Goal: Information Seeking & Learning: Compare options

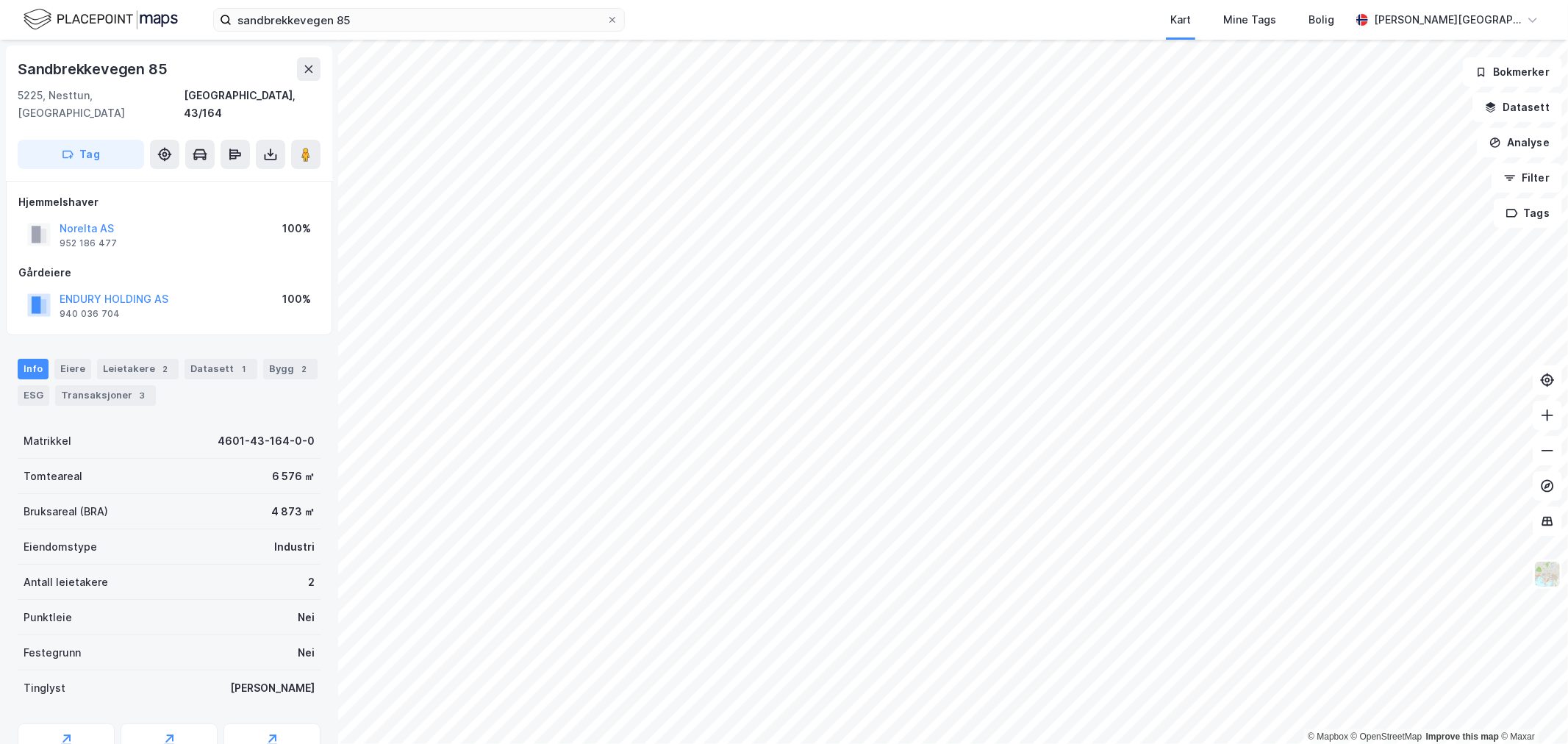
scroll to position [2, 0]
click at [334, 1] on div "sandbrekkevegen 85 Kart Mine Tags Bolig [PERSON_NAME][GEOGRAPHIC_DATA]" at bounding box center [784, 20] width 1568 height 40
click at [331, 12] on input "sandbrekkevegen 85" at bounding box center [419, 20] width 375 height 22
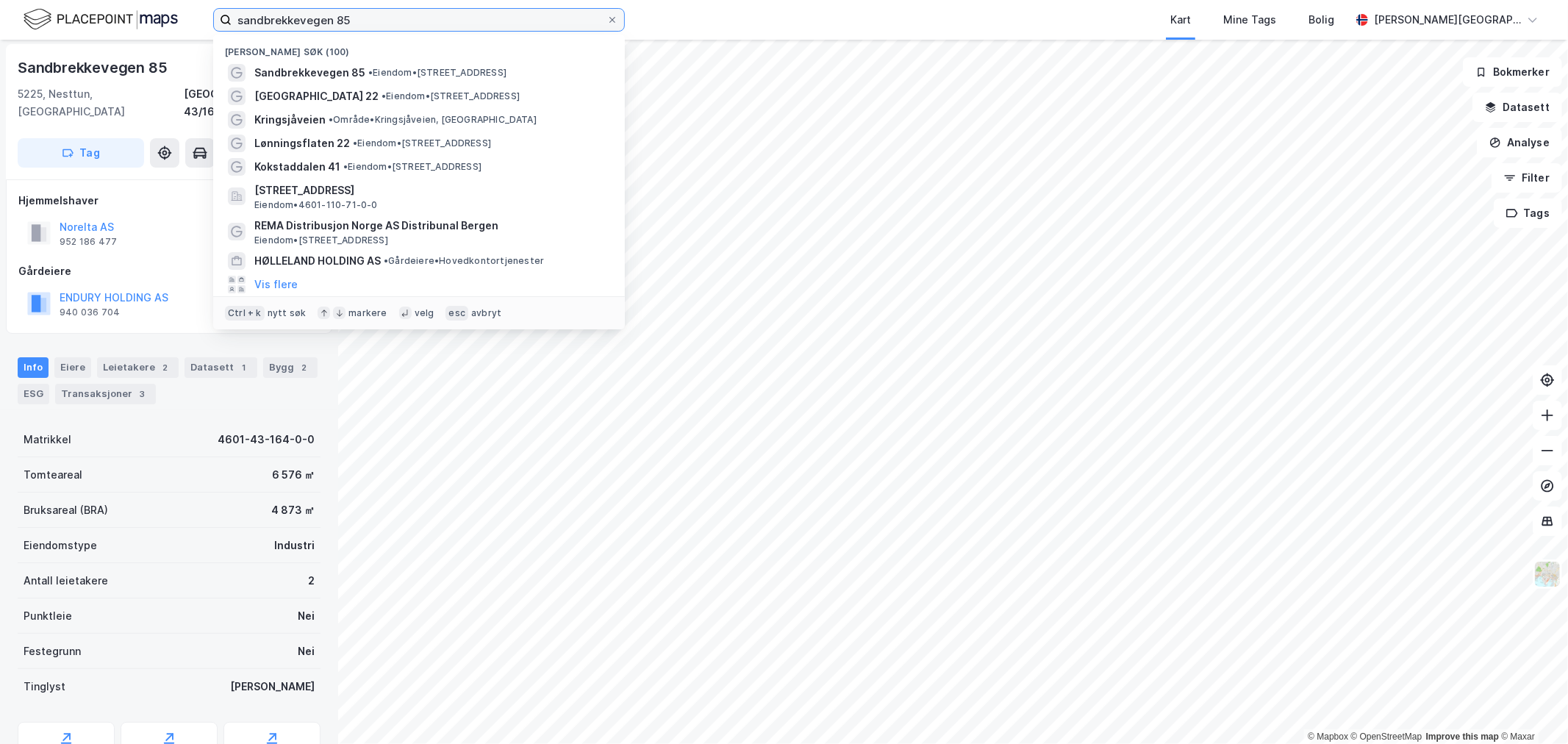
click at [331, 12] on input "sandbrekkevegen 85" at bounding box center [419, 20] width 375 height 22
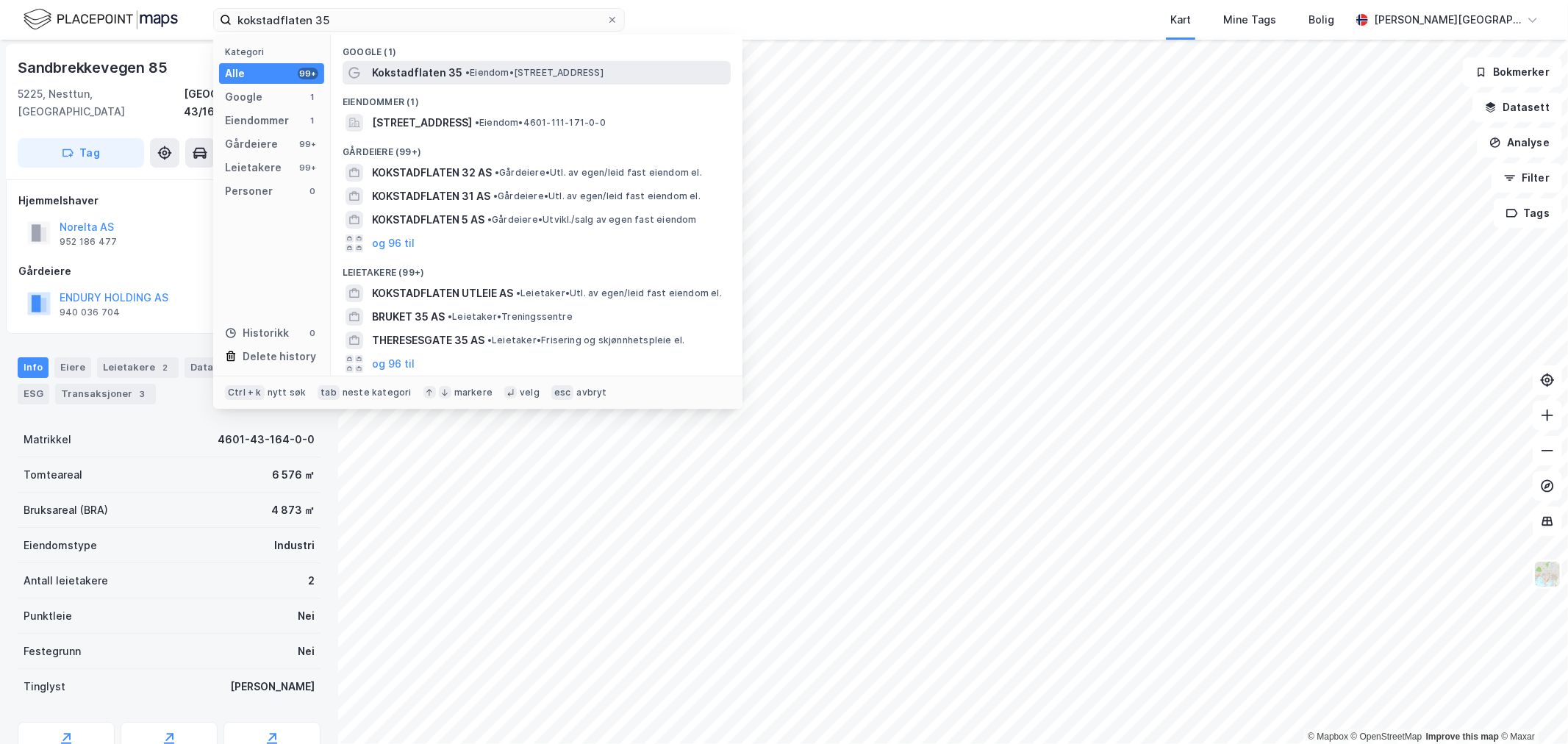
click at [443, 68] on span "Kokstadflaten 35" at bounding box center [417, 73] width 91 height 18
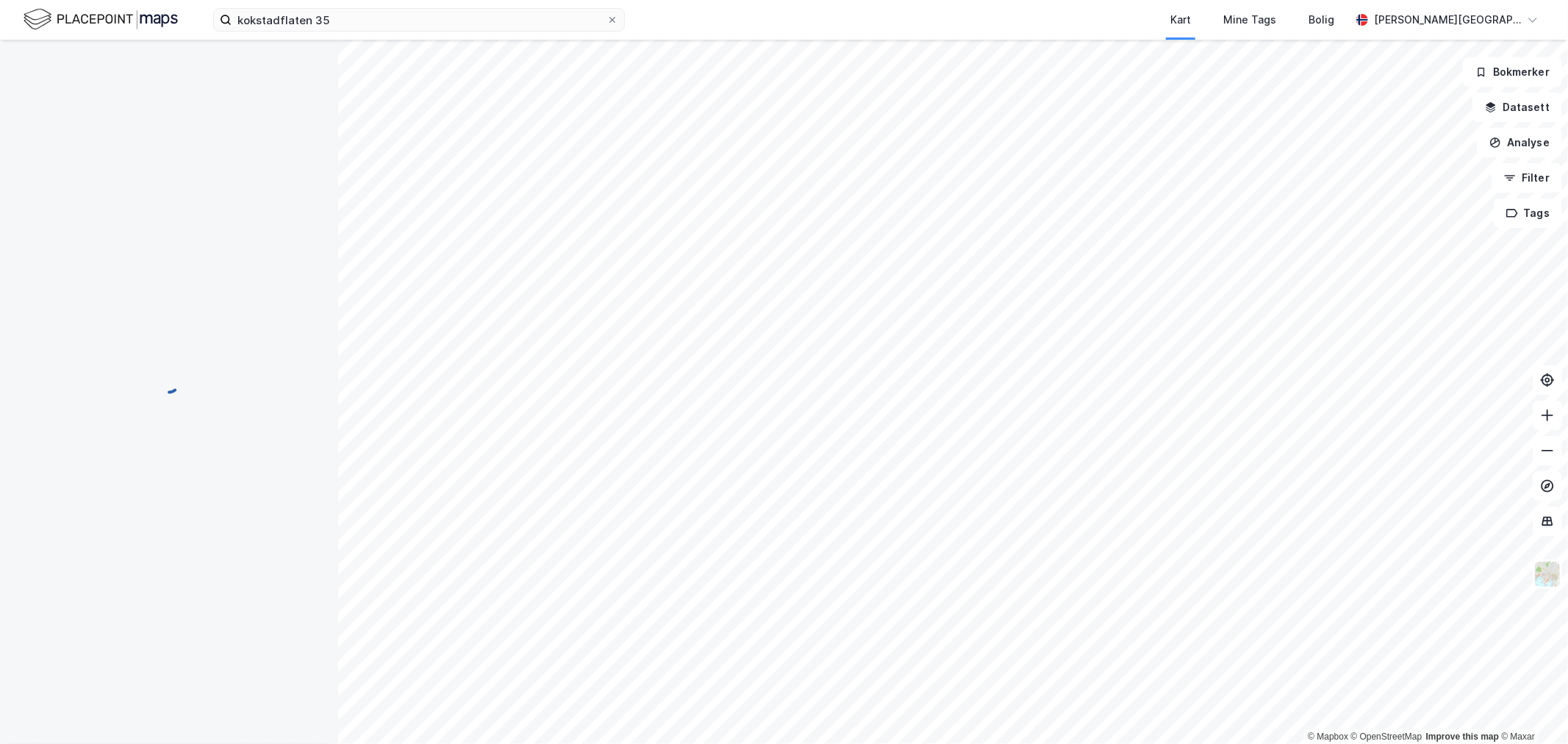
scroll to position [2, 0]
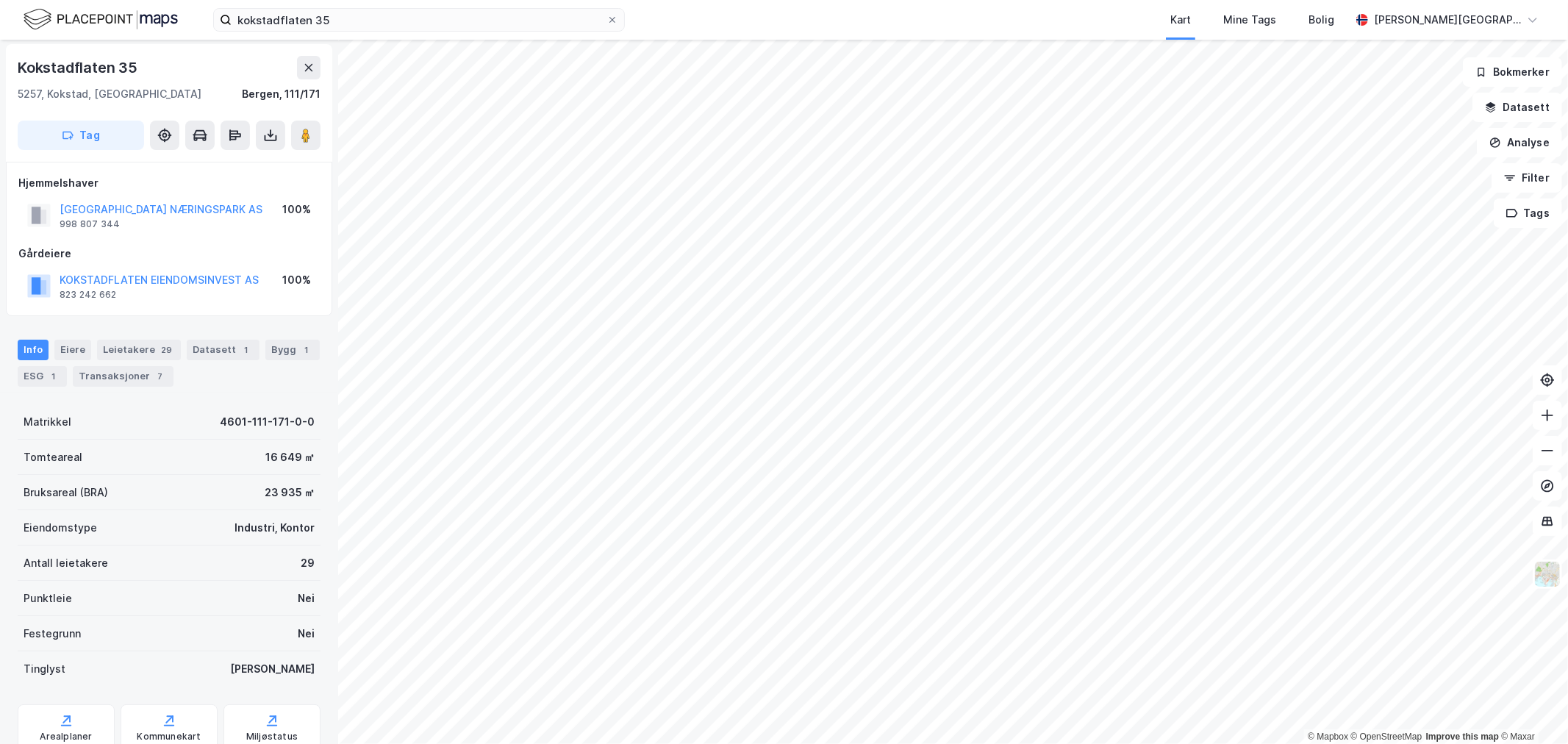
scroll to position [2, 0]
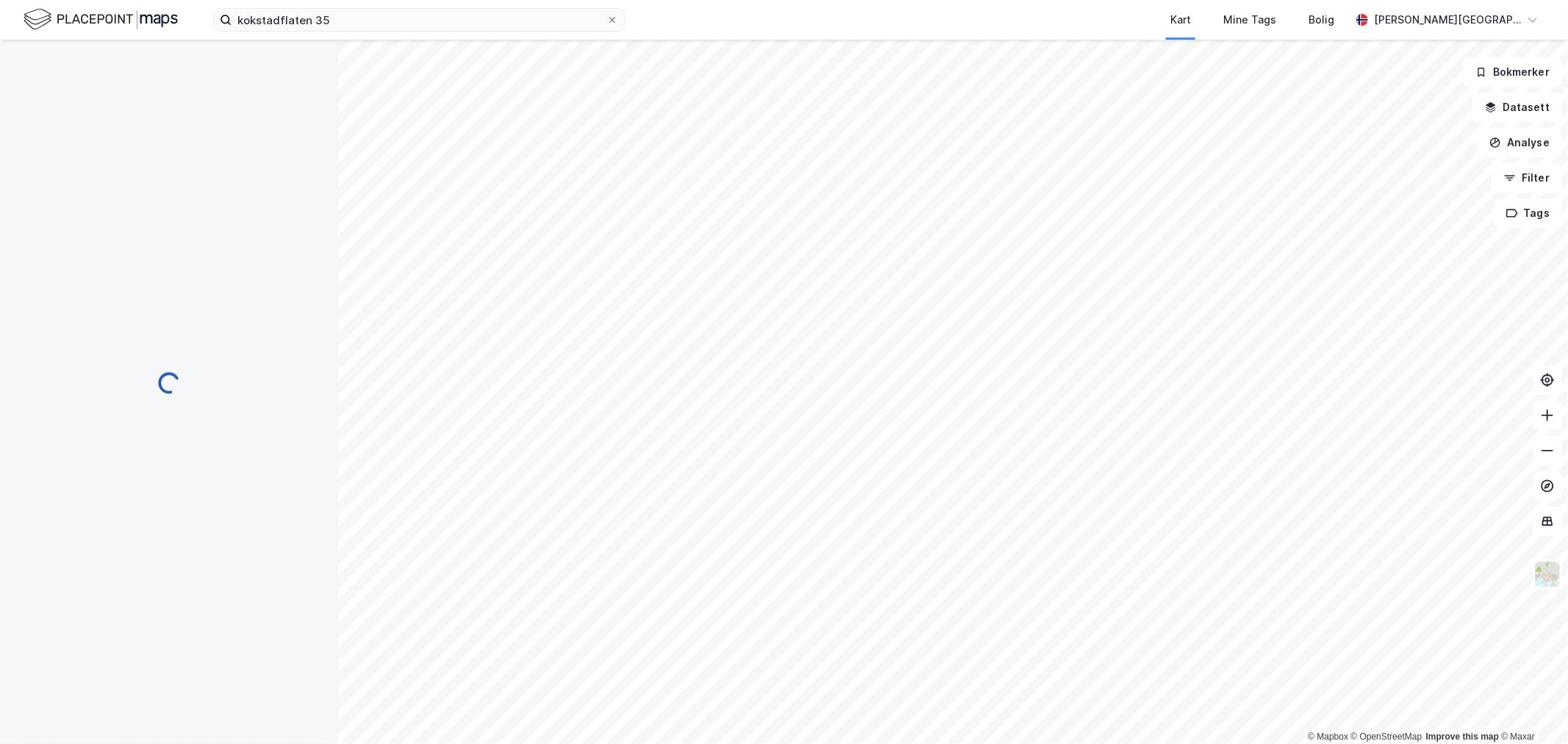
scroll to position [2, 0]
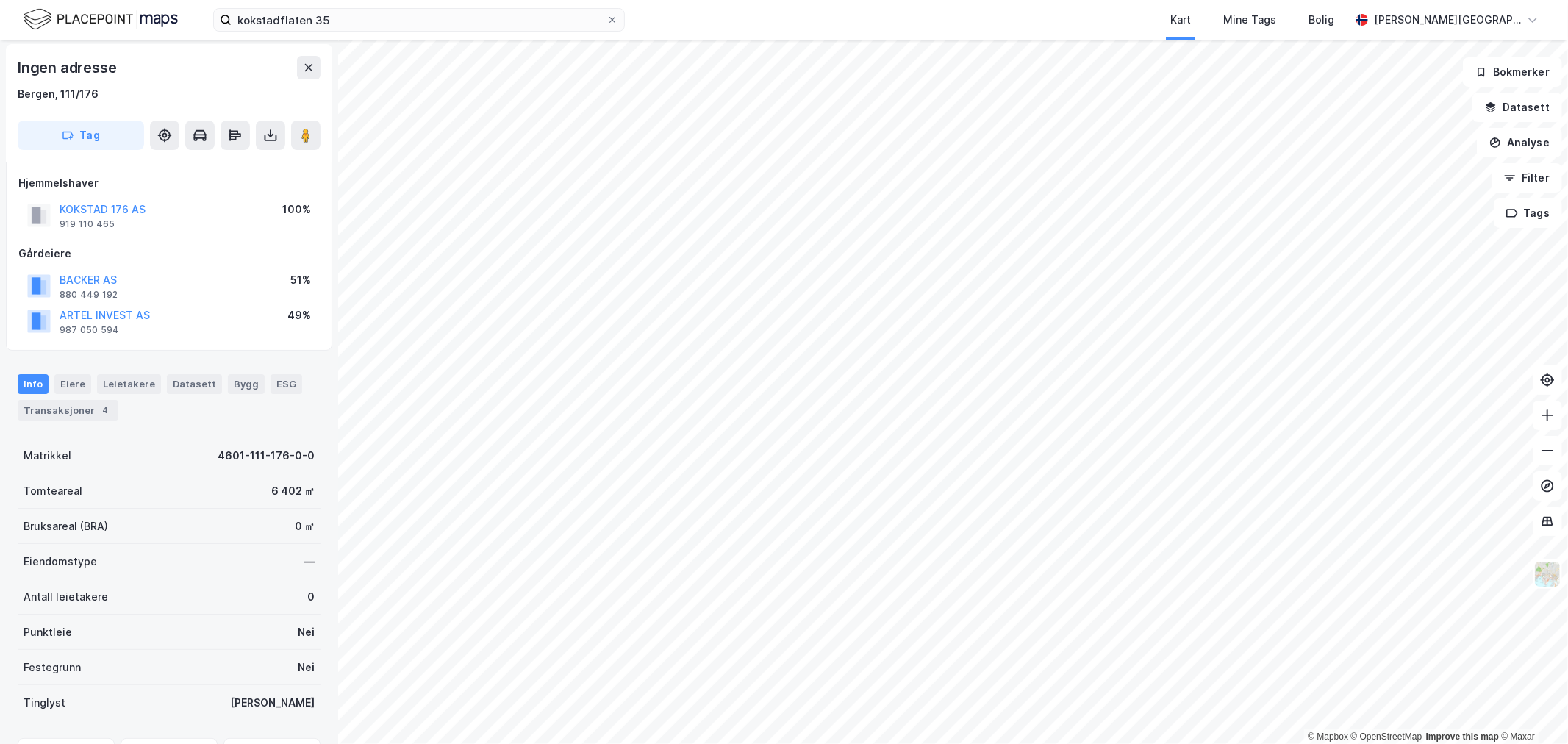
scroll to position [2, 0]
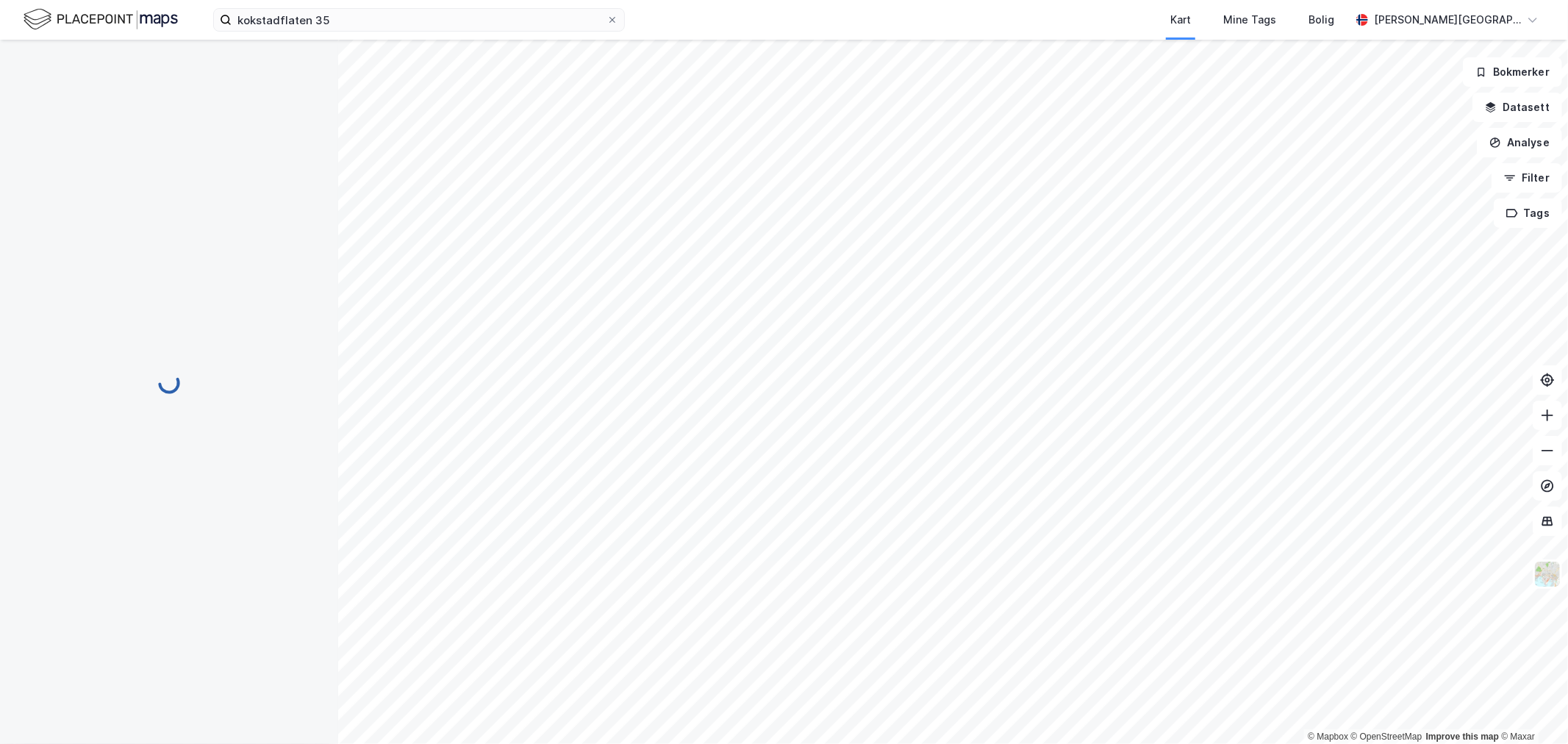
scroll to position [2, 0]
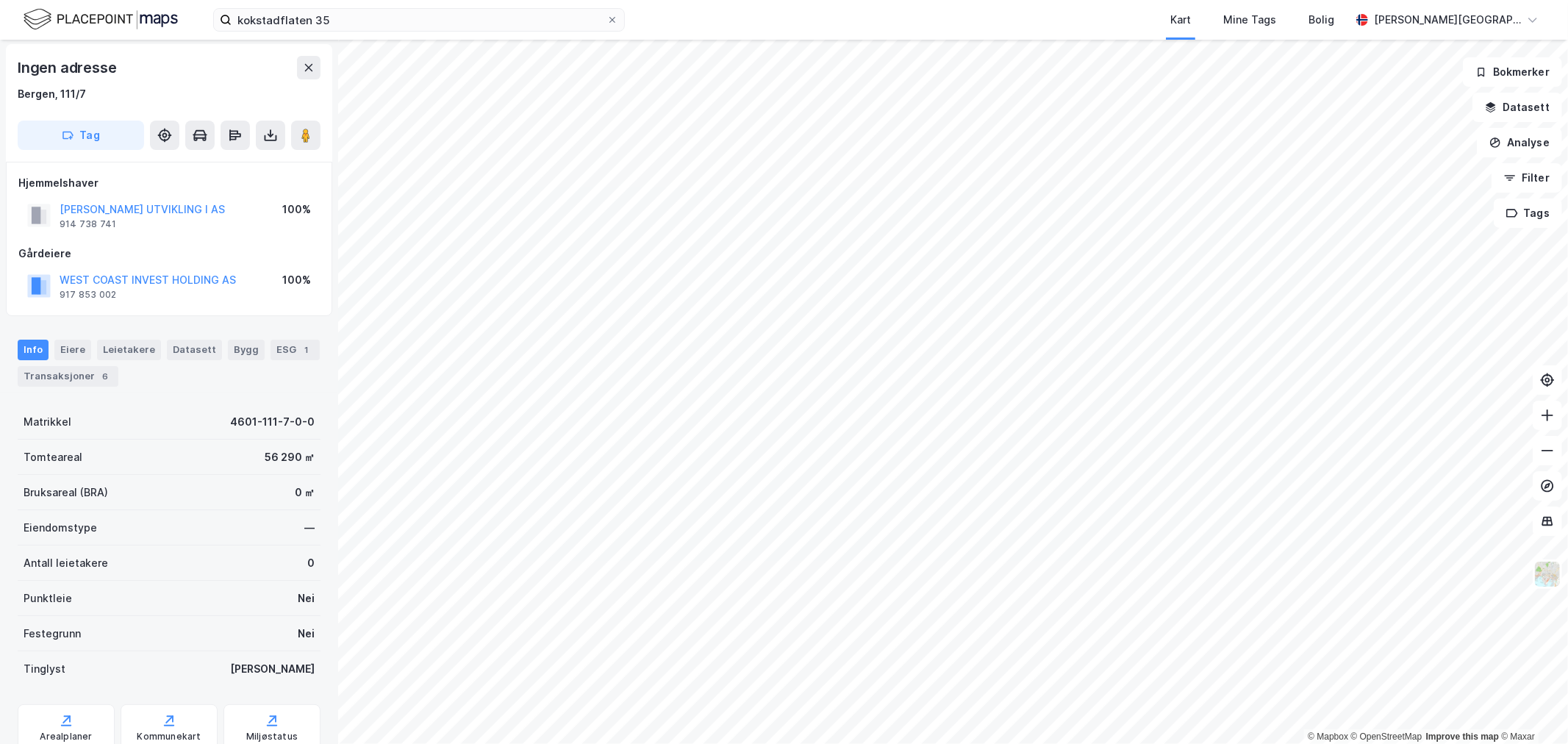
scroll to position [2, 0]
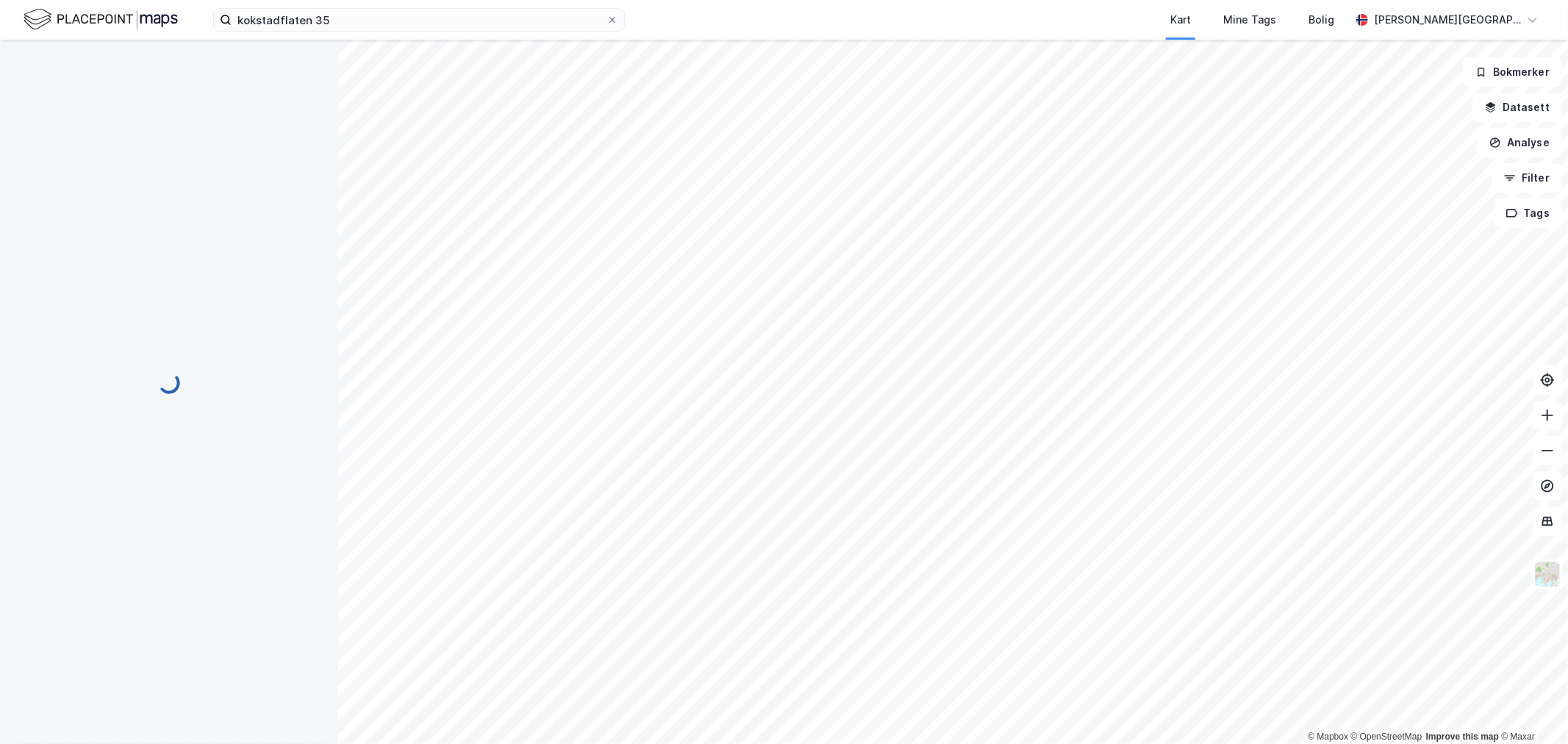
scroll to position [2, 0]
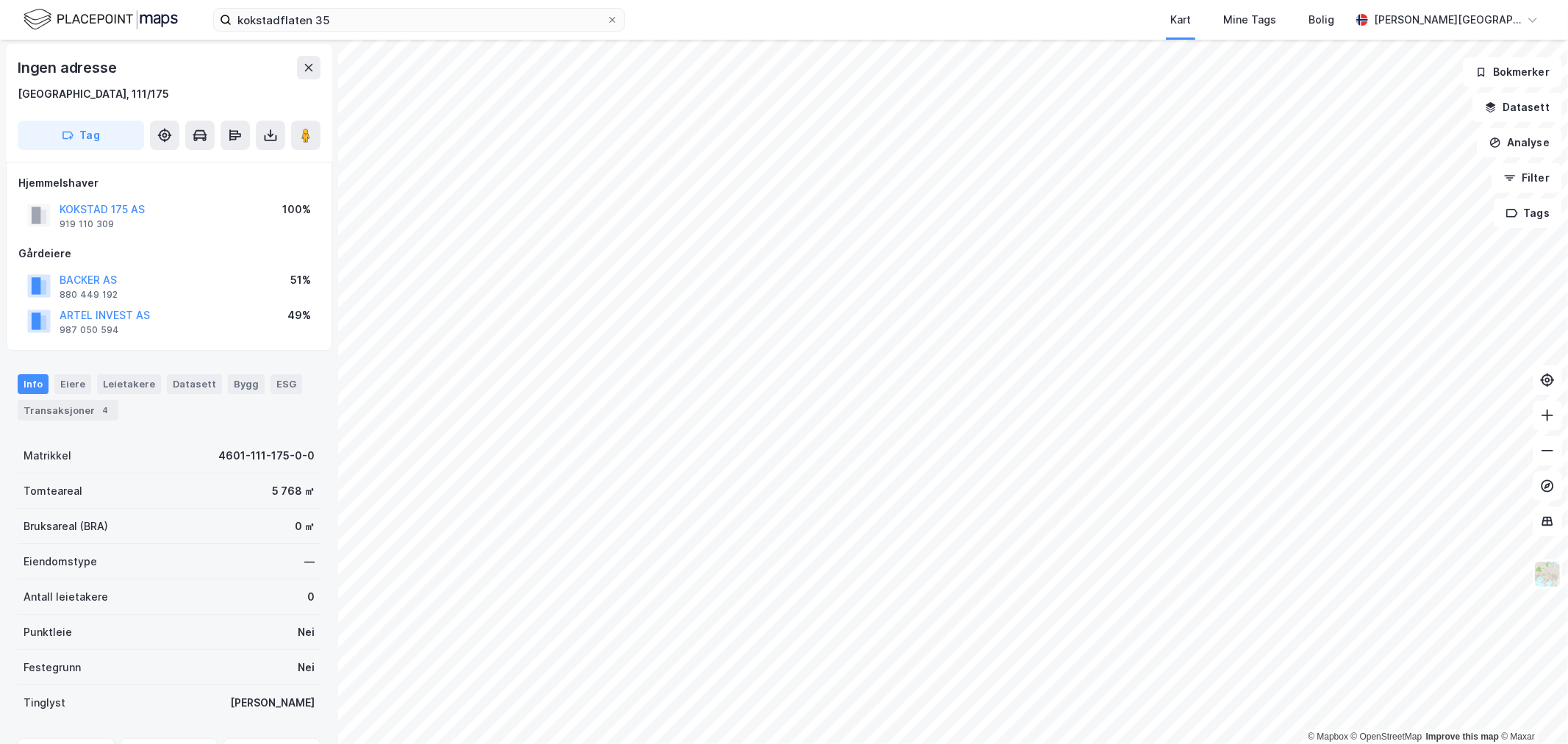
scroll to position [2, 0]
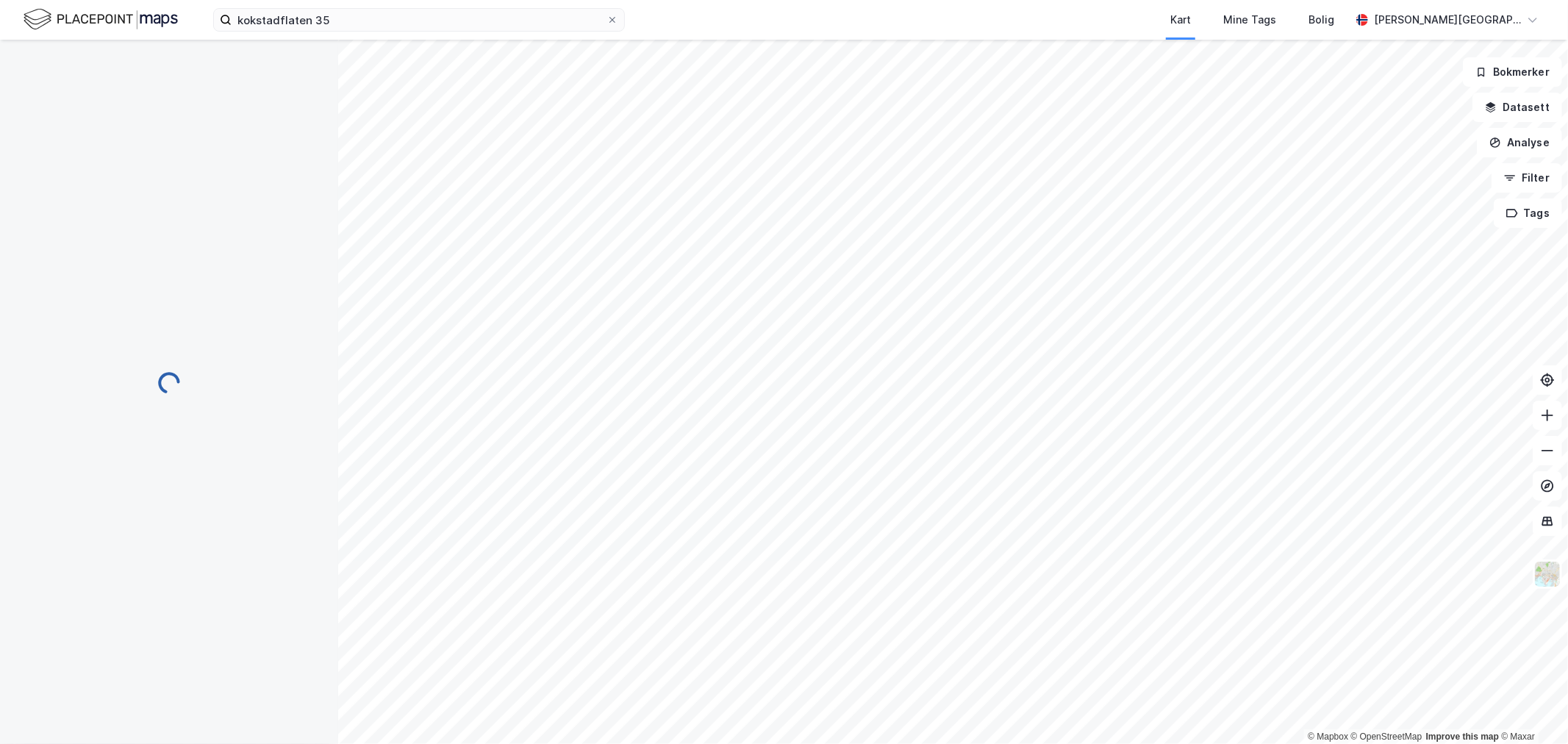
scroll to position [2, 0]
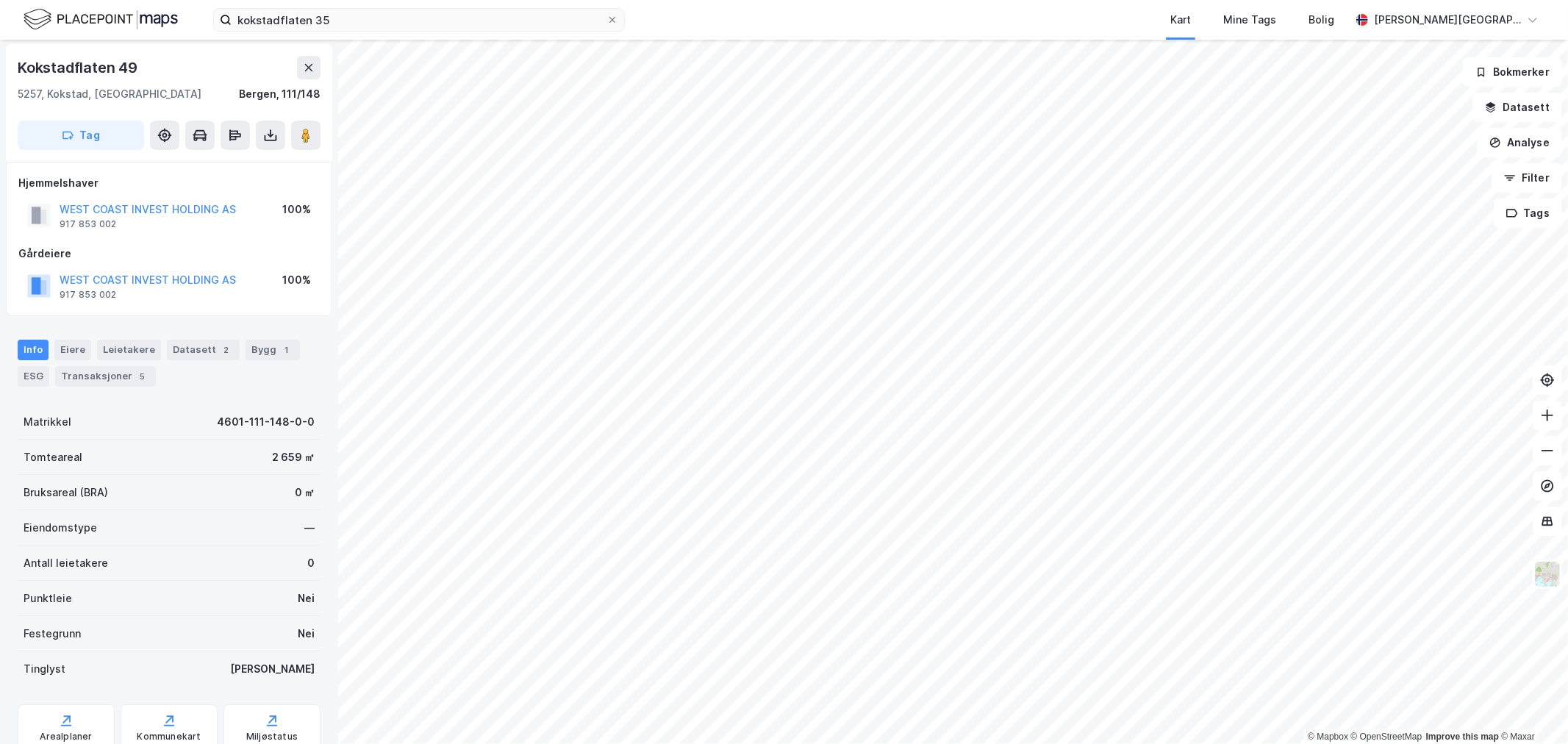
scroll to position [2, 0]
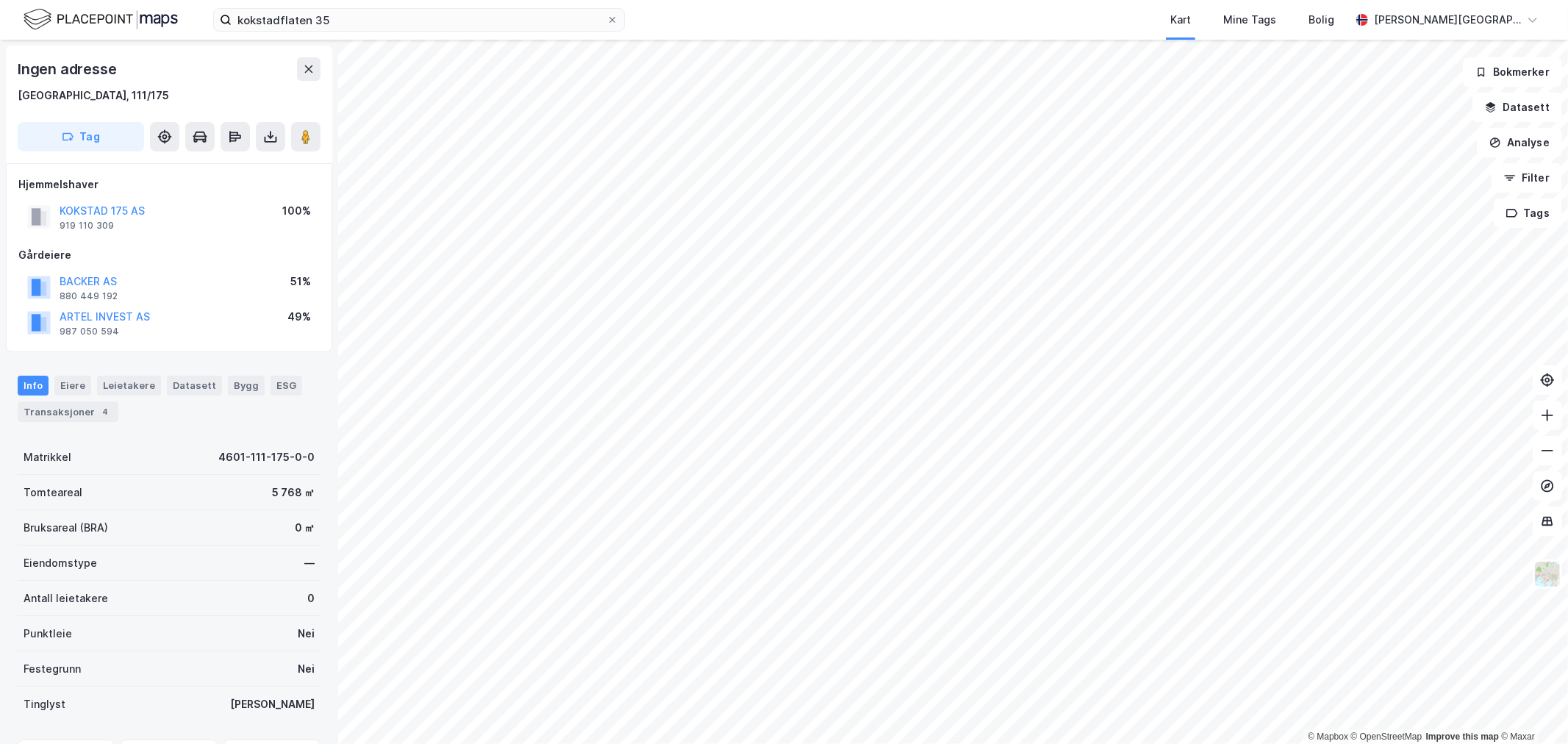
scroll to position [2, 0]
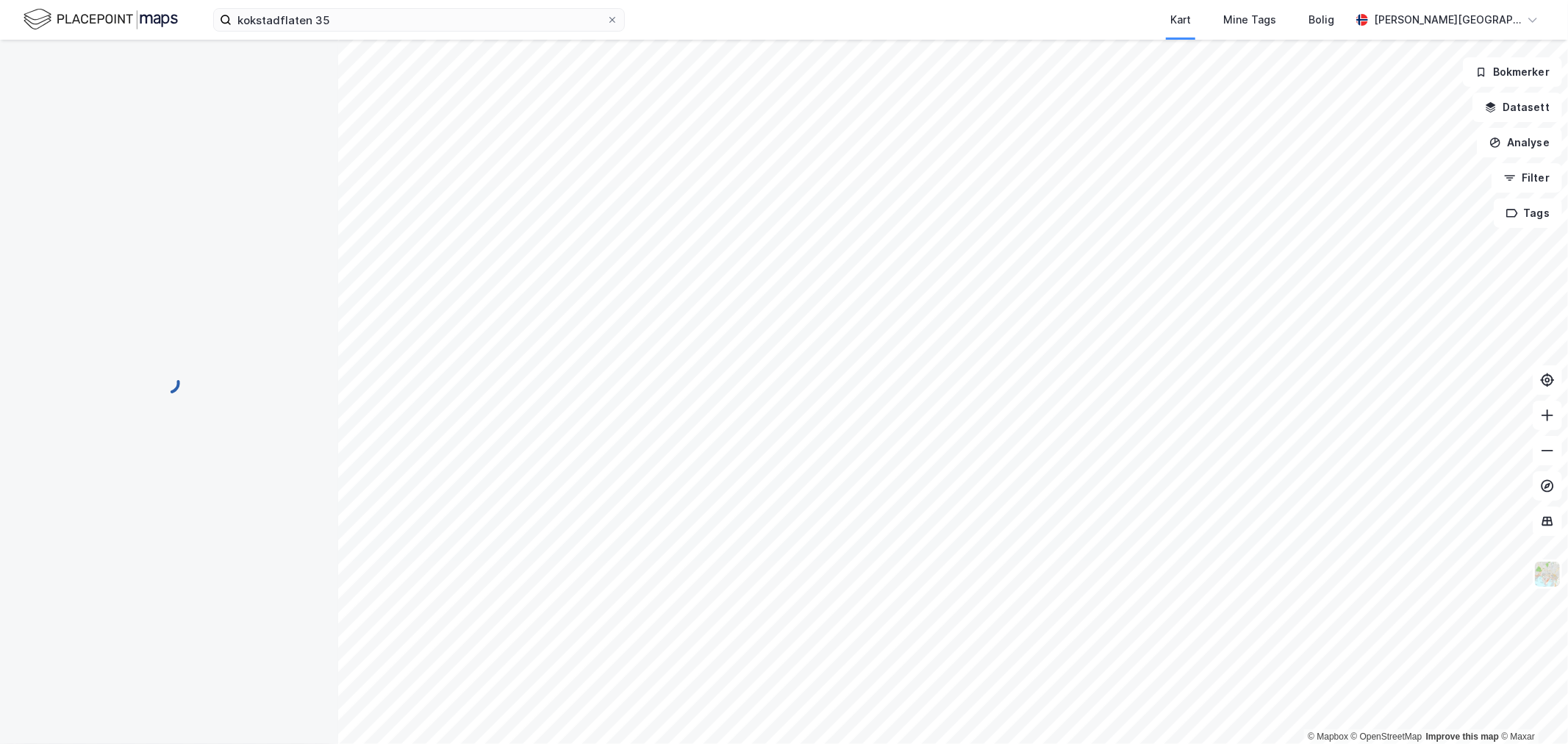
scroll to position [2, 0]
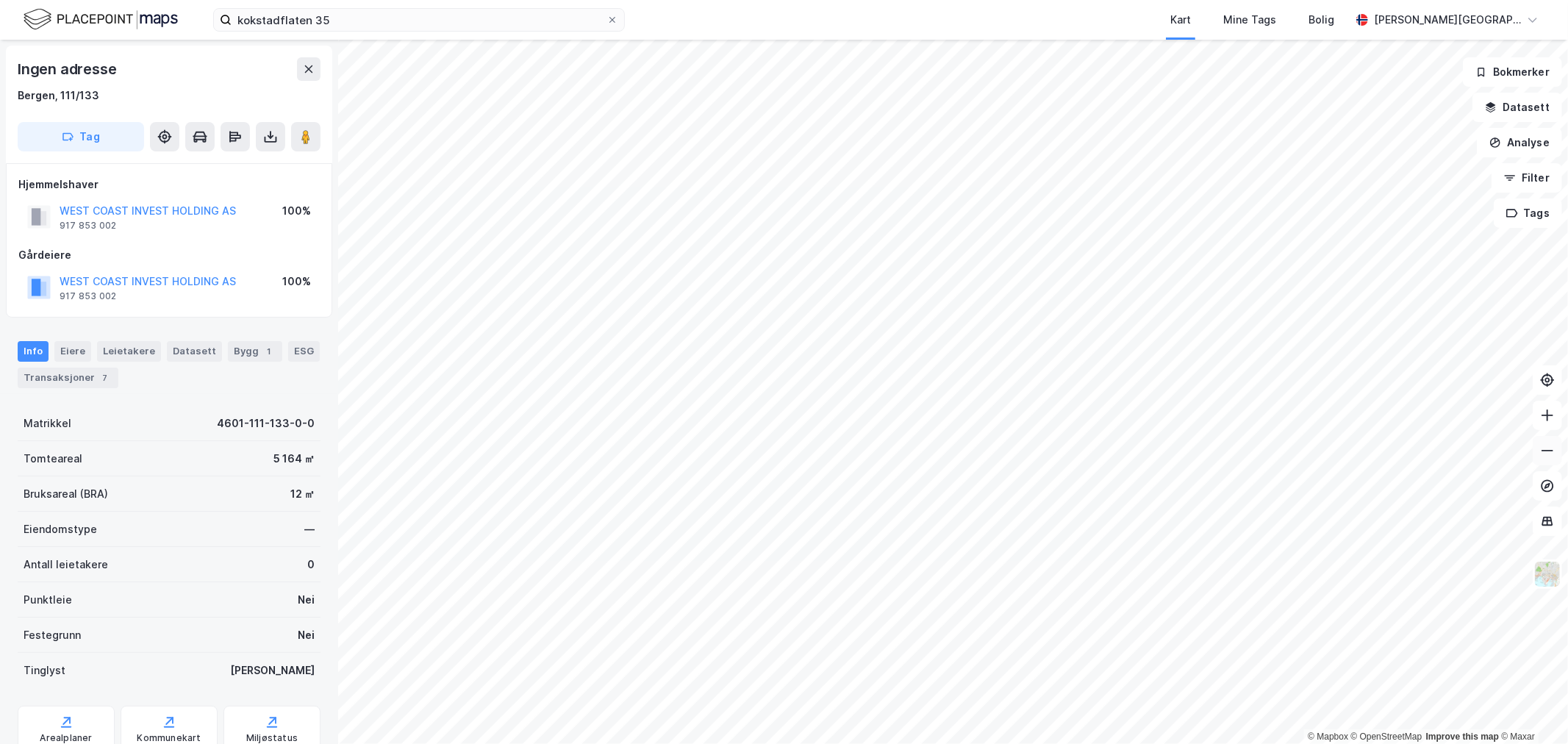
scroll to position [2, 0]
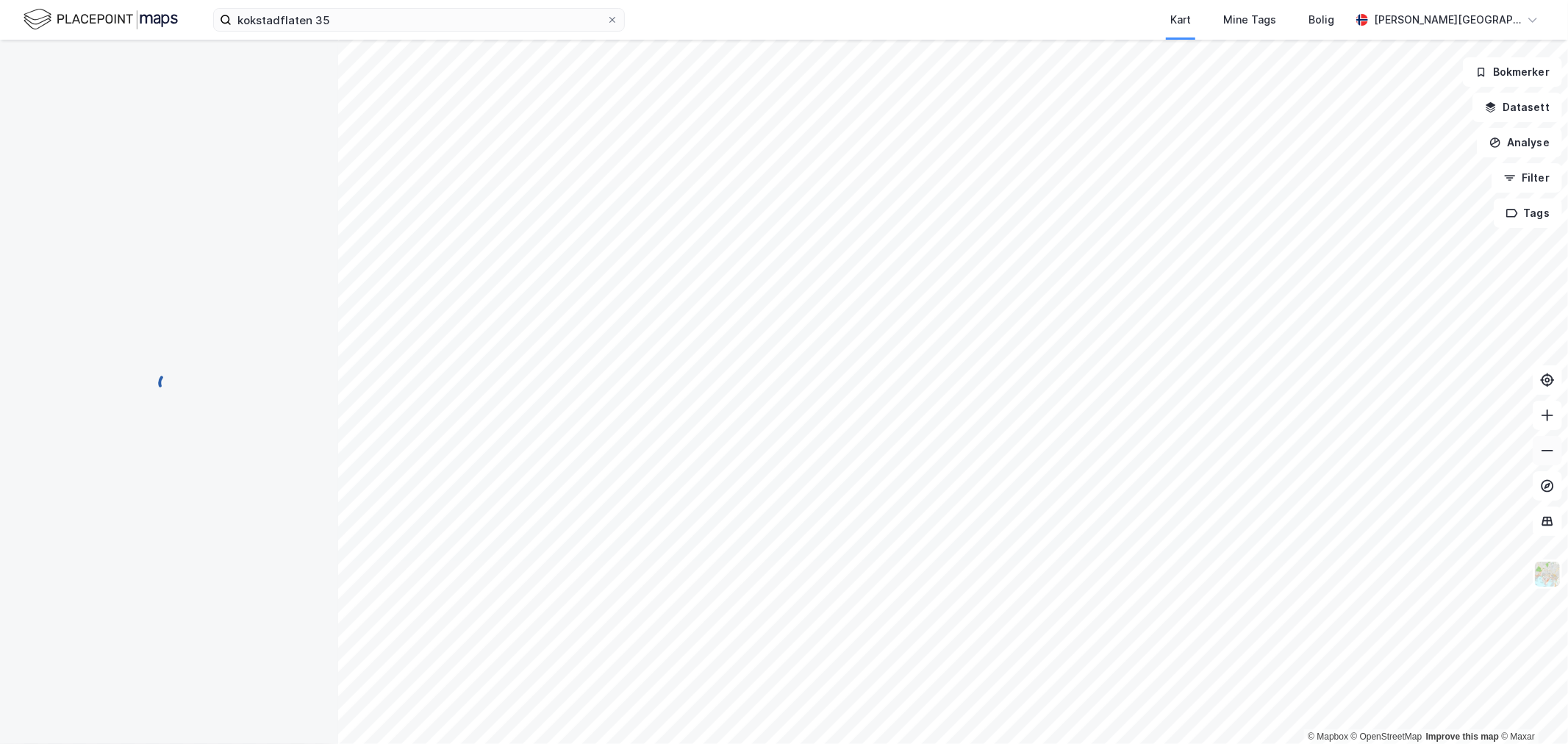
scroll to position [2, 0]
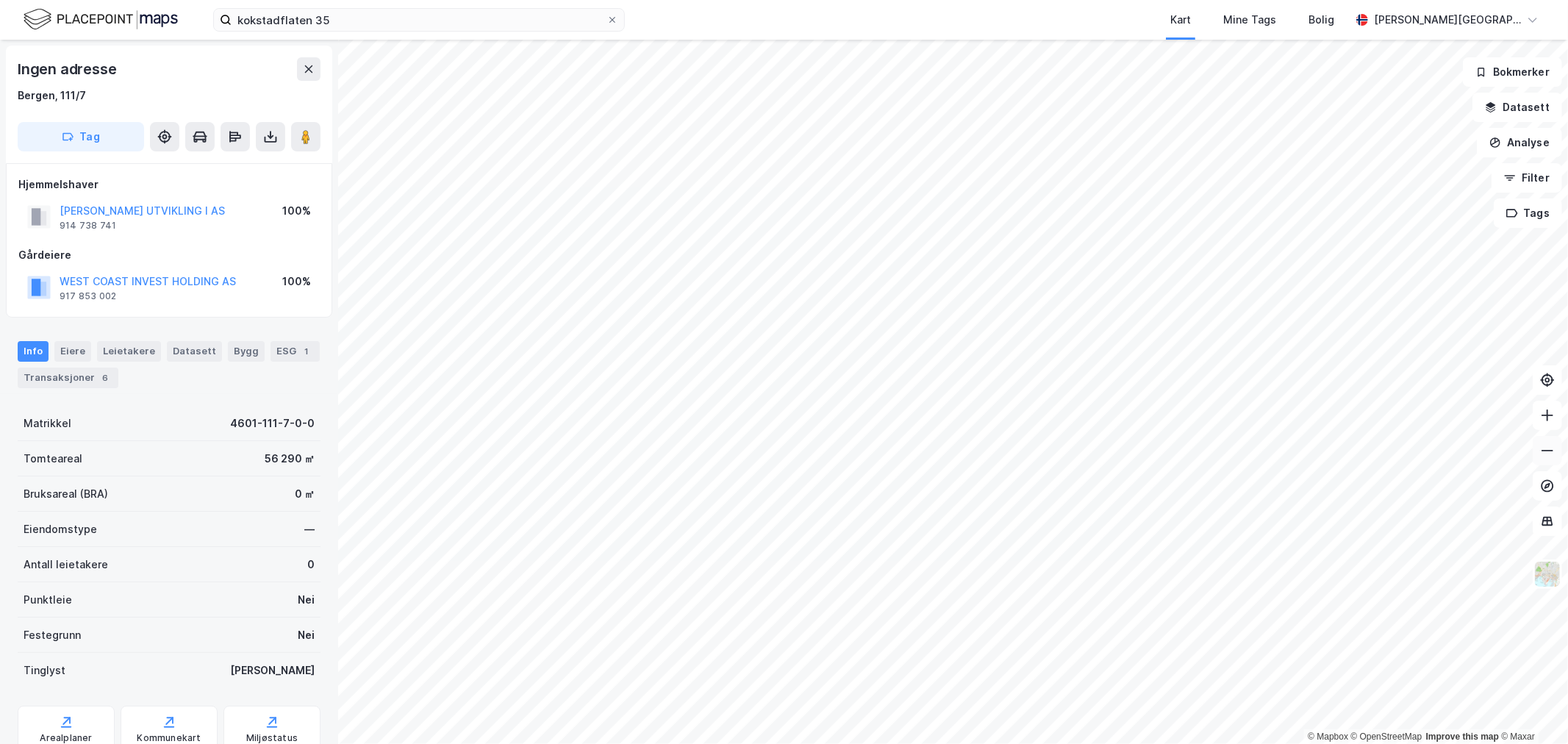
scroll to position [2, 0]
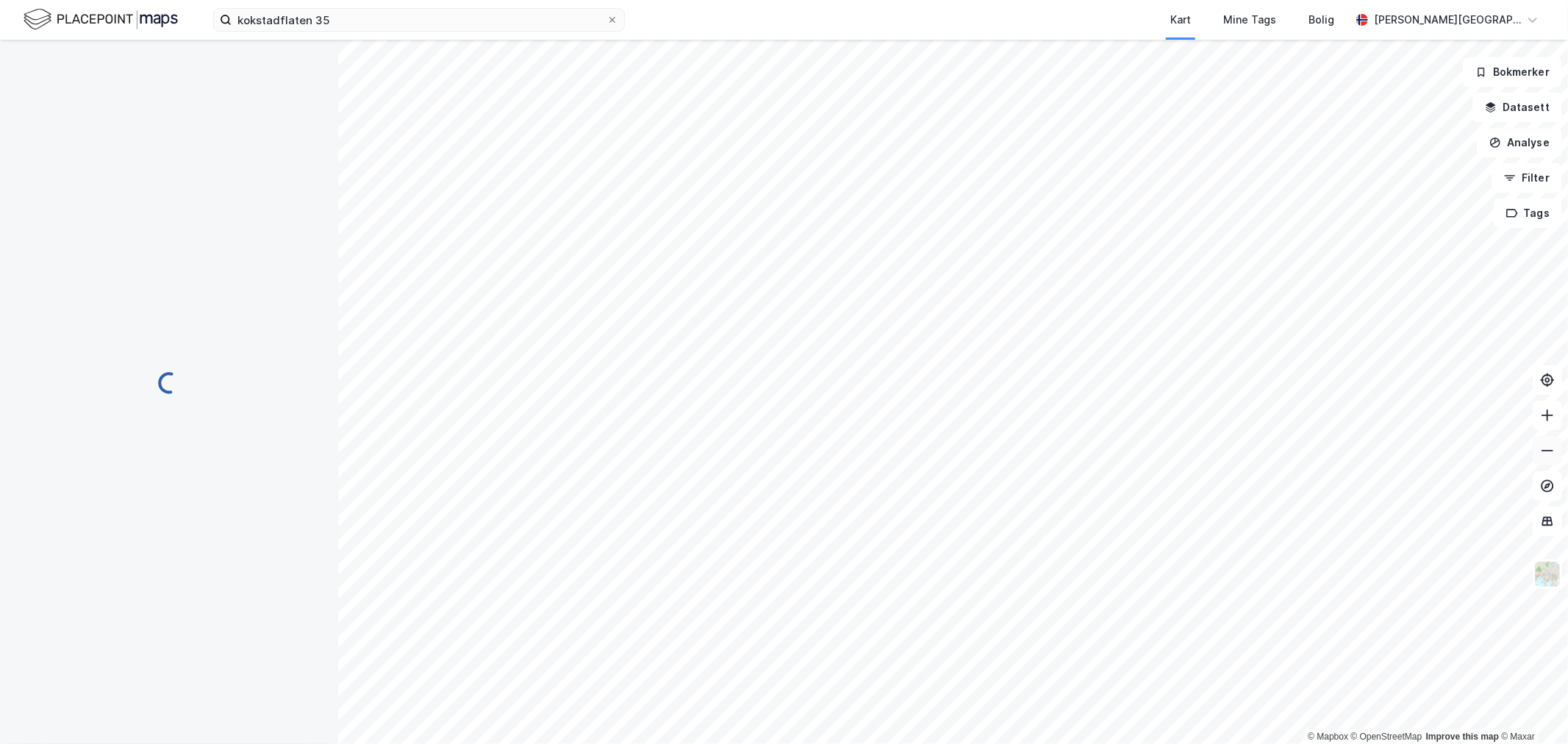
scroll to position [2, 0]
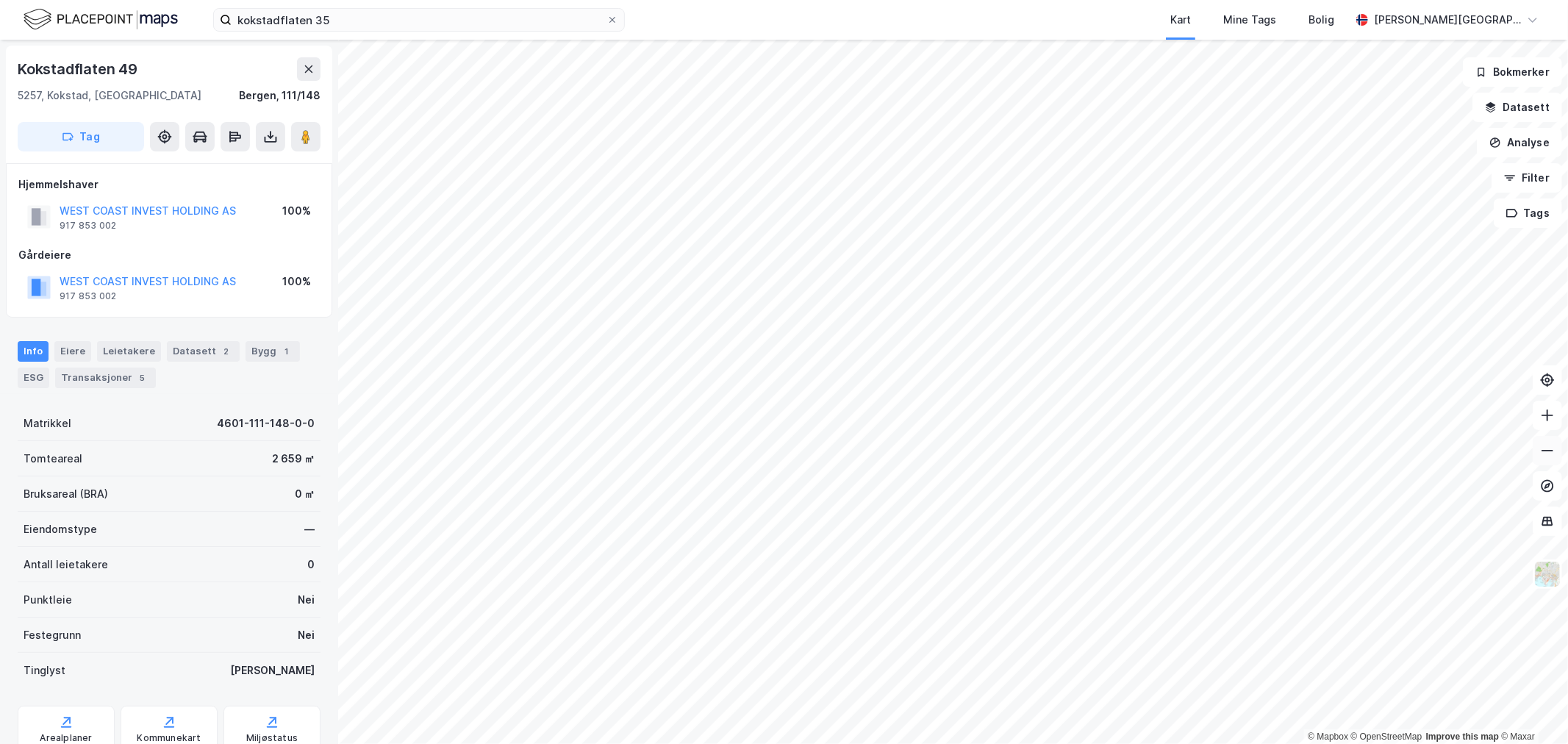
scroll to position [2, 0]
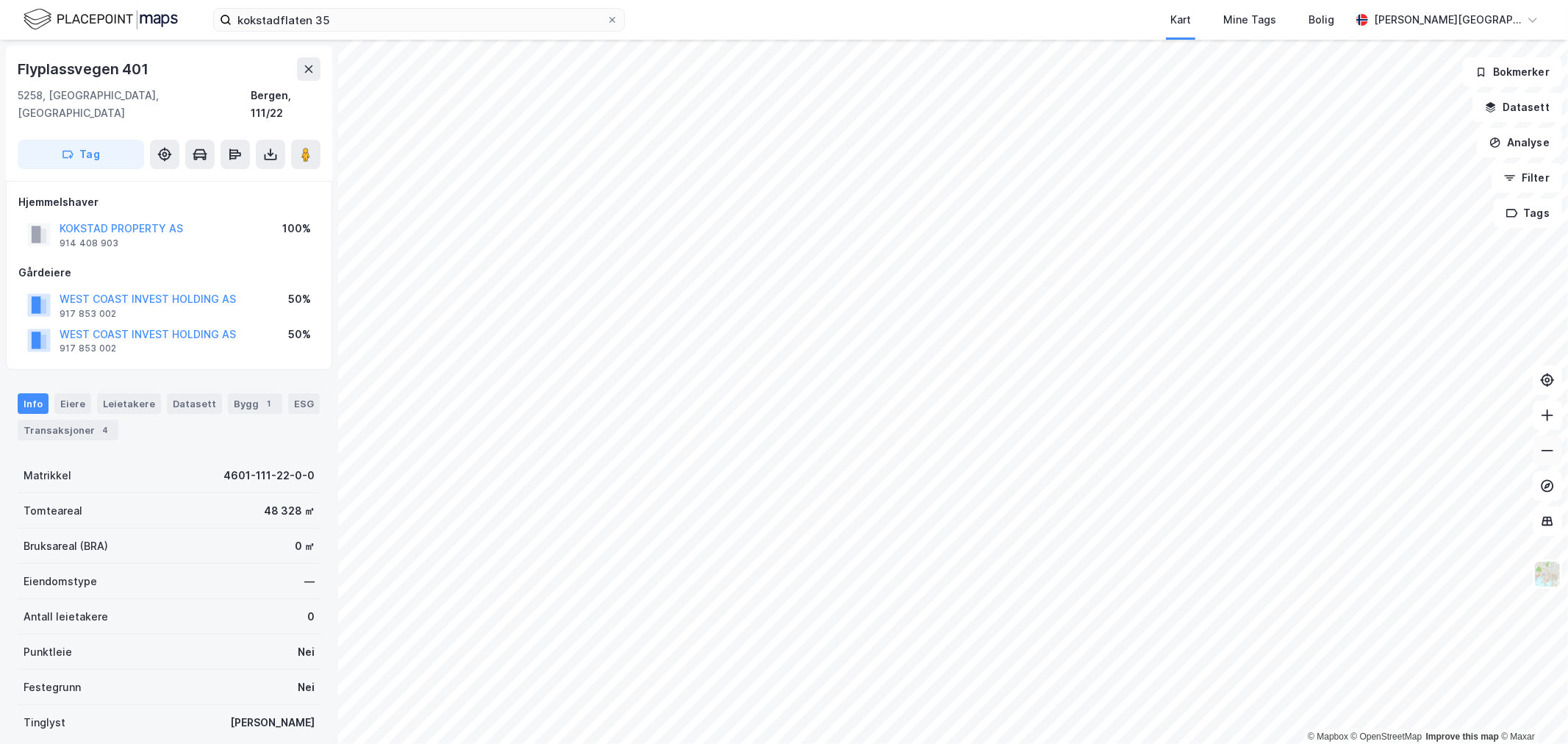
scroll to position [2, 0]
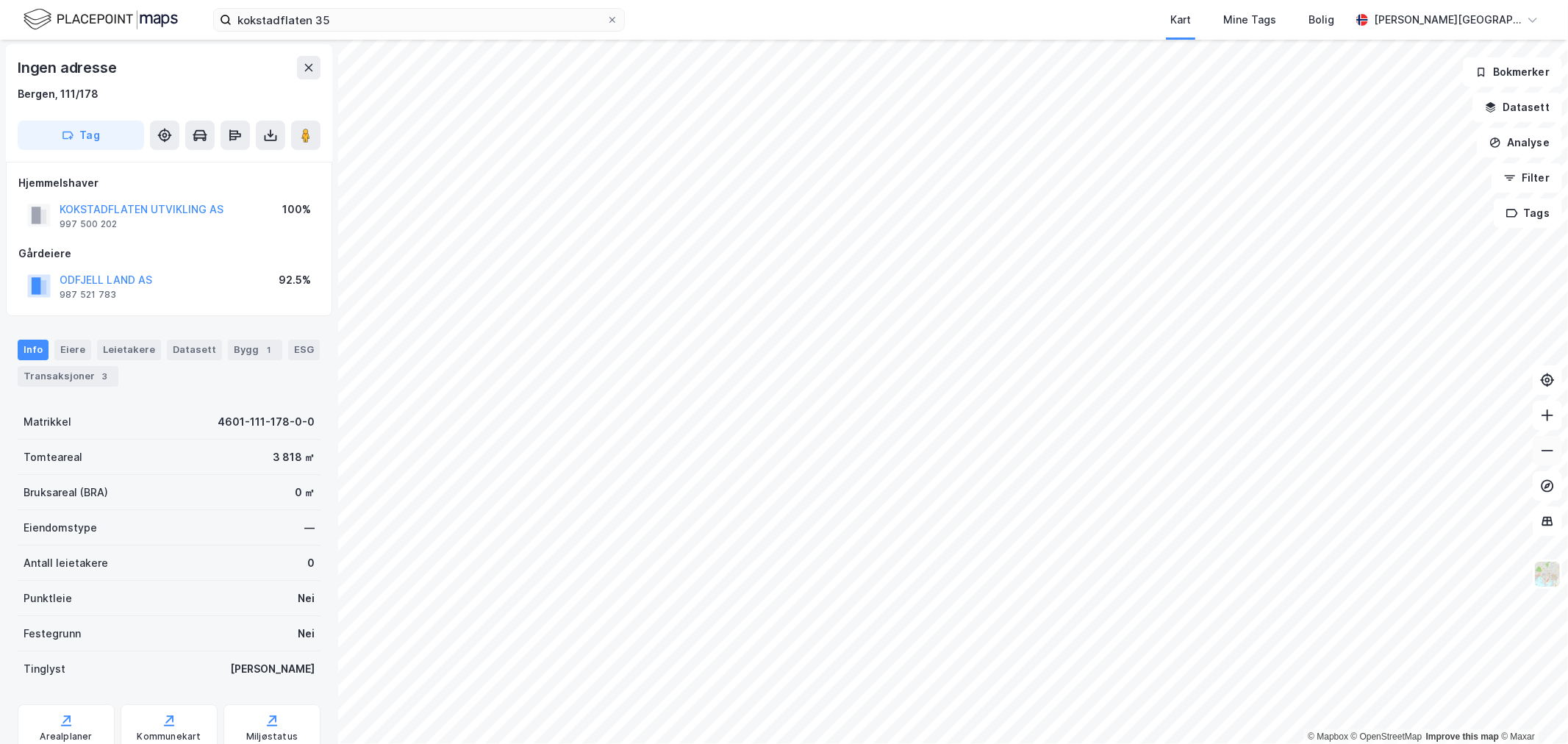
scroll to position [2, 0]
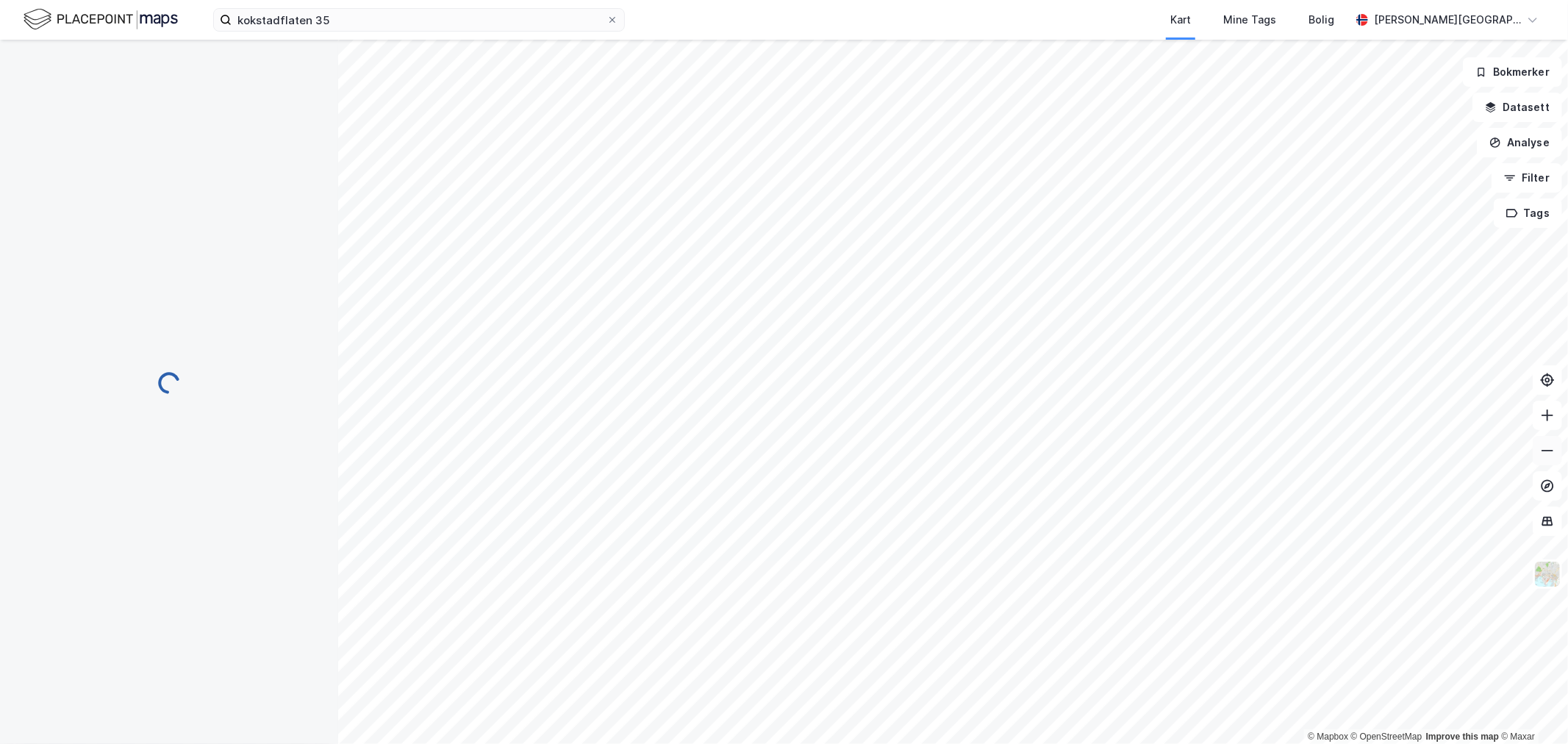
scroll to position [2, 0]
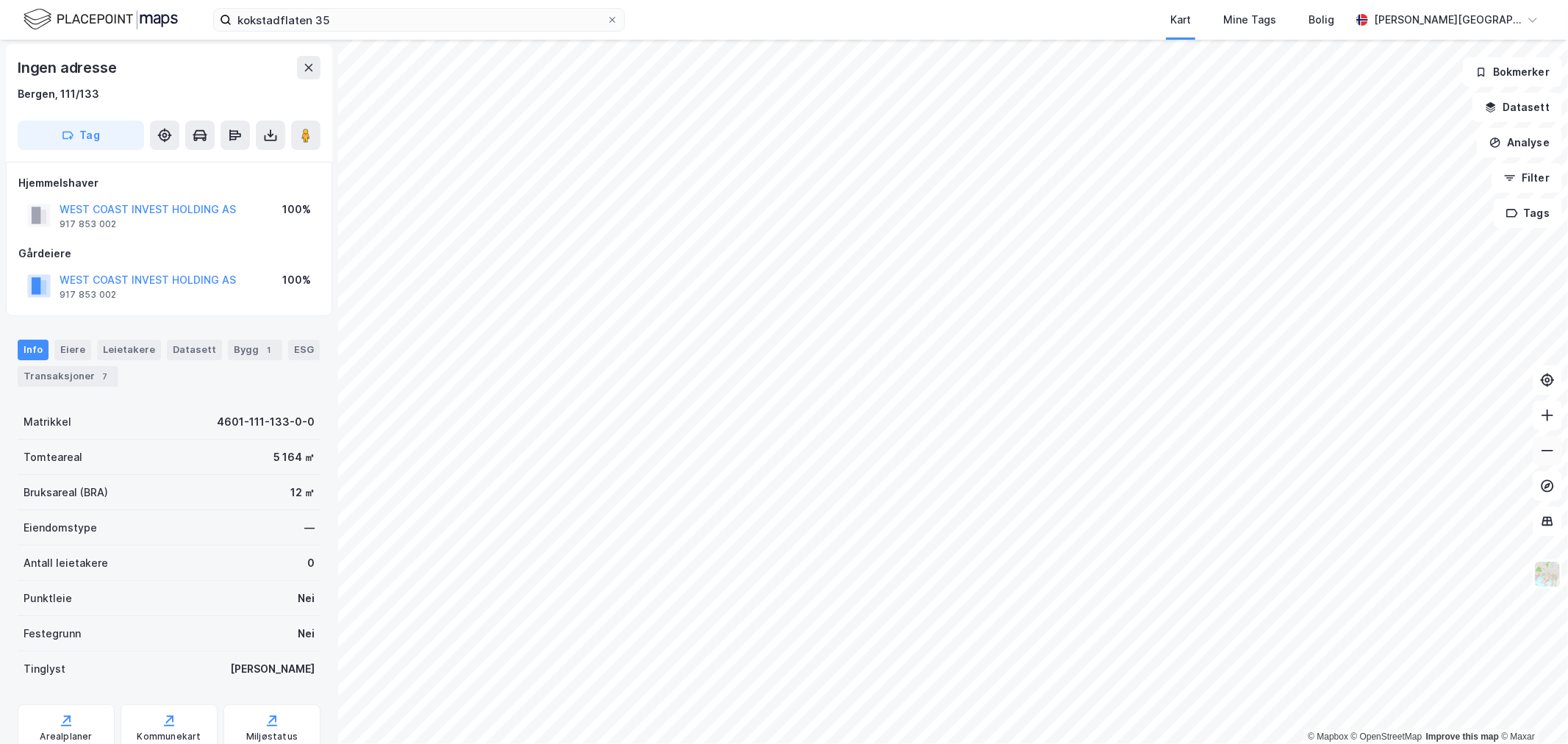
scroll to position [2, 0]
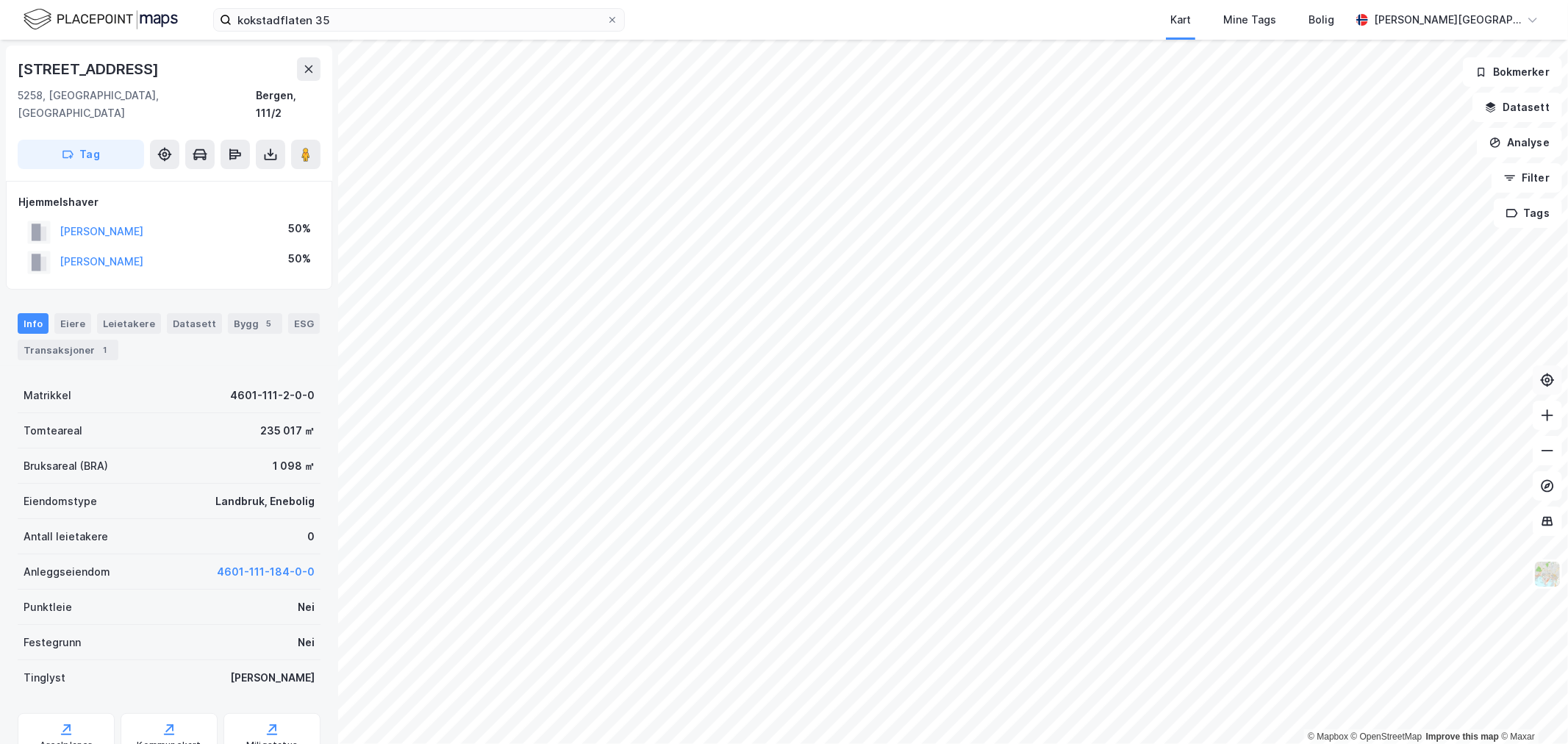
scroll to position [2, 0]
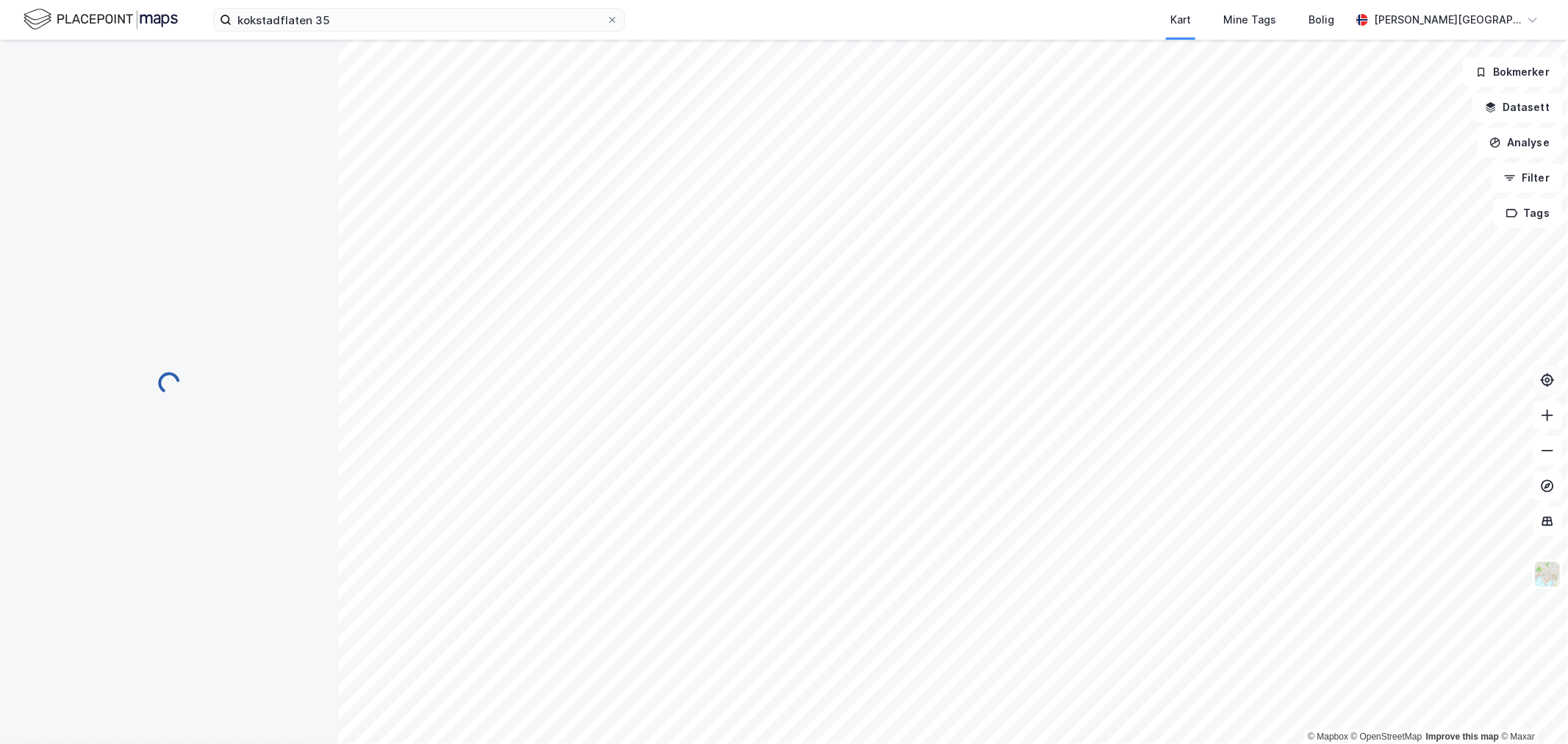
scroll to position [2, 0]
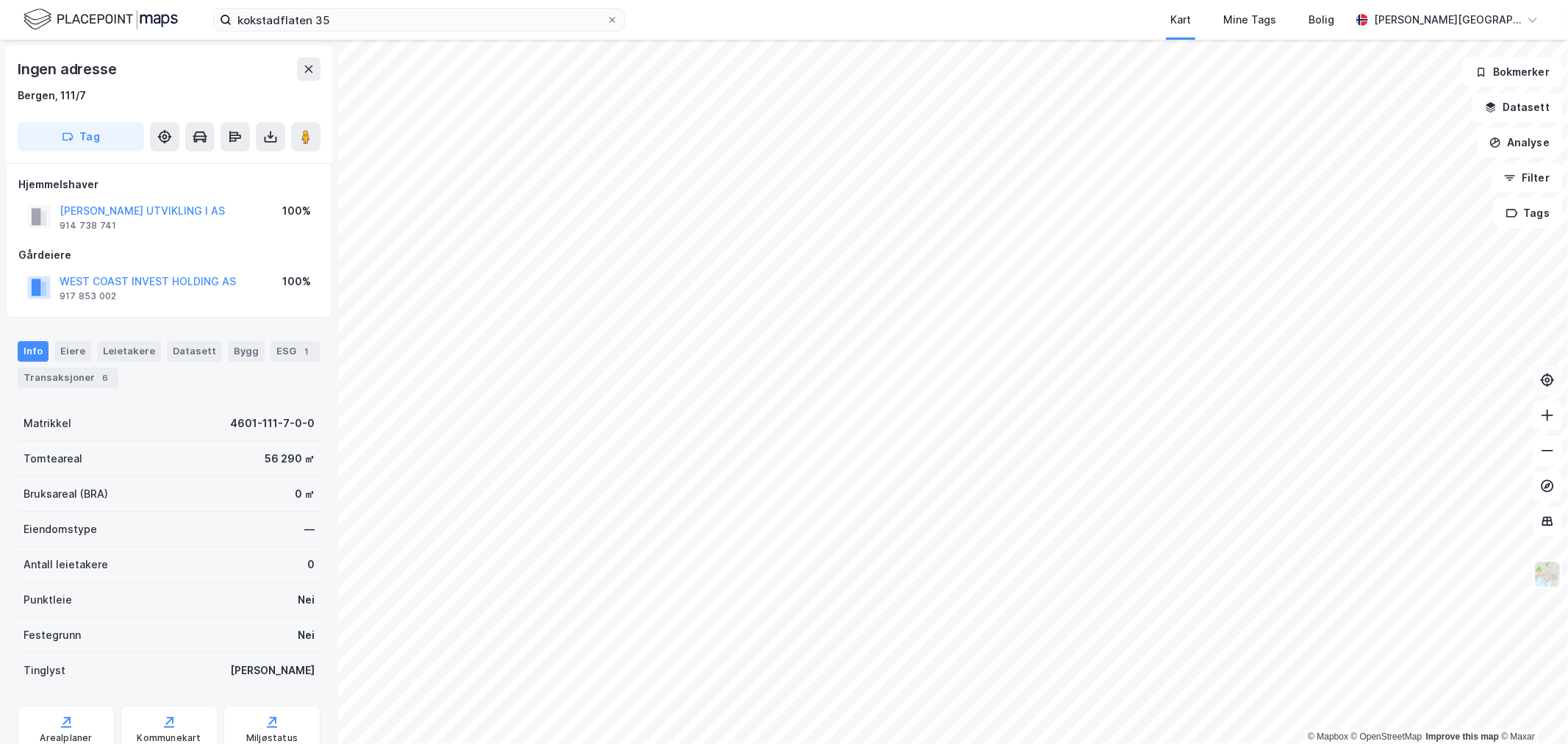
scroll to position [2, 0]
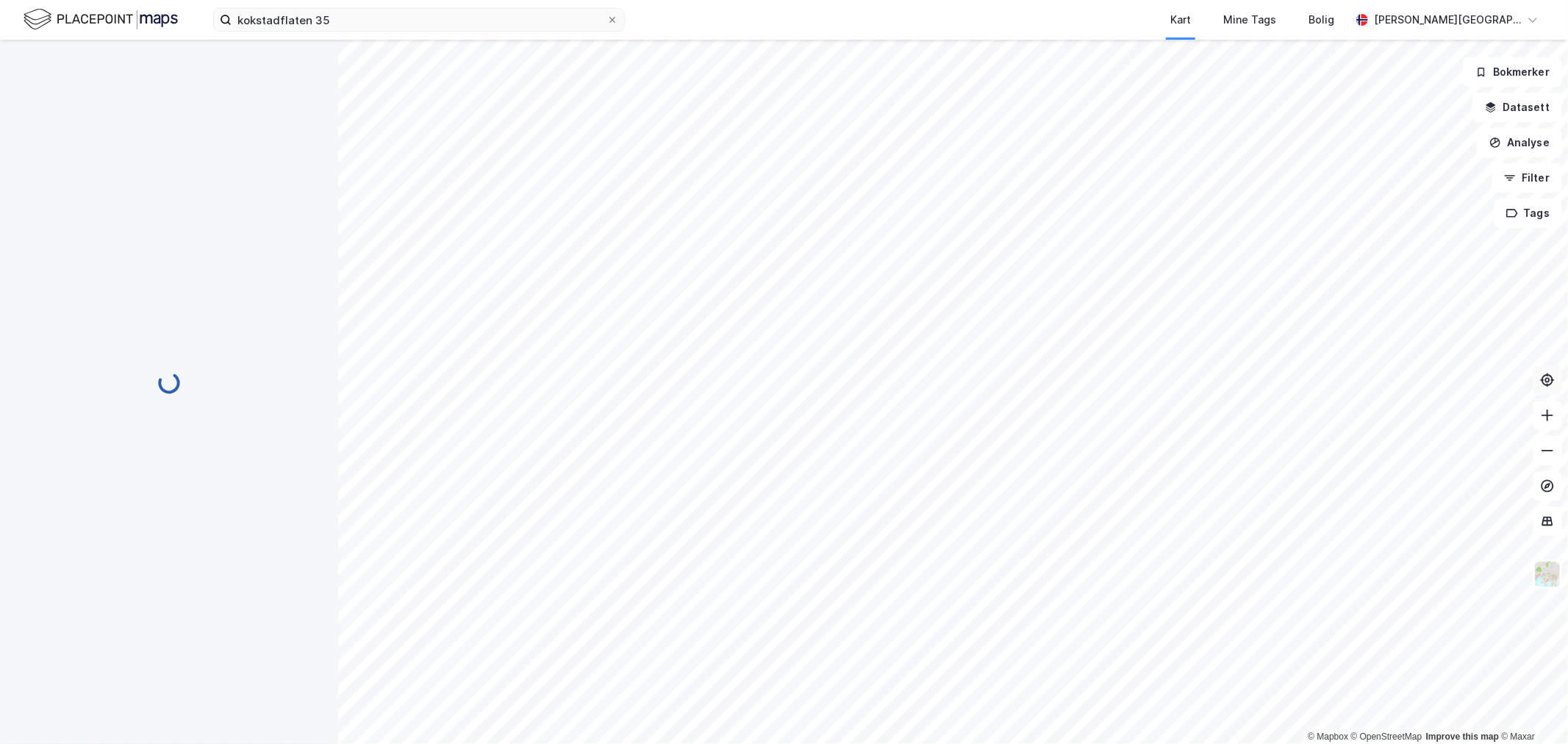
scroll to position [2, 0]
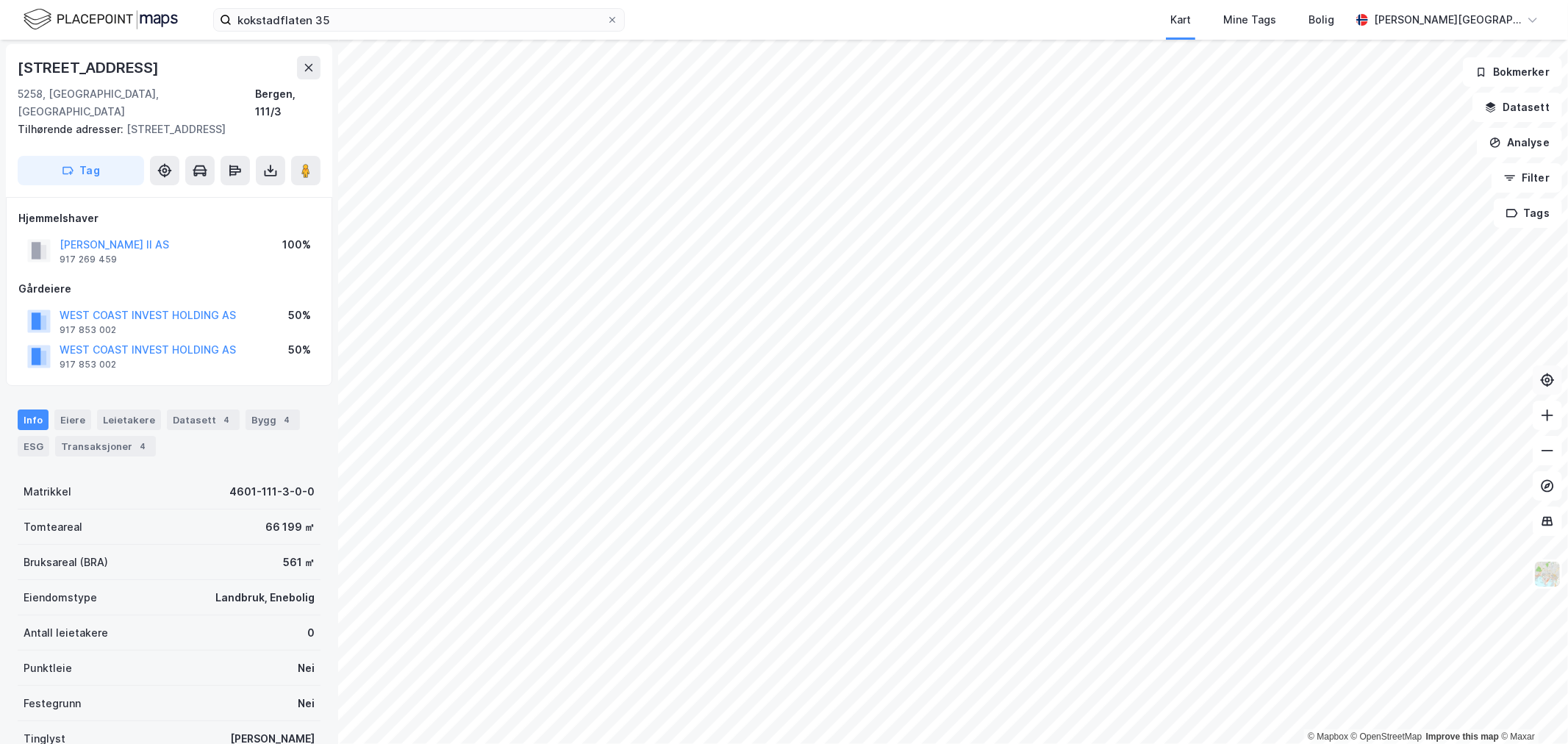
scroll to position [2, 0]
click at [0, 0] on button "WEST COAST INVEST HOLDING AS" at bounding box center [0, 0] width 0 height 0
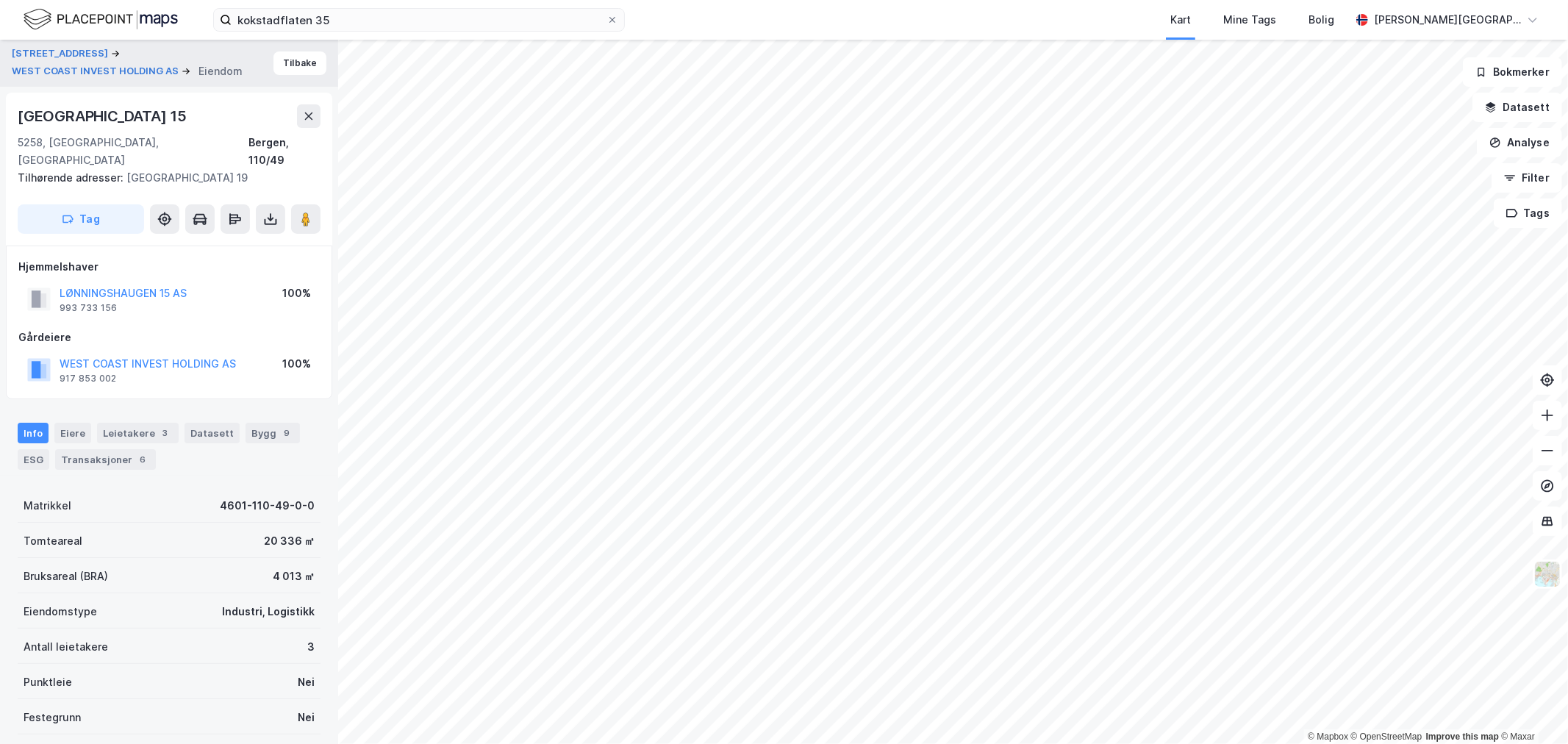
scroll to position [2, 0]
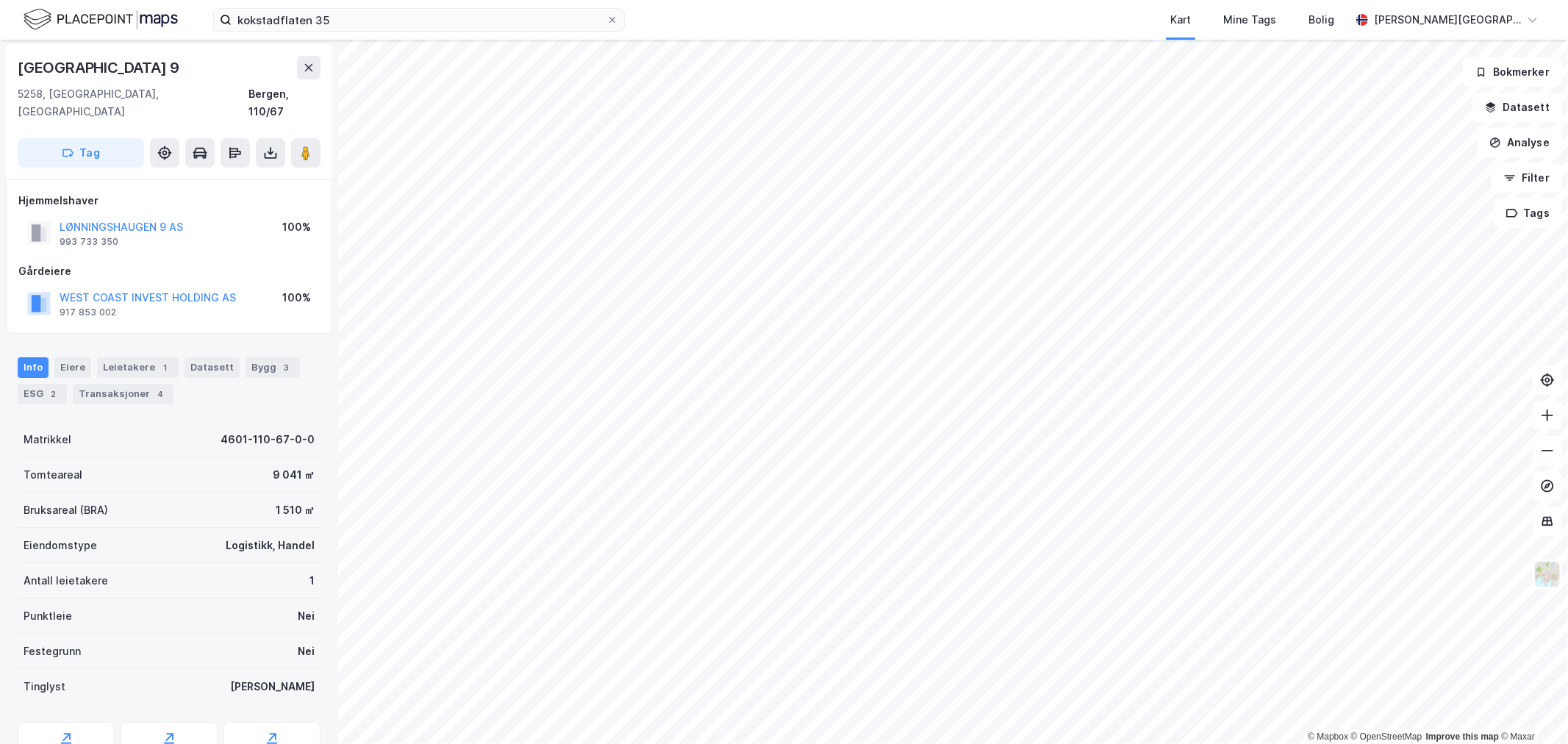
scroll to position [2, 0]
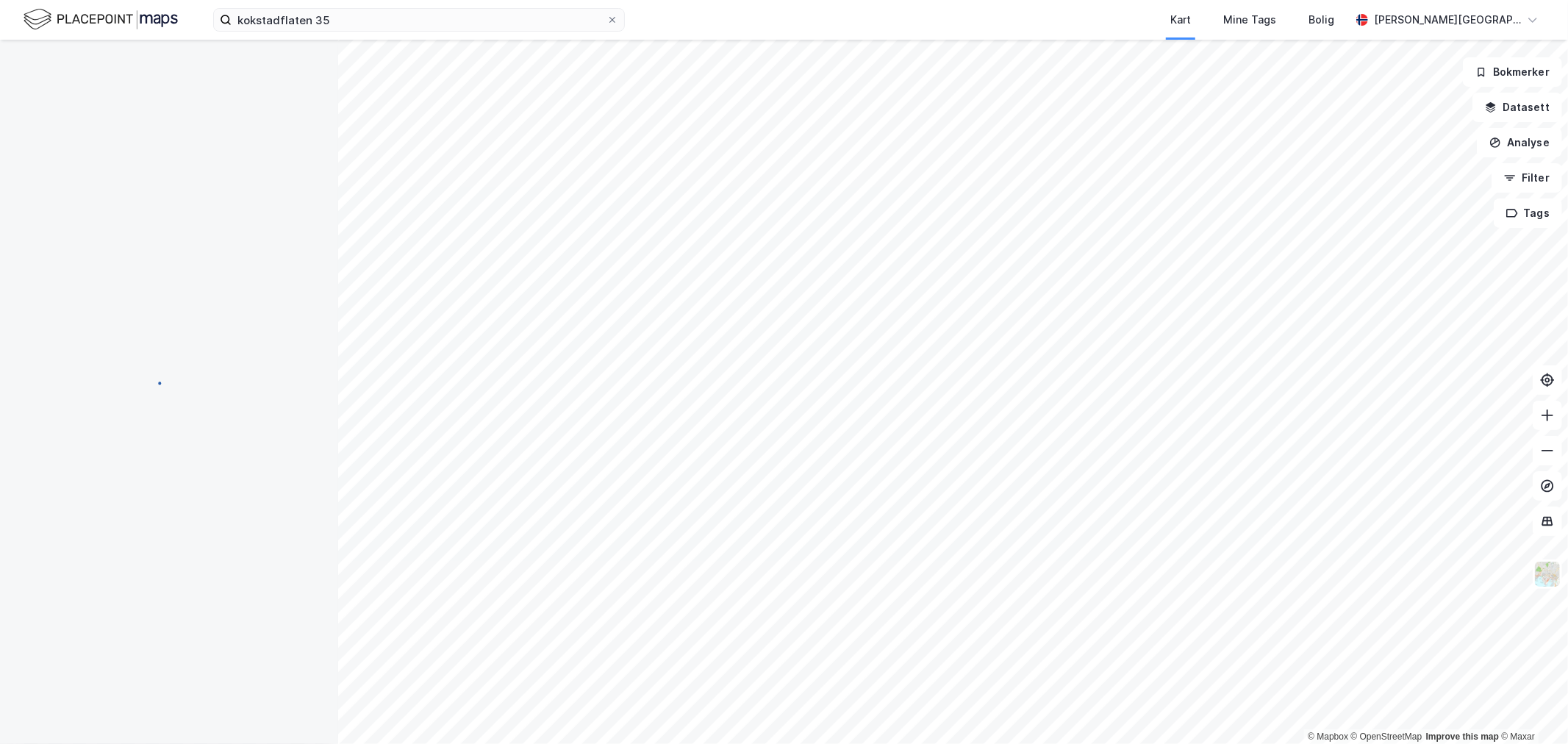
scroll to position [2, 0]
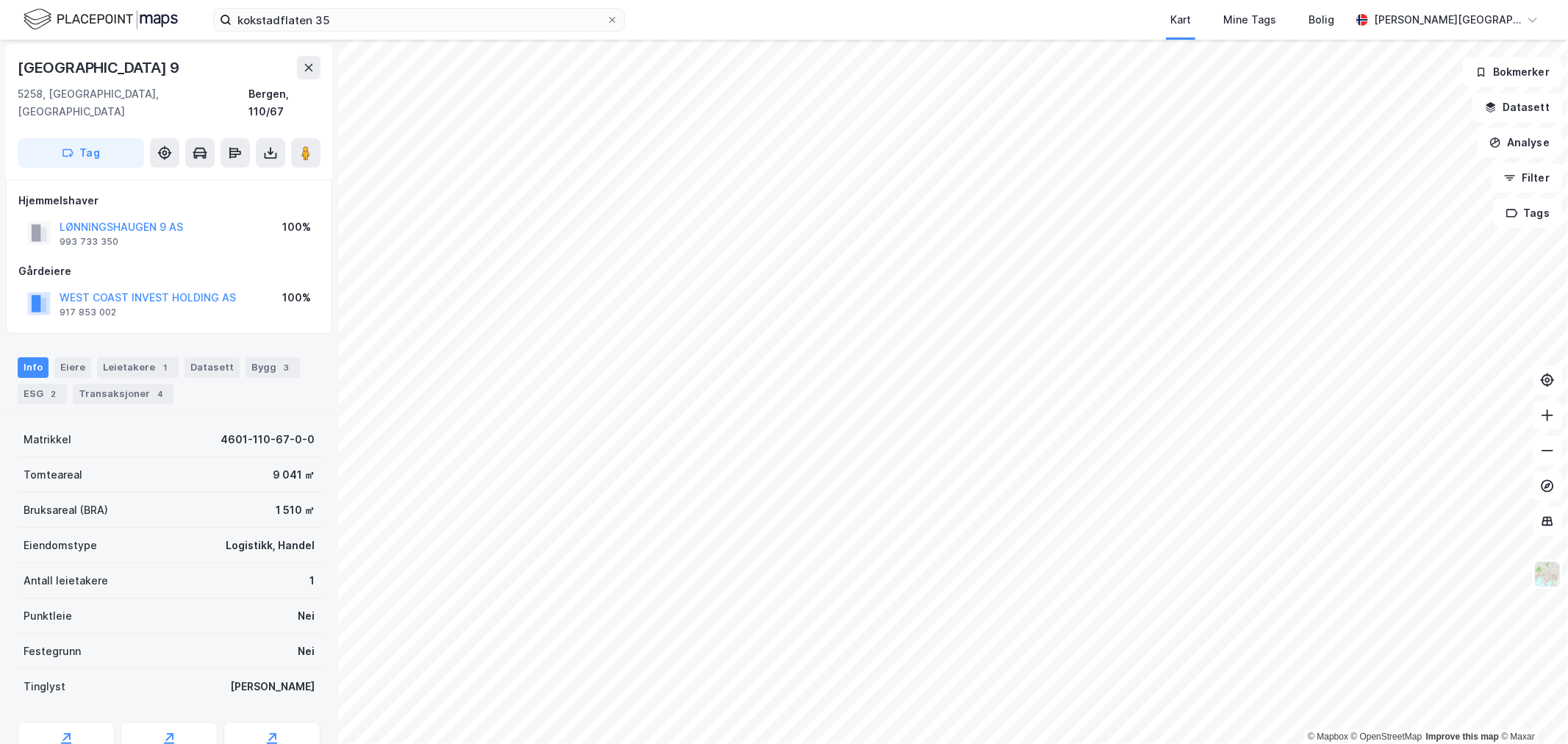
scroll to position [2, 0]
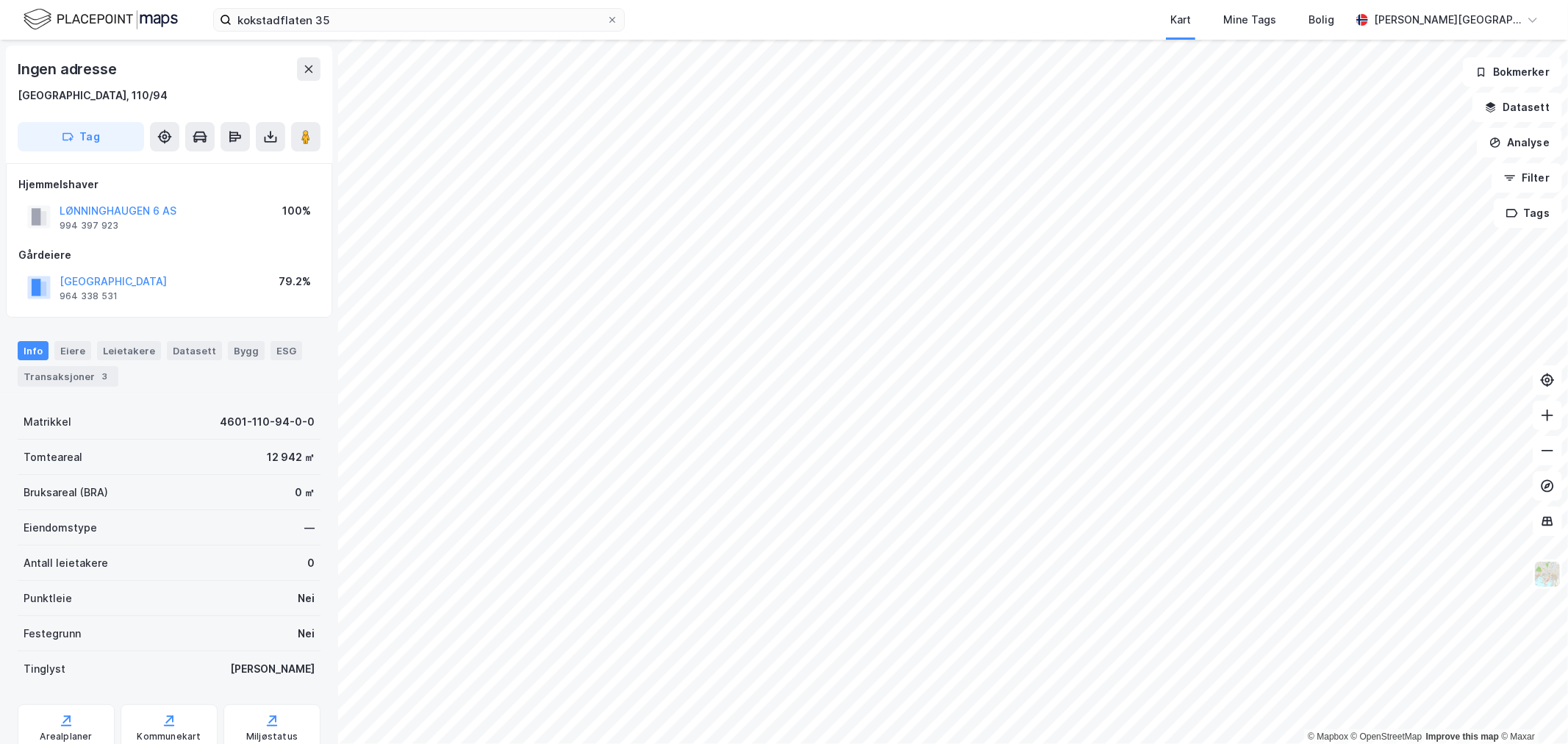
scroll to position [2, 0]
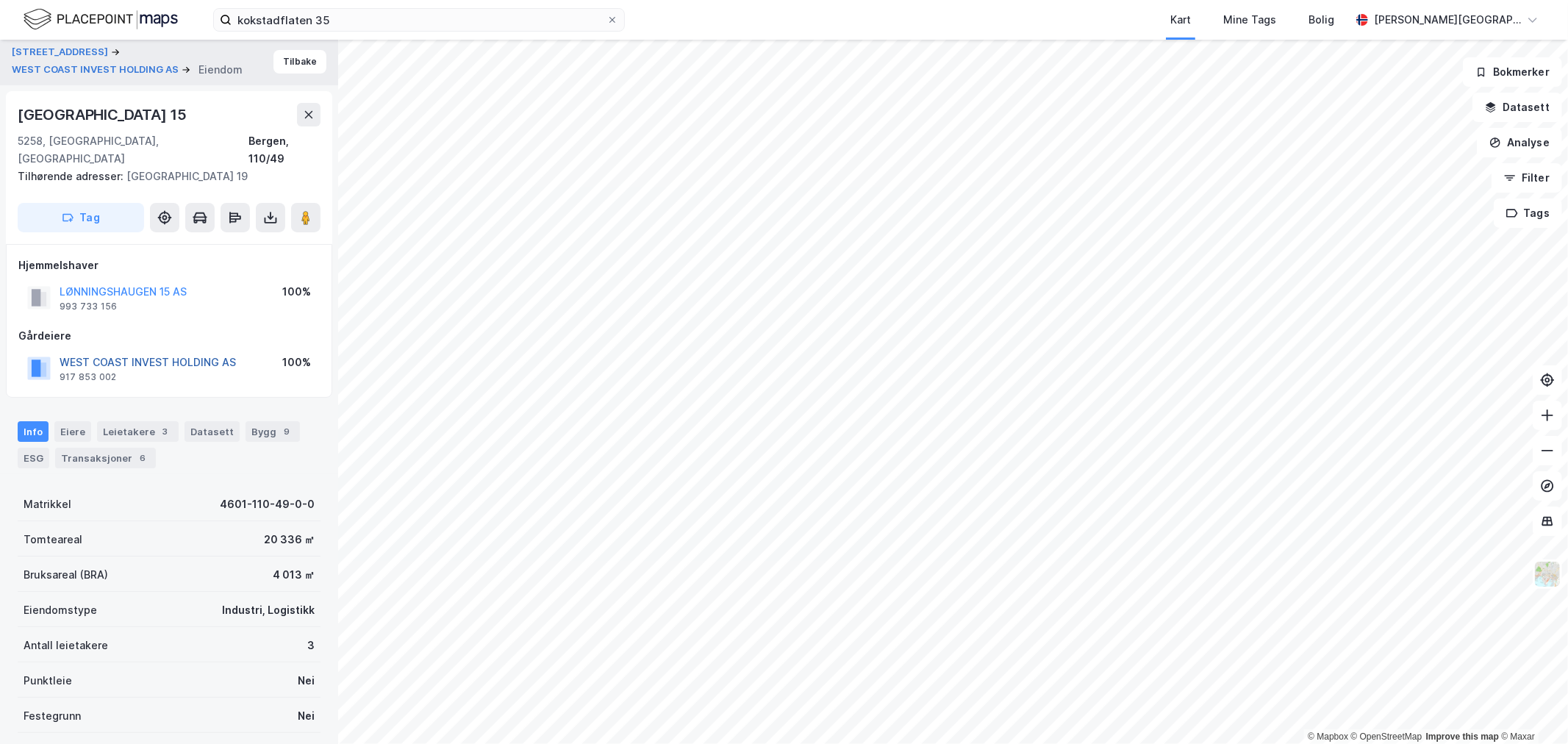
click at [0, 0] on button "WEST COAST INVEST HOLDING AS" at bounding box center [0, 0] width 0 height 0
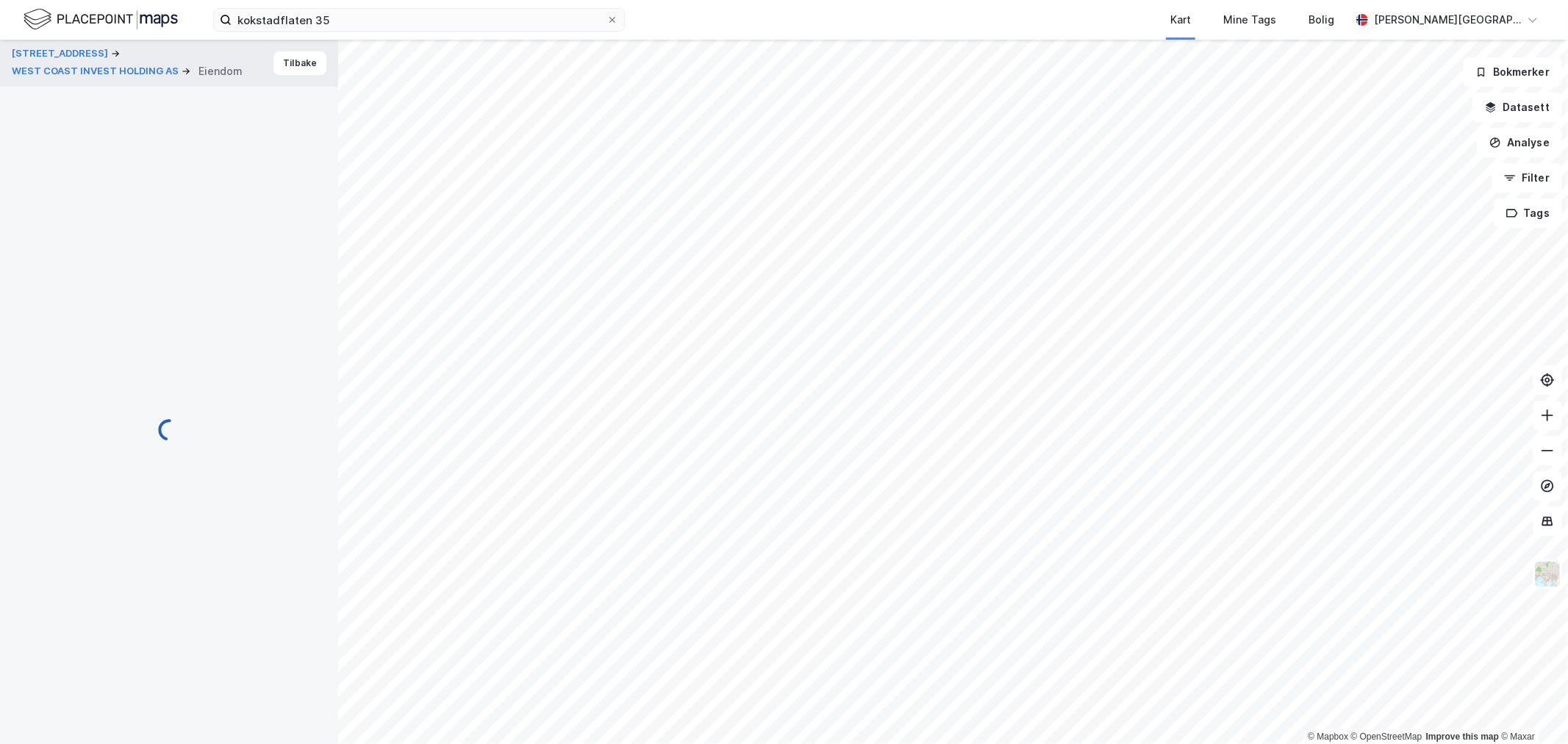
scroll to position [2, 0]
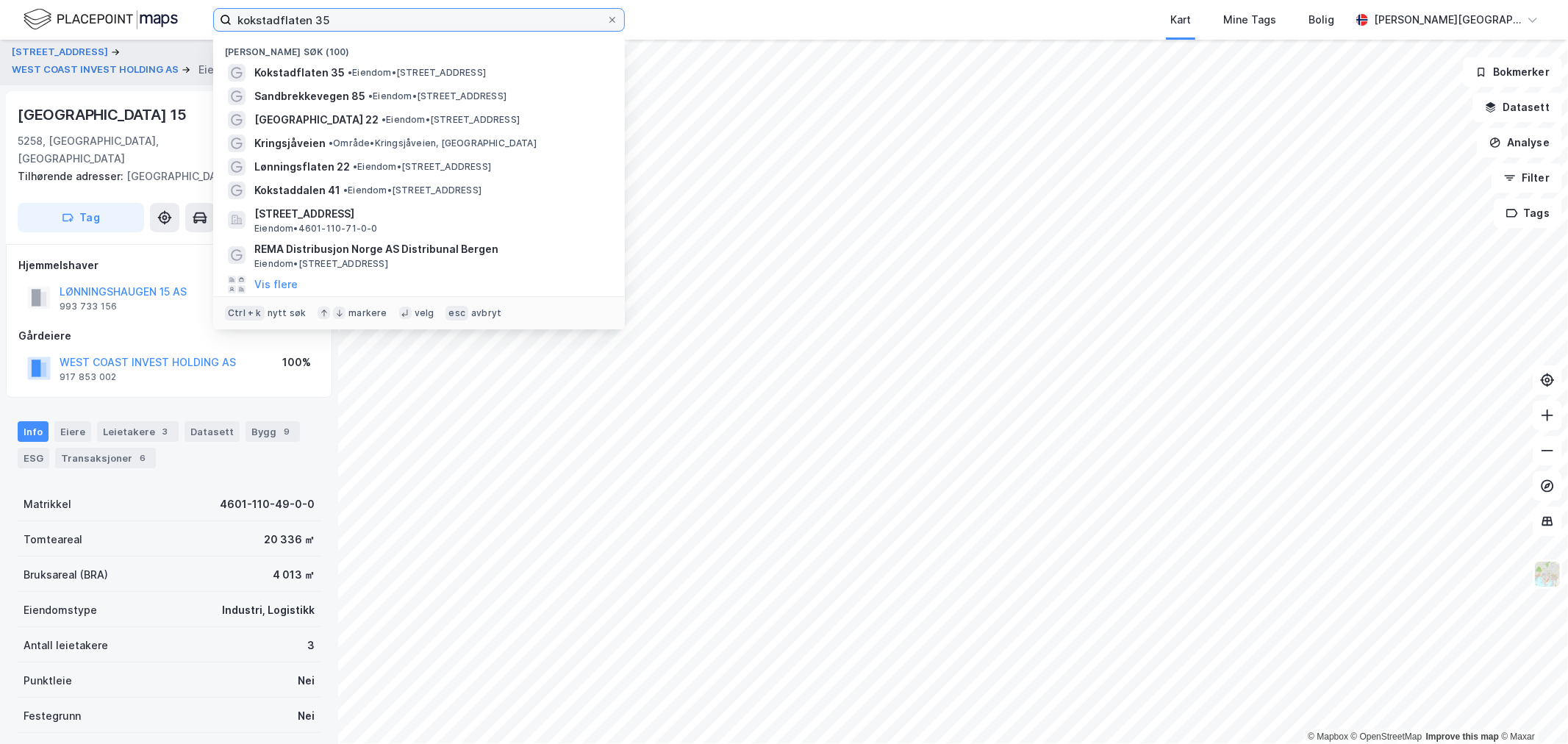
click at [545, 28] on input "kokstadflaten 35" at bounding box center [419, 20] width 375 height 22
click at [545, 27] on input "kokstadflaten 35" at bounding box center [419, 20] width 375 height 22
click at [544, 27] on input "kokstadflaten 35" at bounding box center [419, 20] width 375 height 22
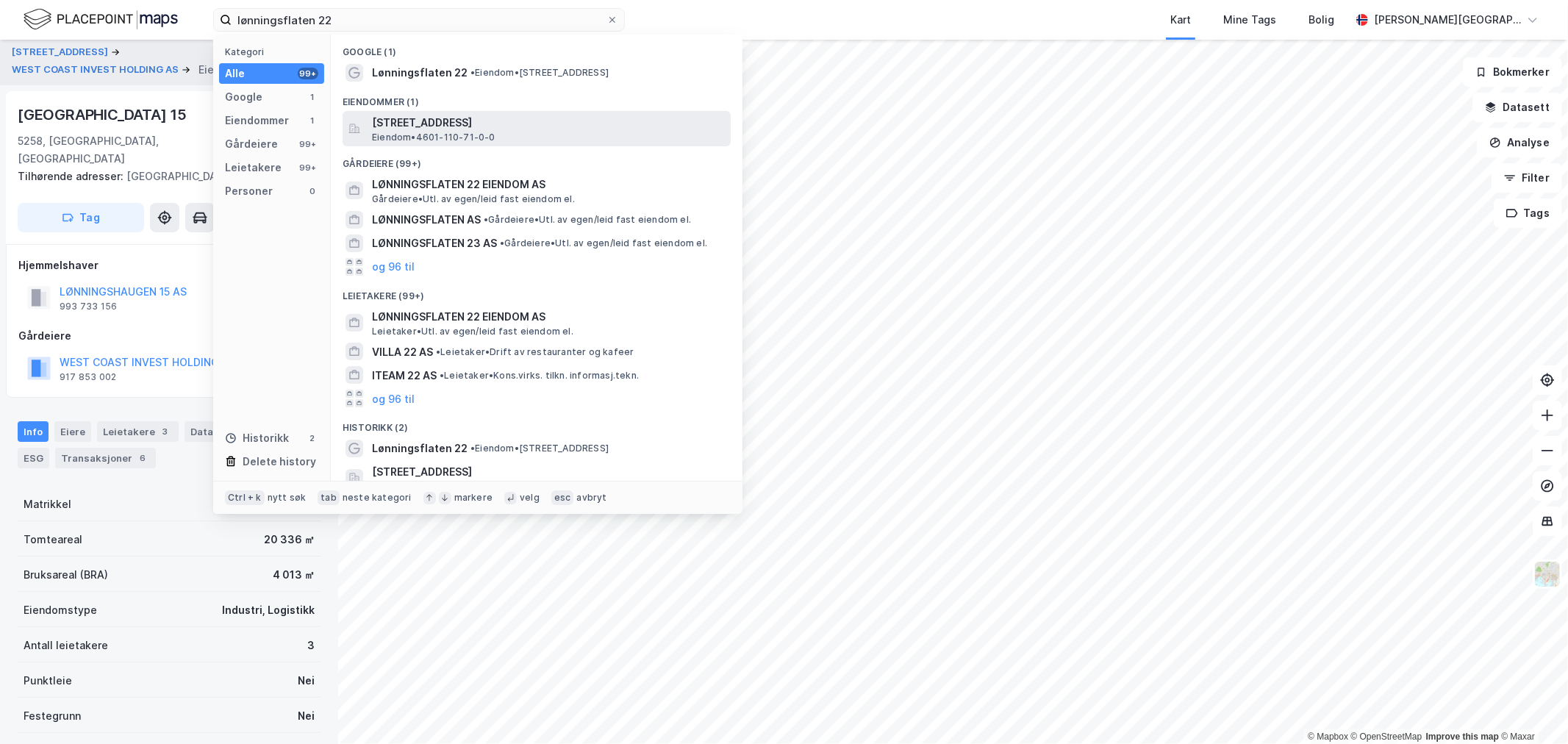
click at [482, 123] on span "[STREET_ADDRESS]" at bounding box center [548, 123] width 353 height 18
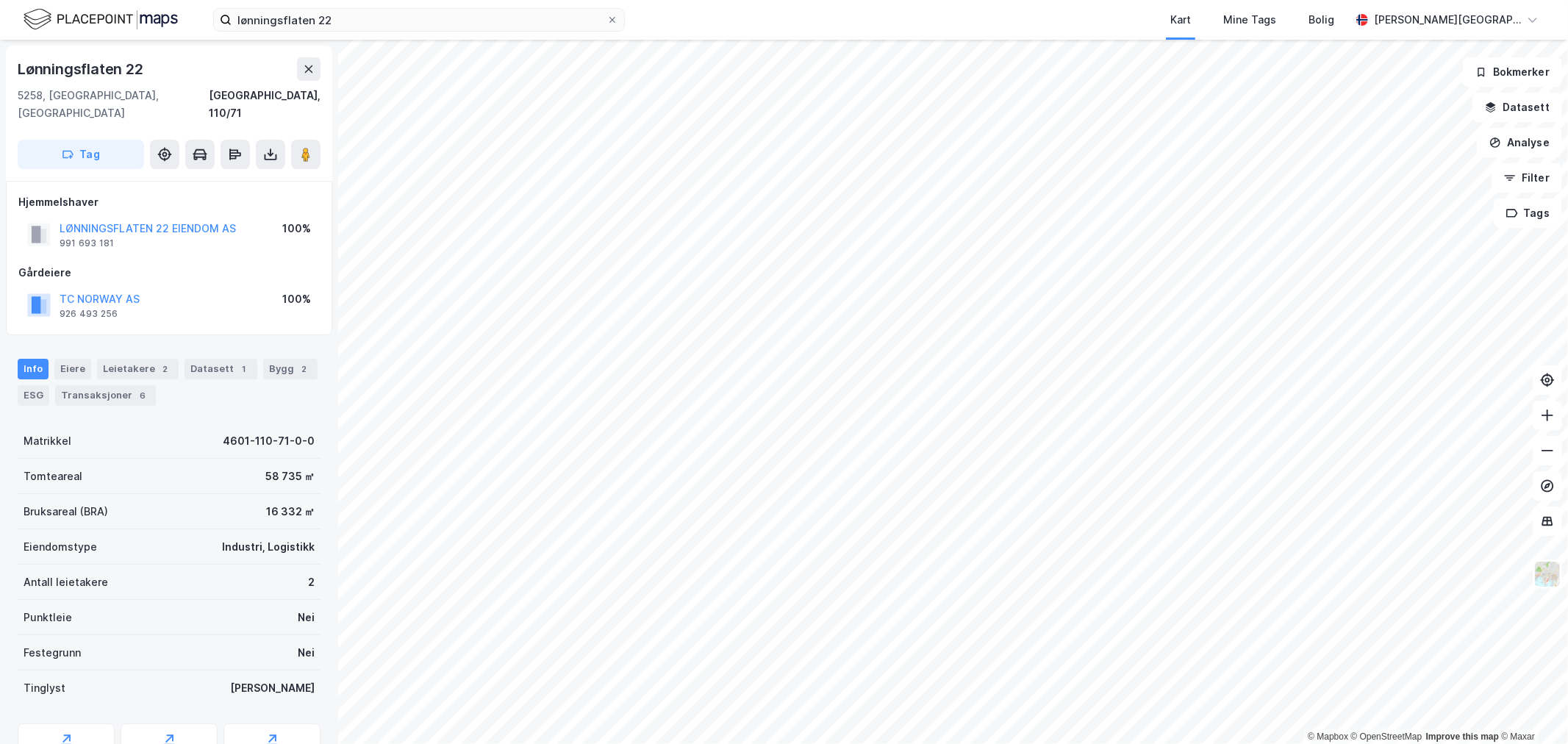
scroll to position [2, 0]
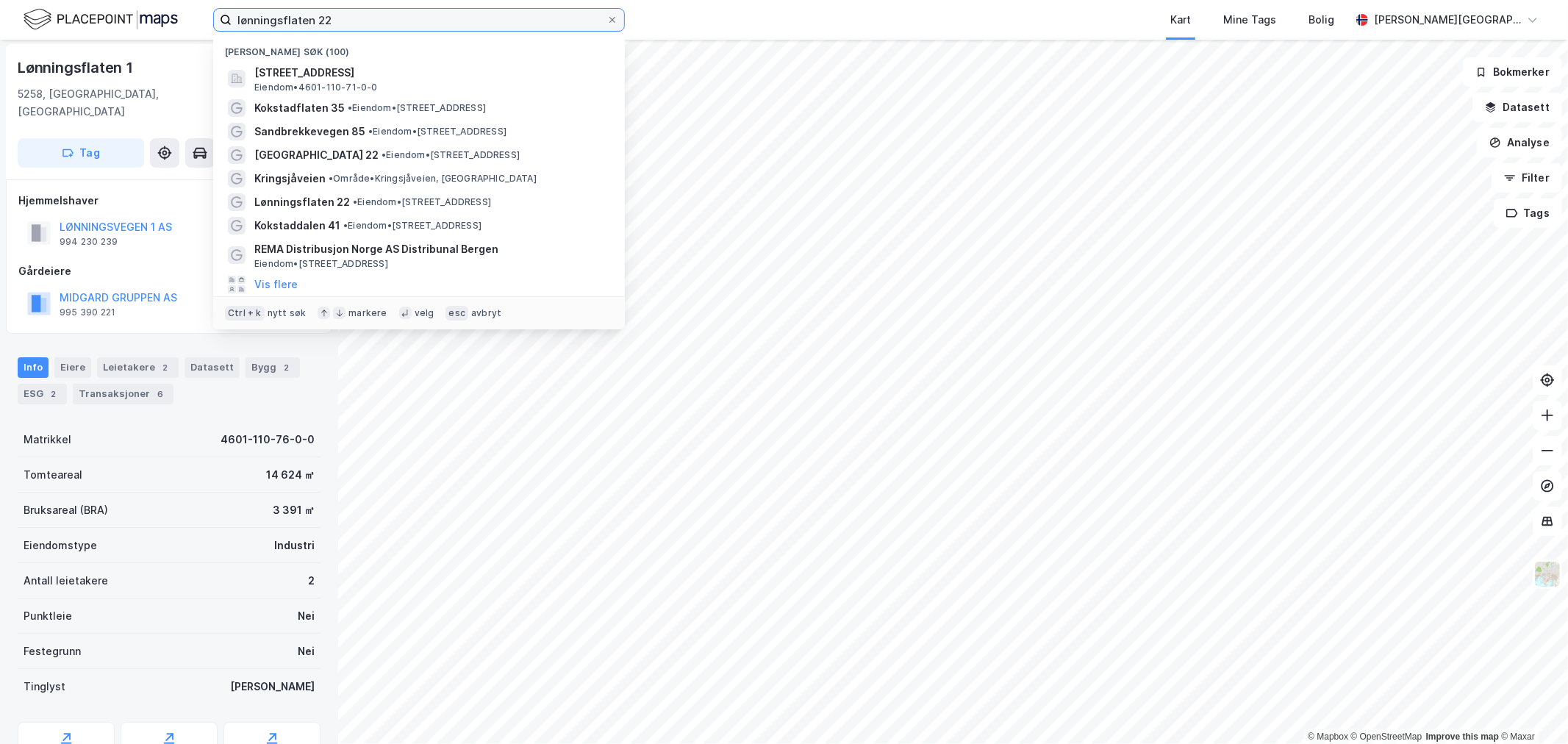
click at [371, 18] on input "lønningsflaten 22" at bounding box center [419, 20] width 375 height 22
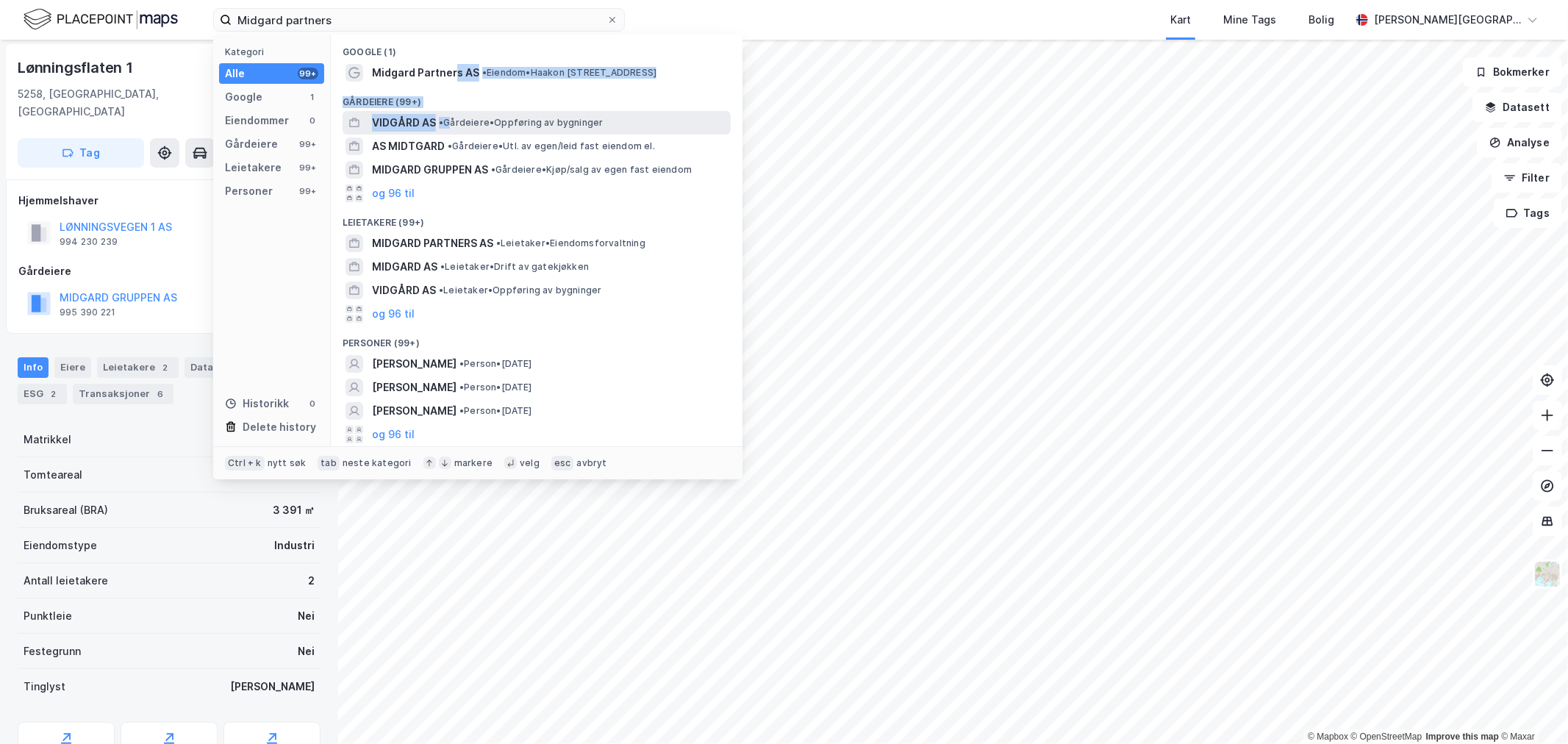
drag, startPoint x: 451, startPoint y: 70, endPoint x: 451, endPoint y: 116, distance: 46.0
click at [451, 116] on div "Google (1) Midgard Partners AS • Eiendom • [PERSON_NAME][STREET_ADDRESS] (99+) …" at bounding box center [536, 240] width 412 height 412
click at [460, 67] on span "Midgard Partners AS" at bounding box center [425, 73] width 107 height 18
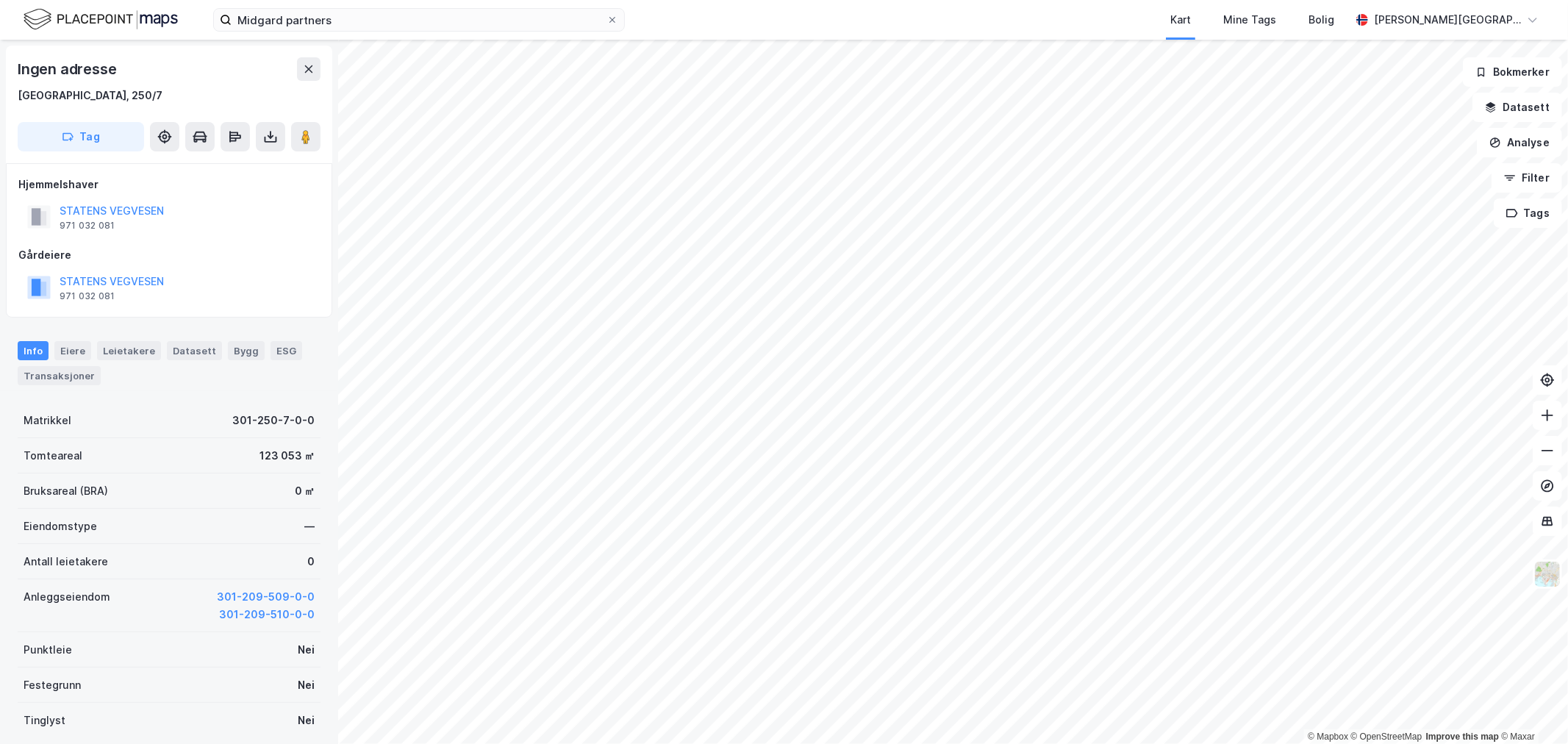
scroll to position [2, 0]
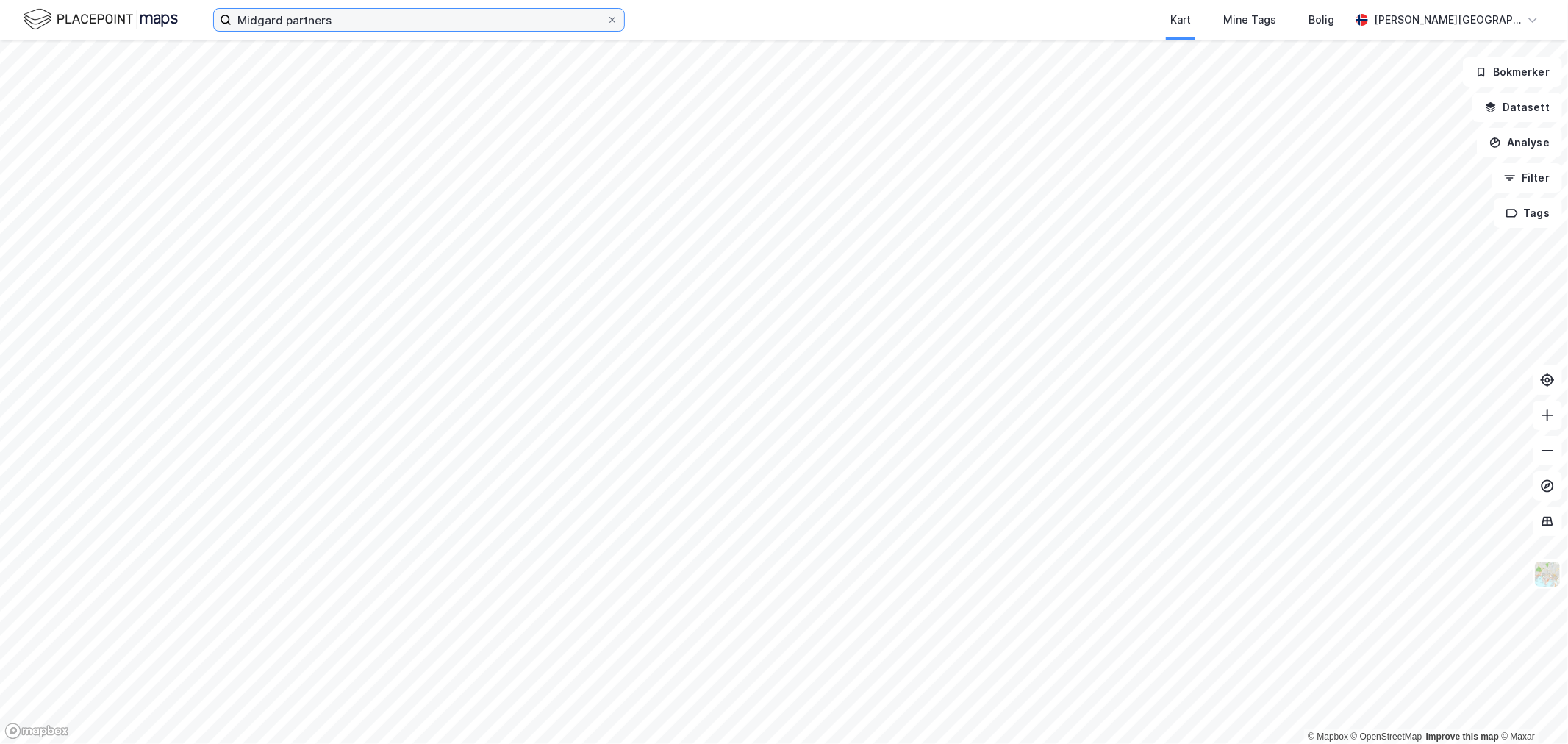
click at [324, 26] on input "Midgard partners" at bounding box center [419, 20] width 375 height 22
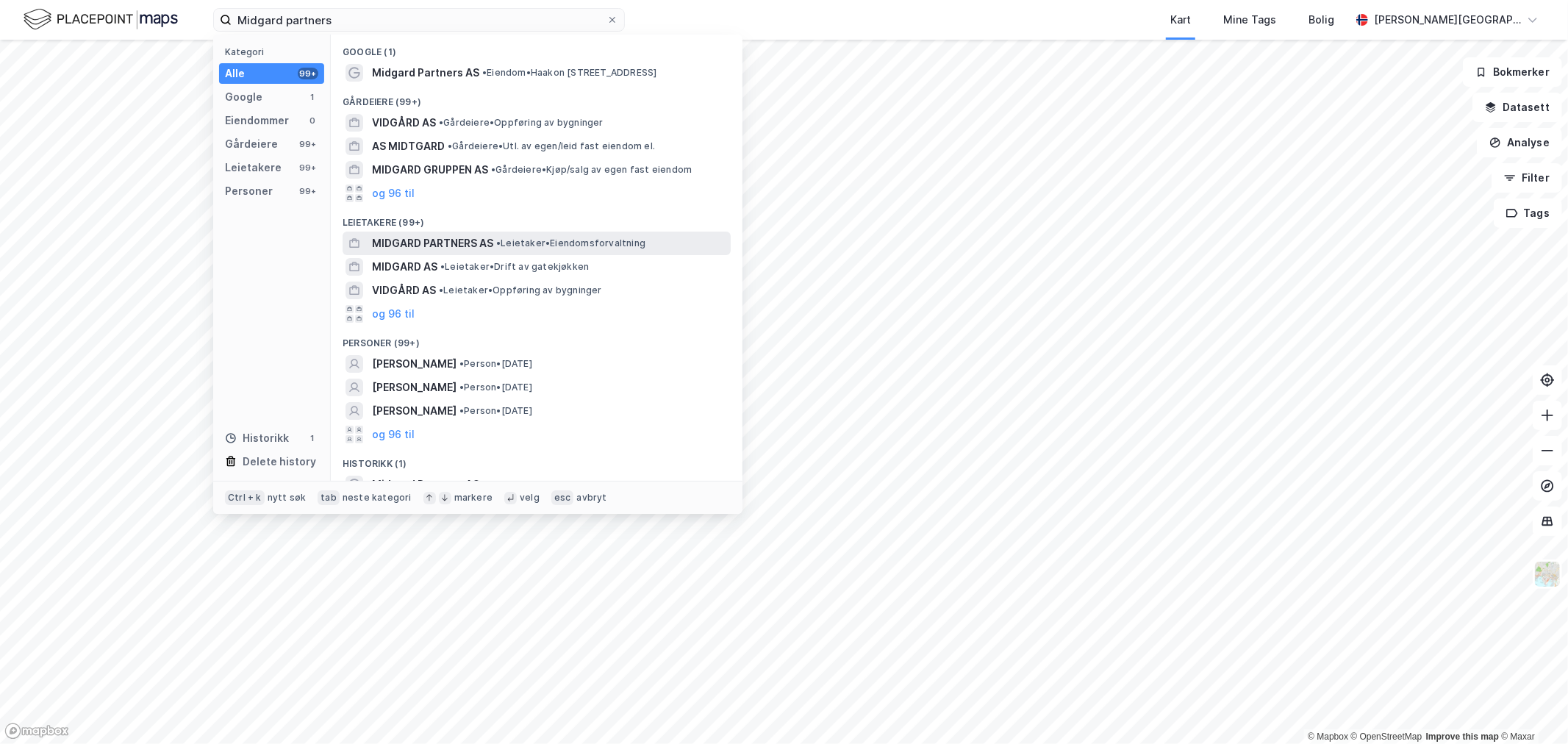
click at [442, 241] on span "MIDGARD PARTNERS AS" at bounding box center [433, 244] width 121 height 18
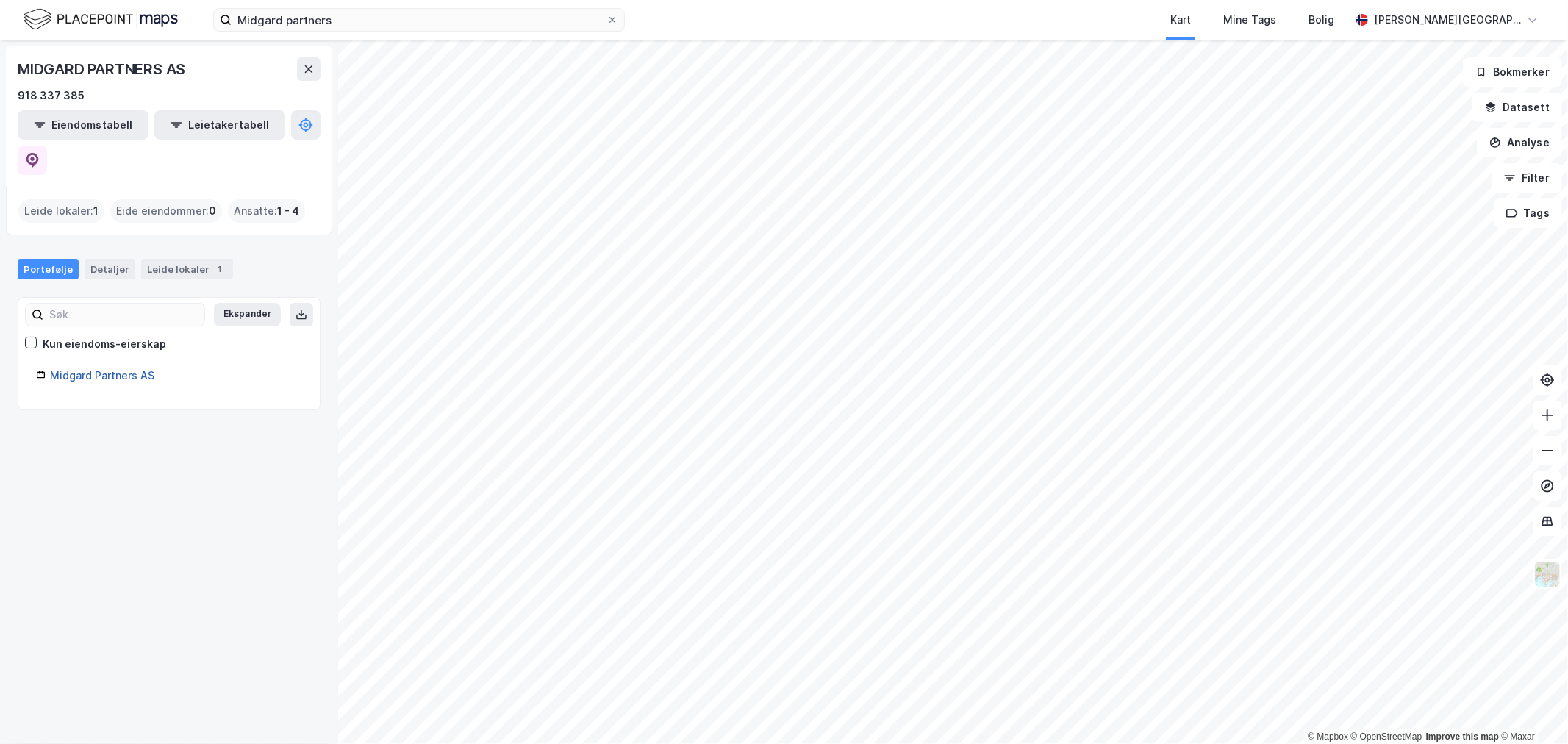
click at [150, 369] on link "Midgard Partners AS" at bounding box center [102, 375] width 104 height 13
click at [76, 12] on img at bounding box center [100, 20] width 154 height 26
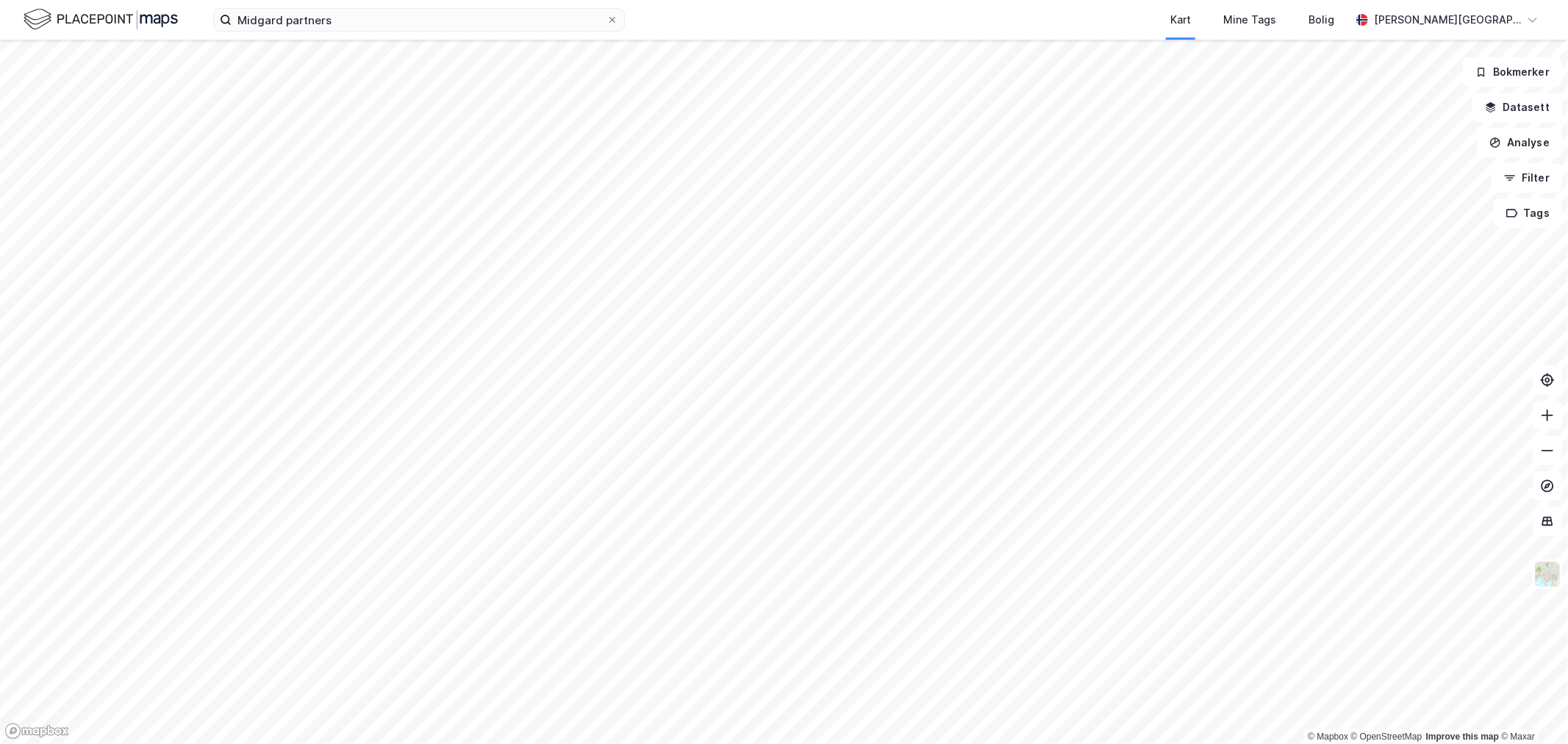
click at [480, 34] on div "Midgard partners Kart Mine Tags Bolig [PERSON_NAME][GEOGRAPHIC_DATA]" at bounding box center [784, 20] width 1568 height 40
click at [478, 20] on input "Midgard partners" at bounding box center [419, 20] width 375 height 22
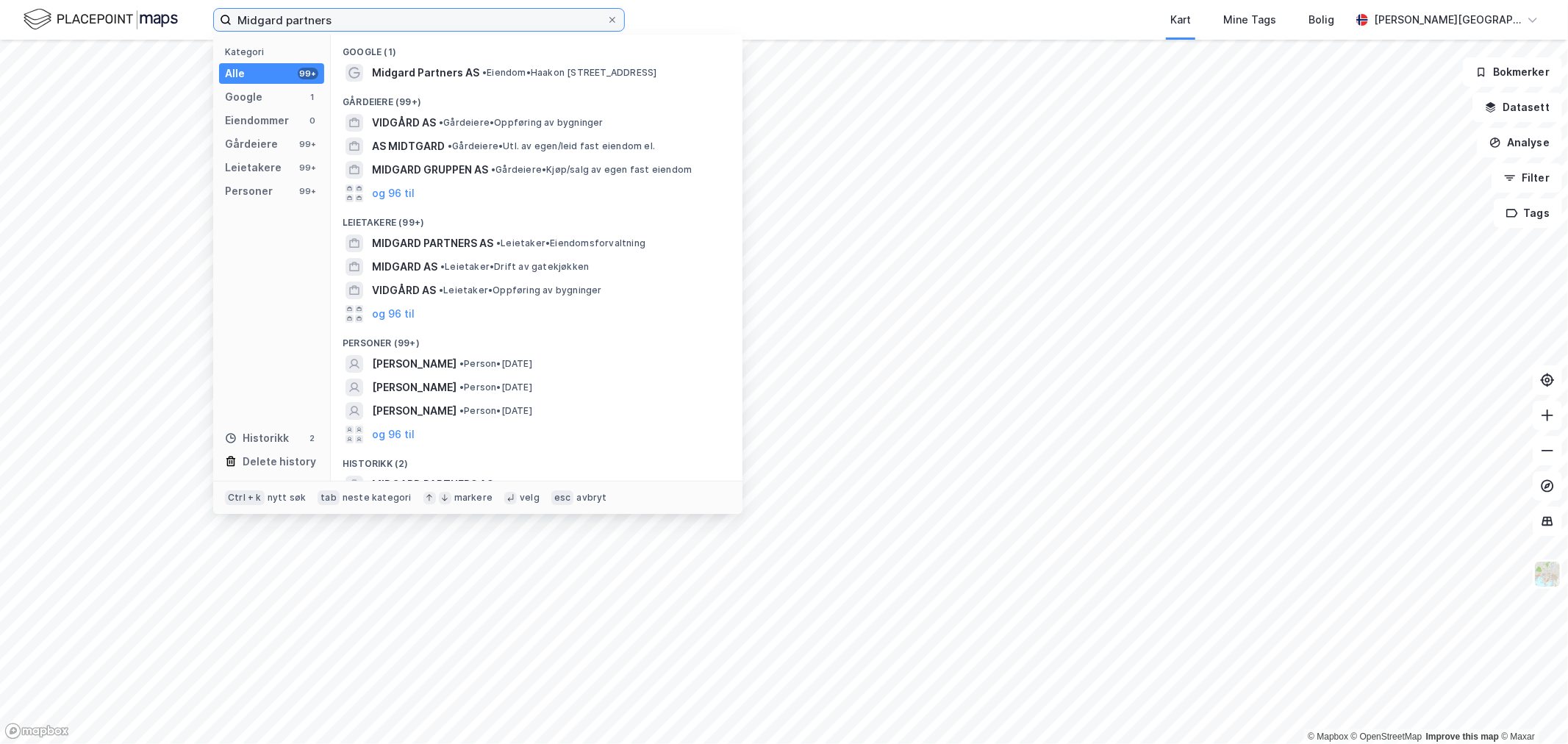
click at [478, 20] on input "Midgard partners" at bounding box center [419, 20] width 375 height 22
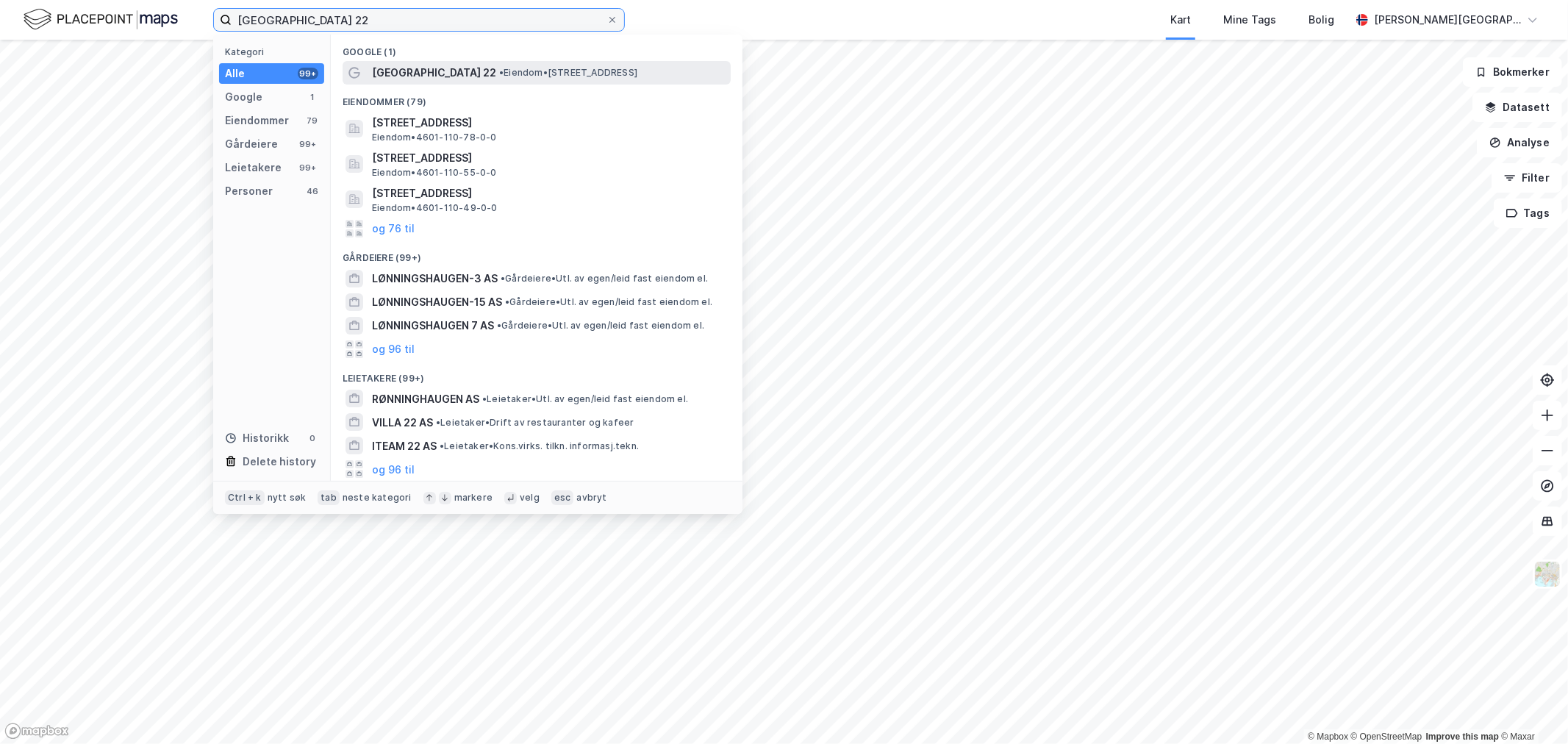
type input "[GEOGRAPHIC_DATA] 22"
click at [466, 74] on span "[GEOGRAPHIC_DATA] 22" at bounding box center [434, 73] width 124 height 18
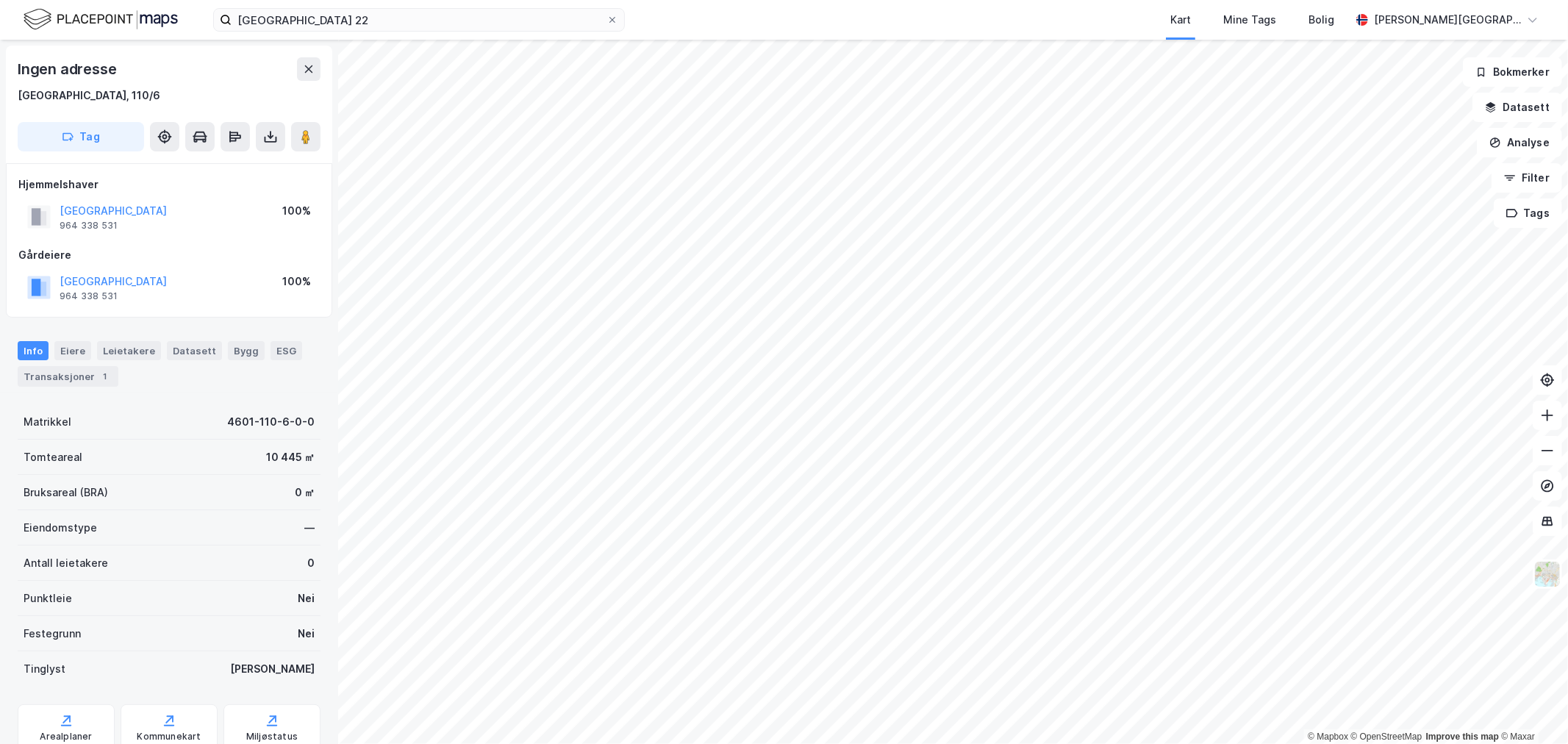
scroll to position [2, 0]
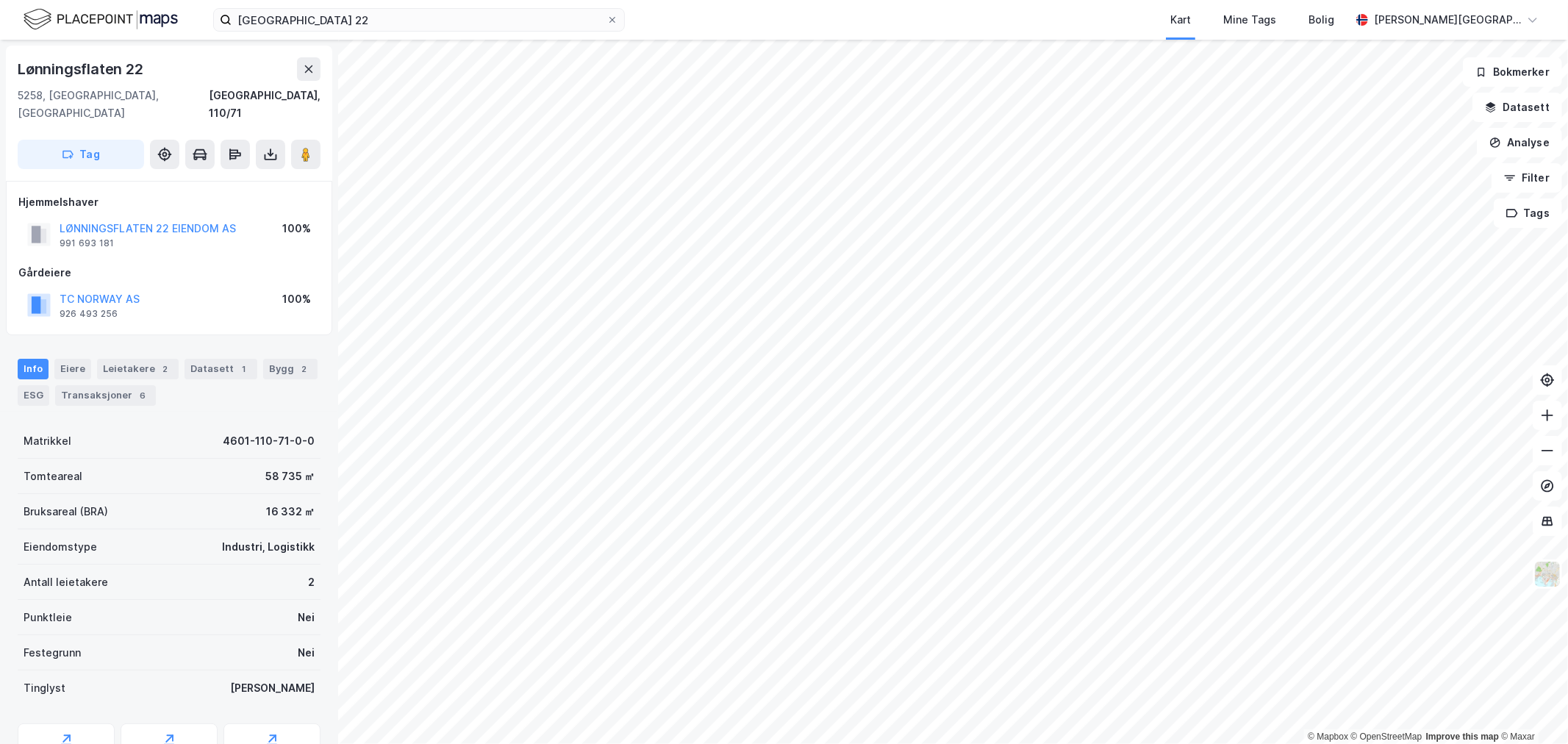
scroll to position [2, 0]
click at [129, 357] on div "Leietakere 2" at bounding box center [137, 367] width 82 height 20
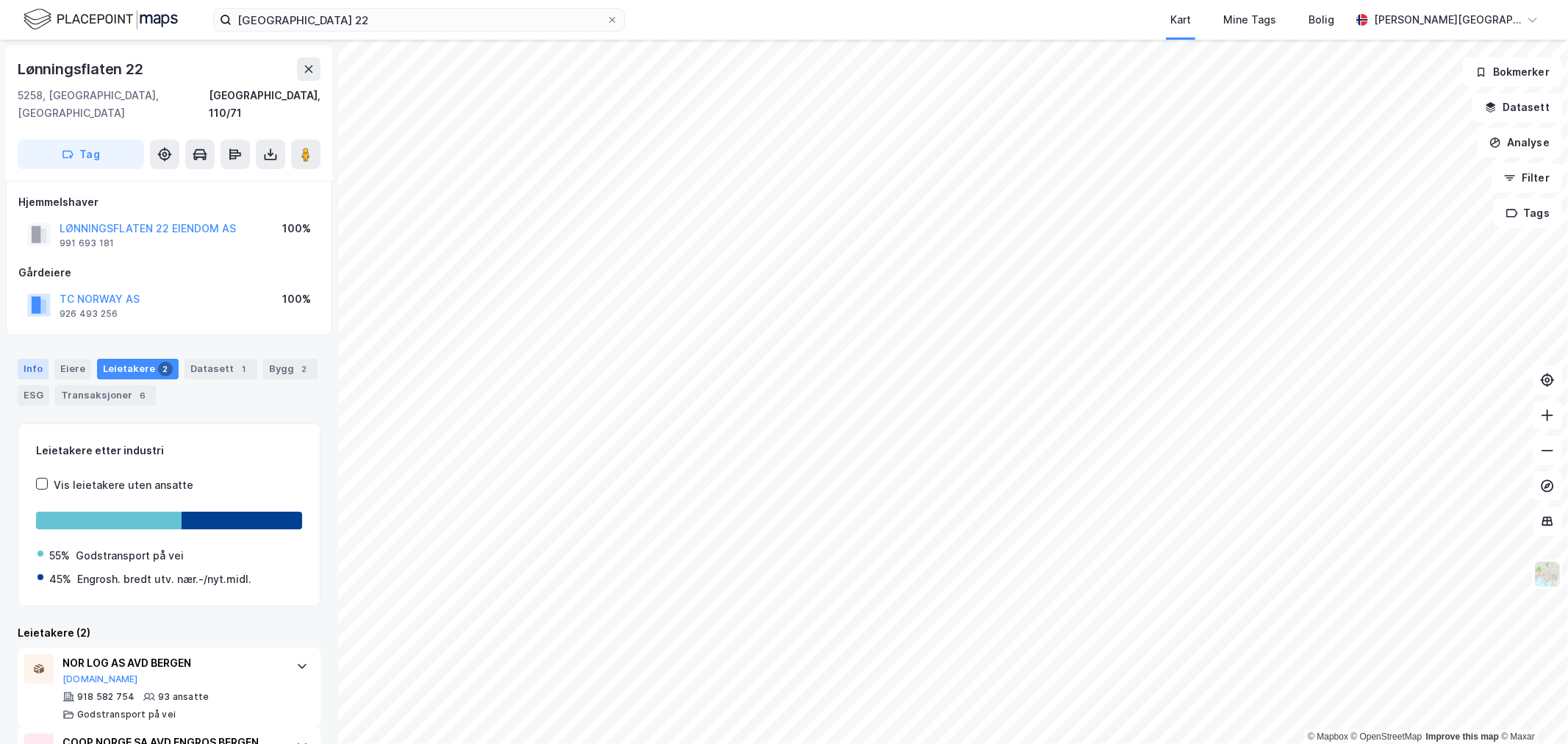
click at [31, 358] on div "Info" at bounding box center [33, 368] width 31 height 20
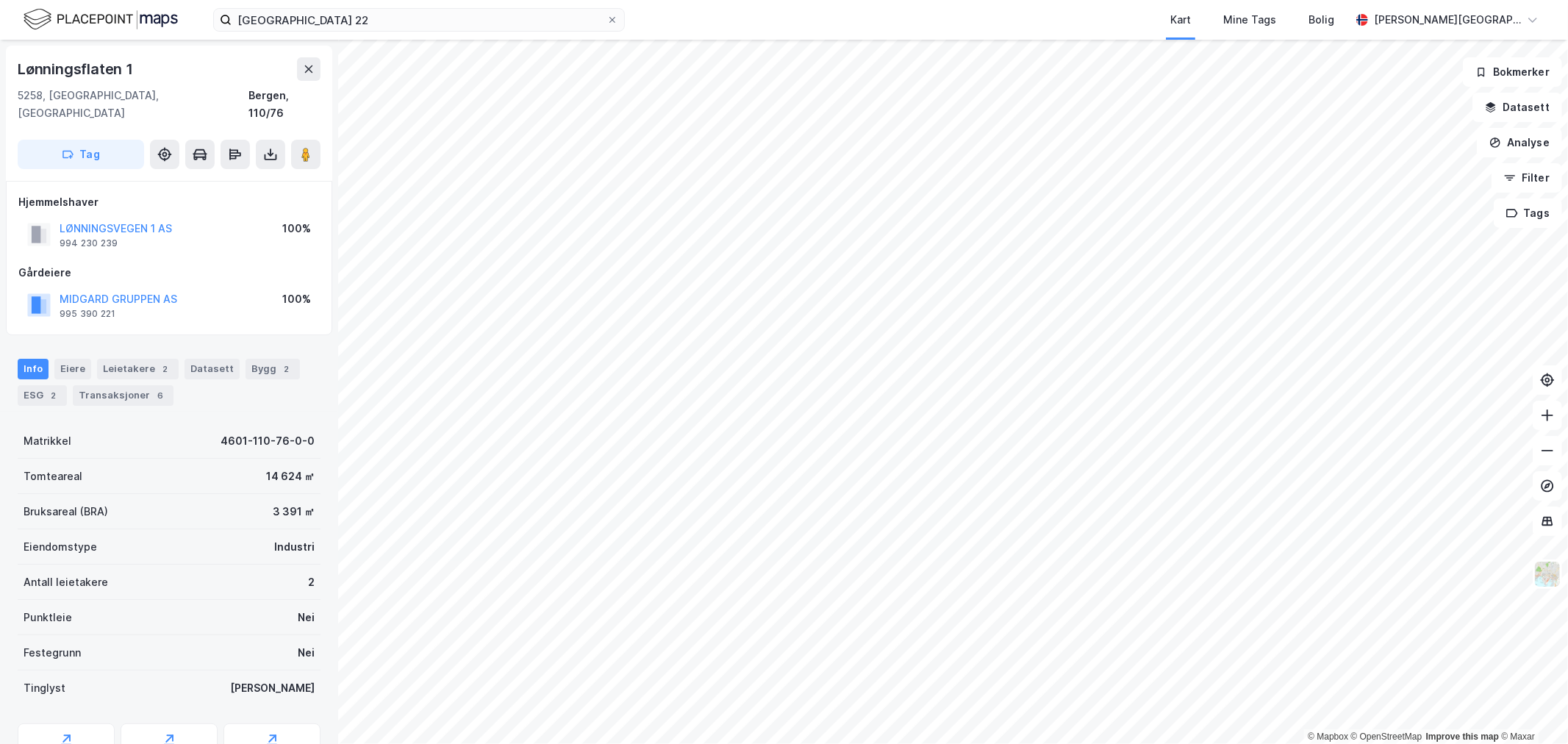
scroll to position [1, 0]
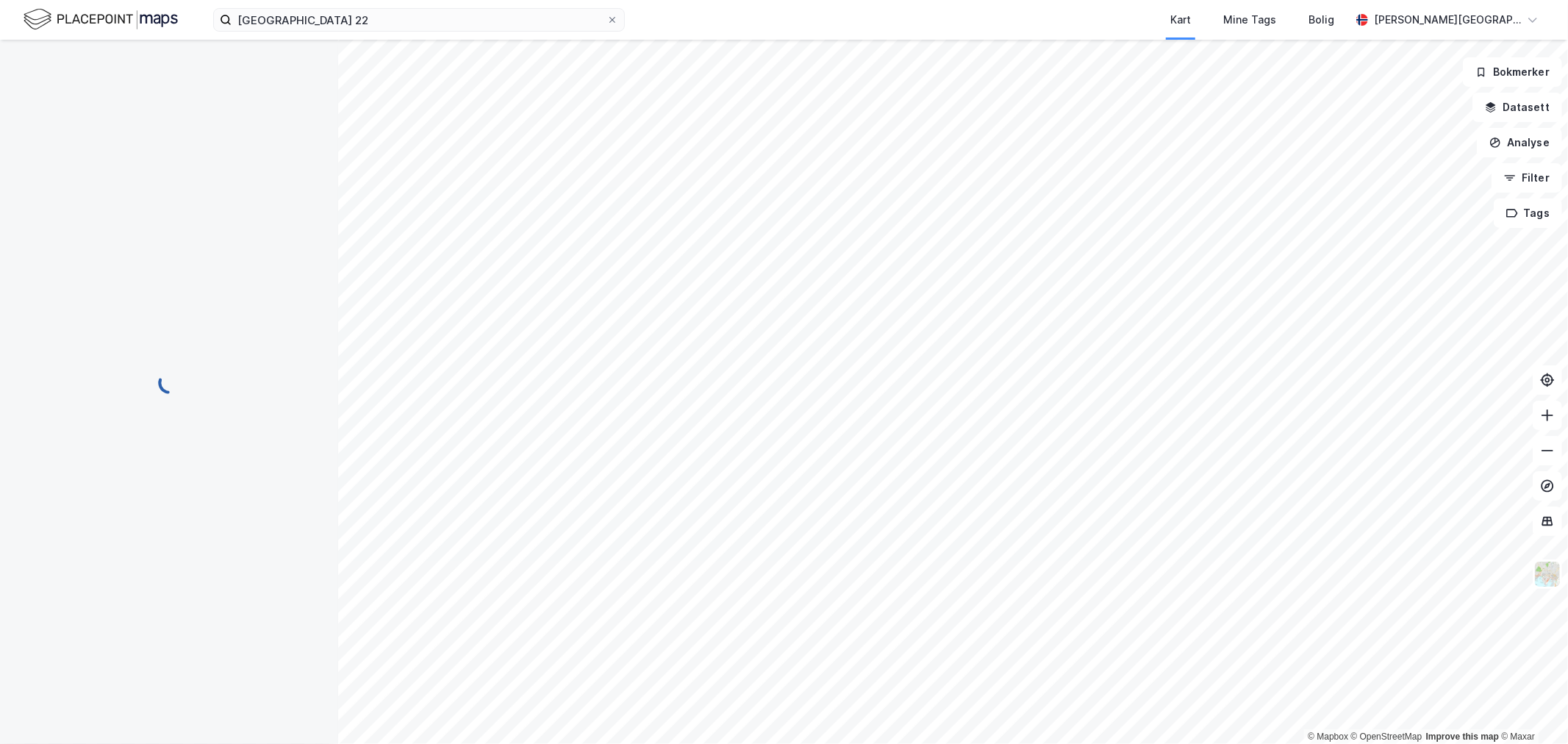
scroll to position [1, 0]
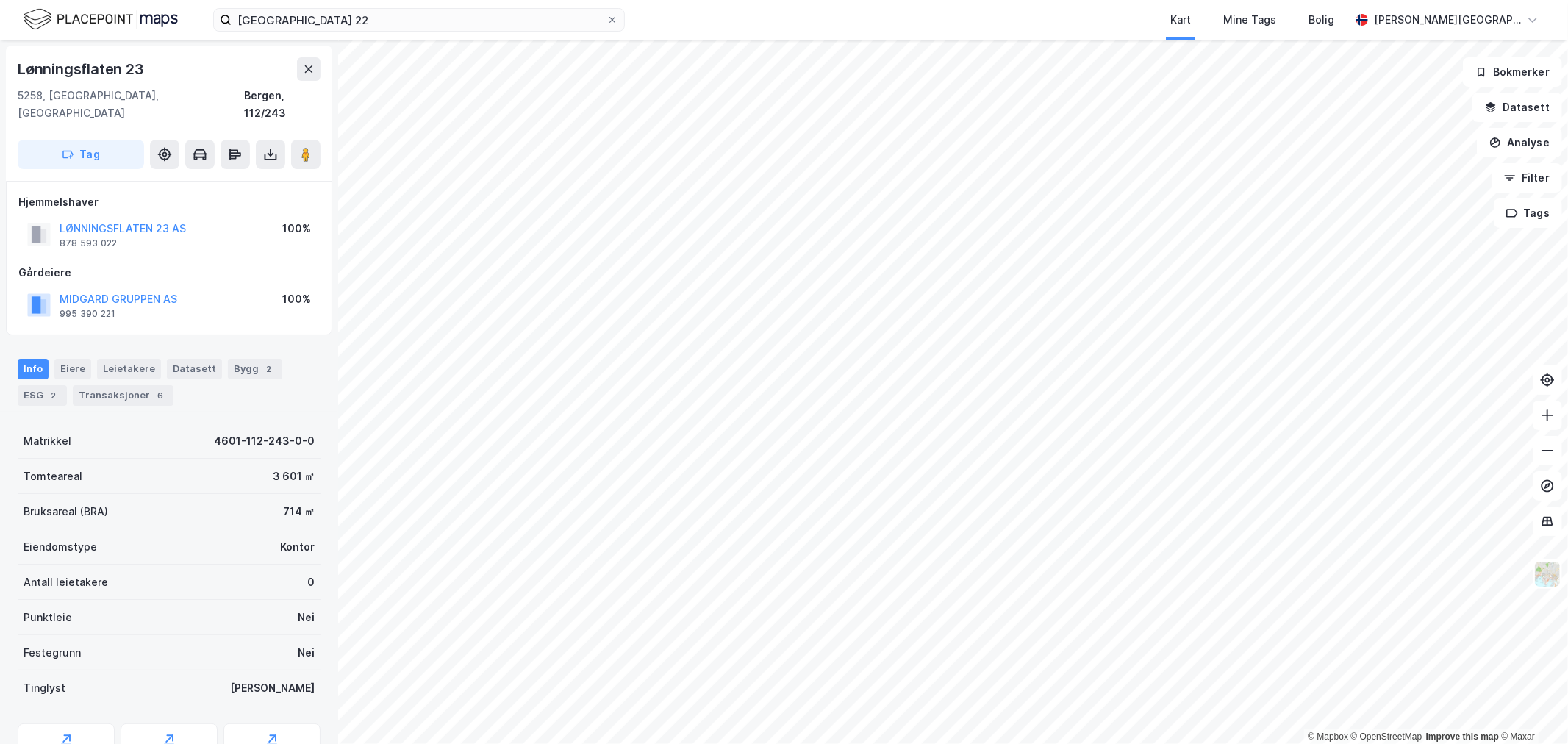
scroll to position [1, 0]
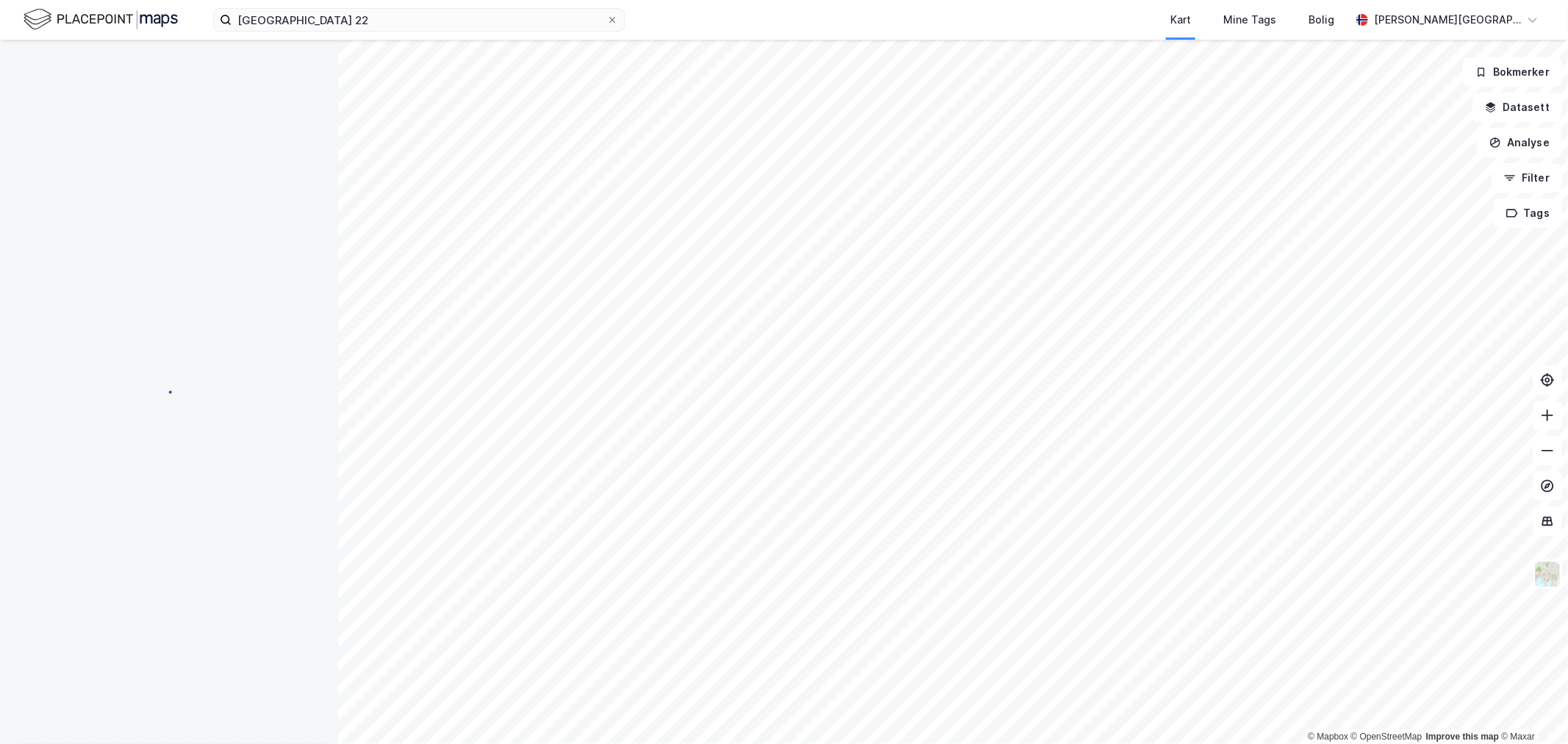
scroll to position [1, 0]
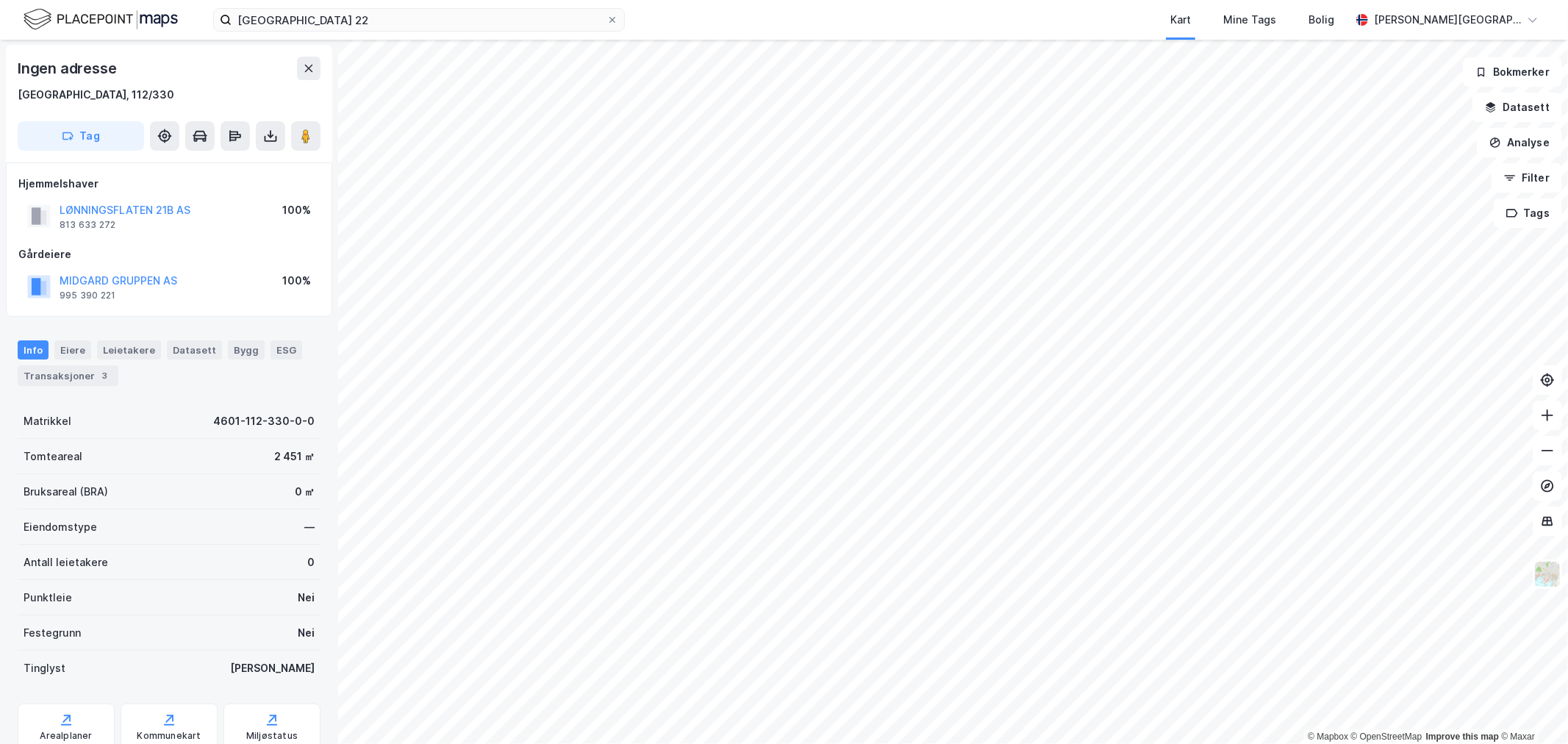
scroll to position [1, 0]
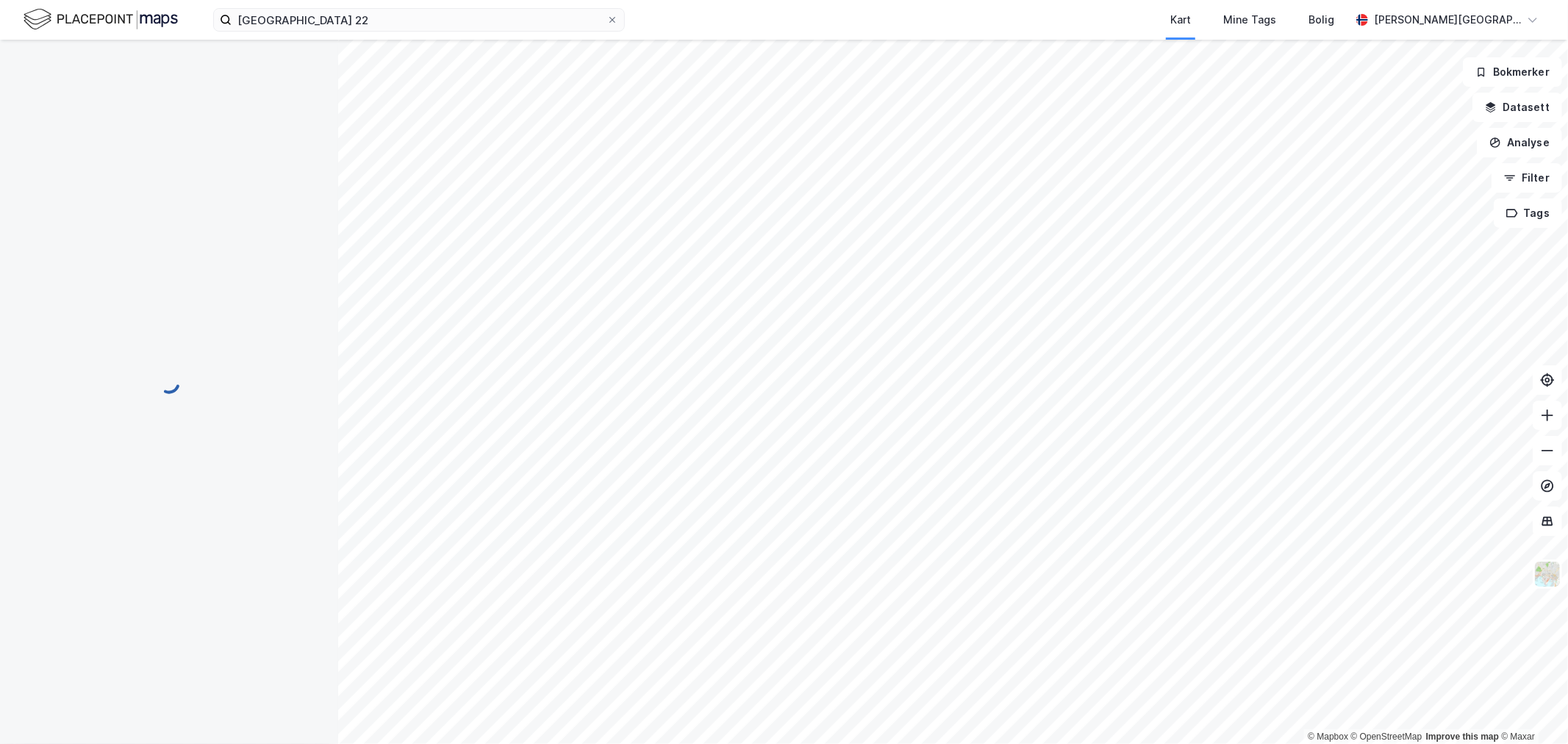
scroll to position [1, 0]
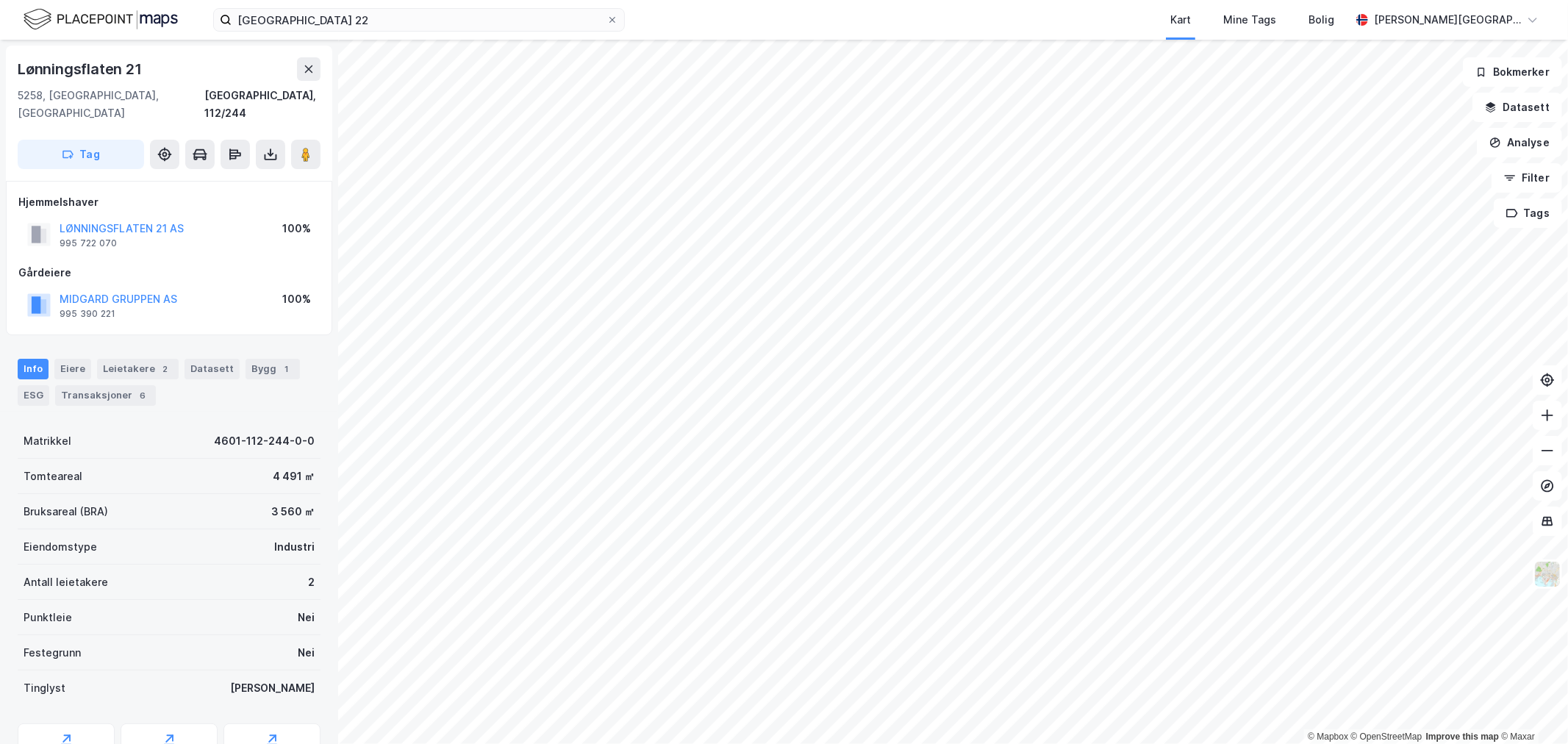
scroll to position [1, 0]
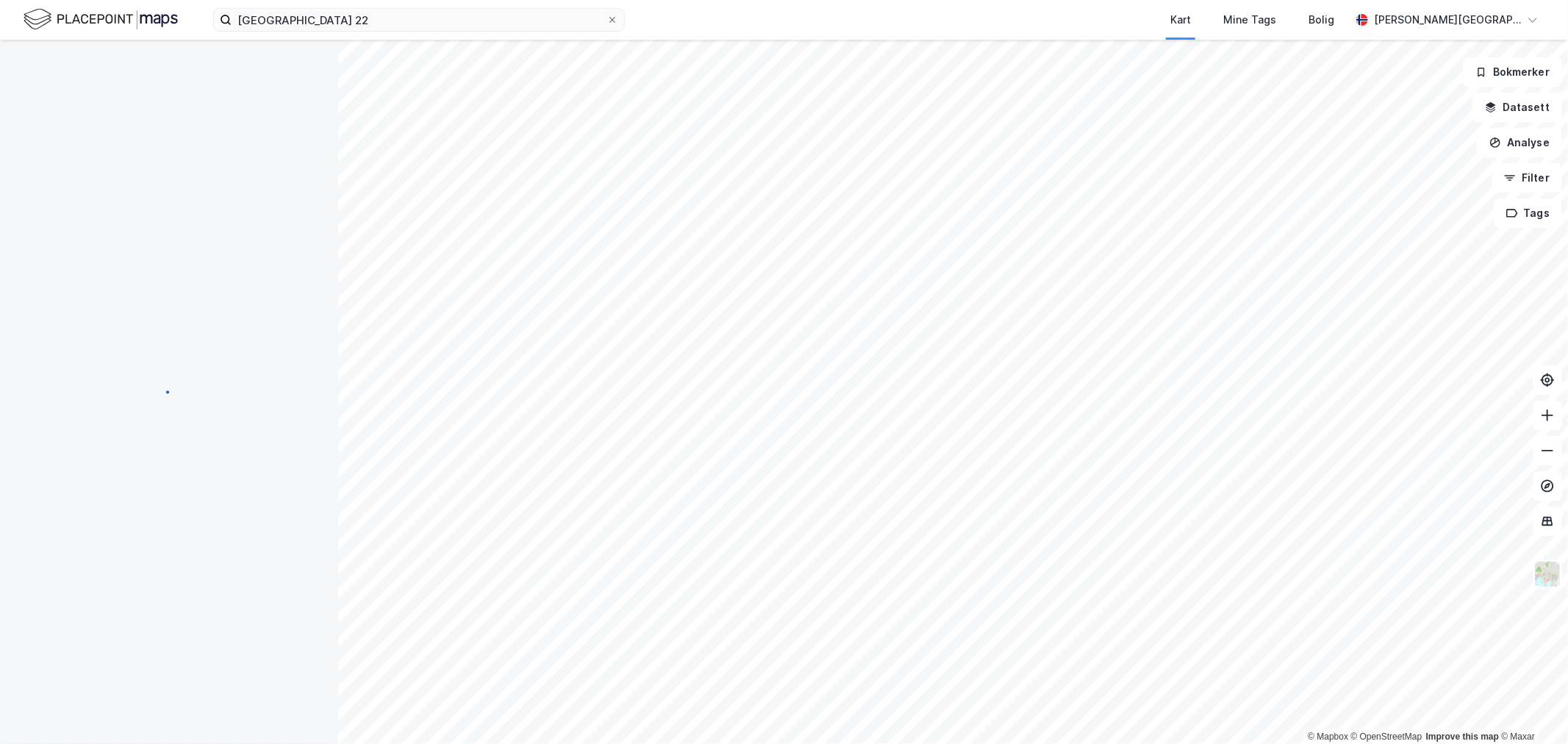
scroll to position [1, 0]
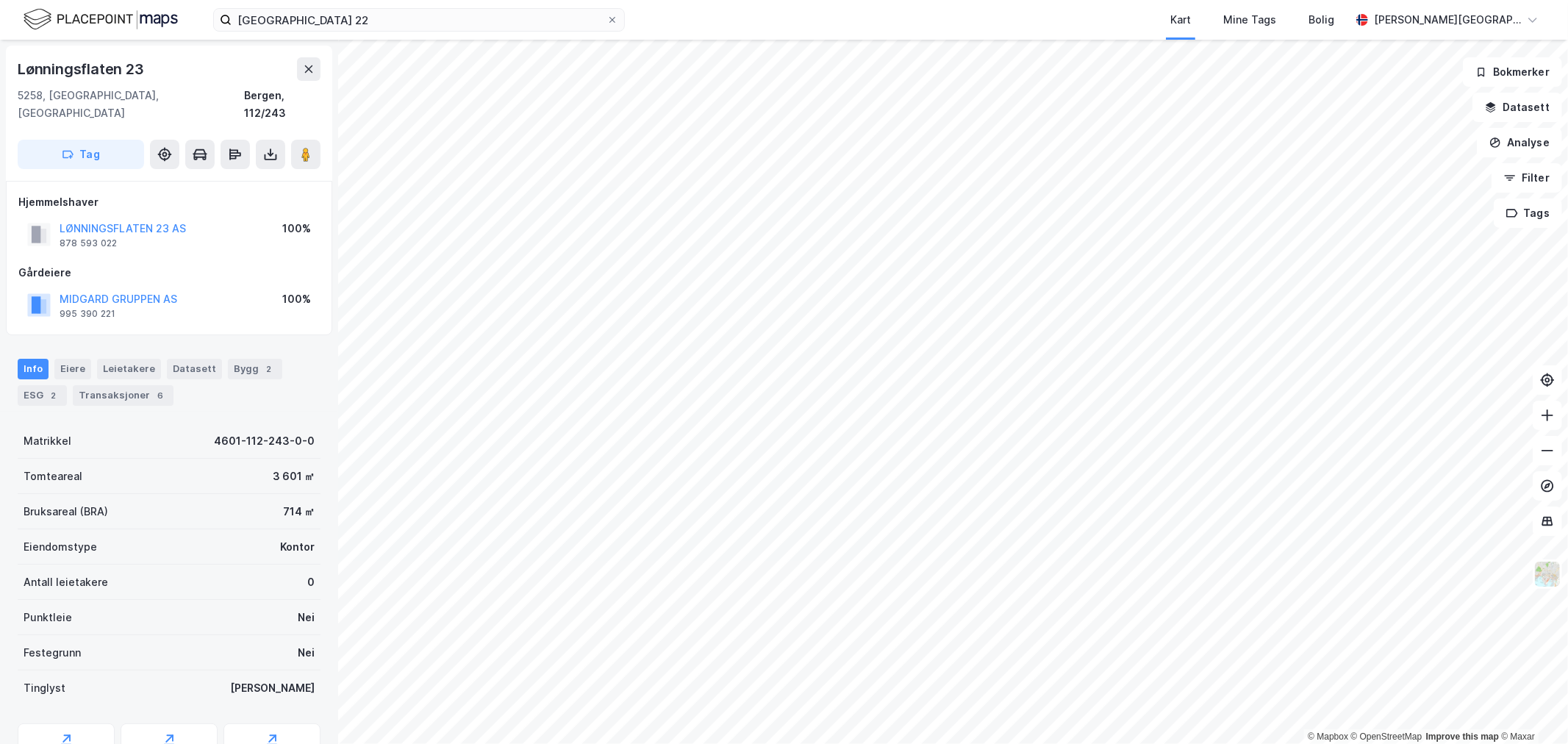
scroll to position [1, 0]
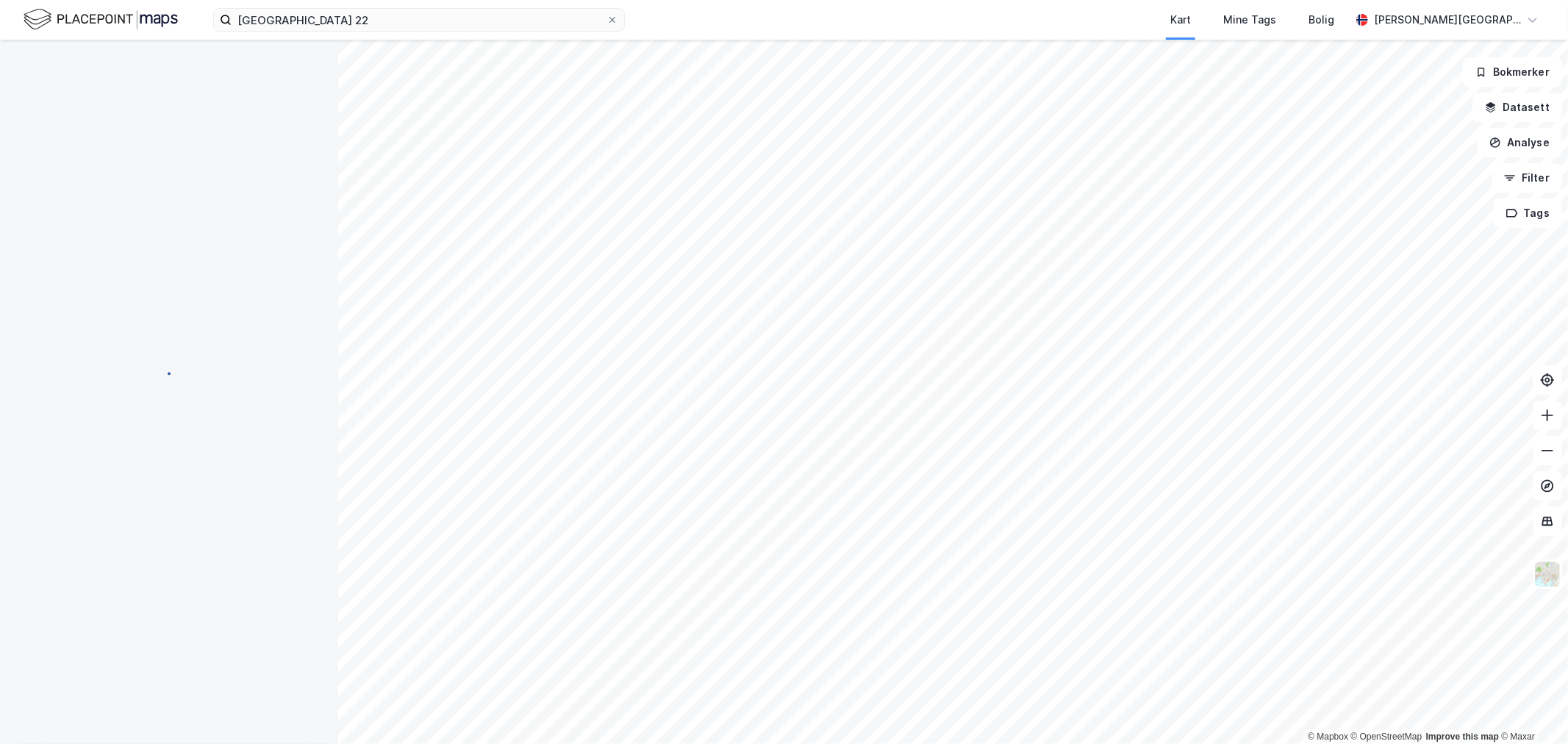
scroll to position [1, 0]
